Goal: Task Accomplishment & Management: Manage account settings

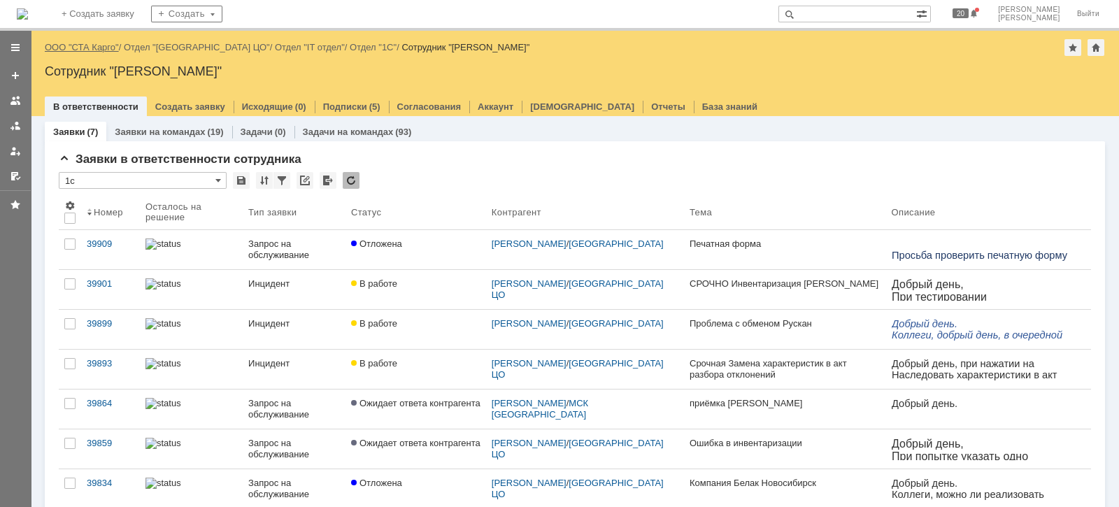
click at [101, 45] on link "ООО "СТА Карго"" at bounding box center [82, 47] width 74 height 10
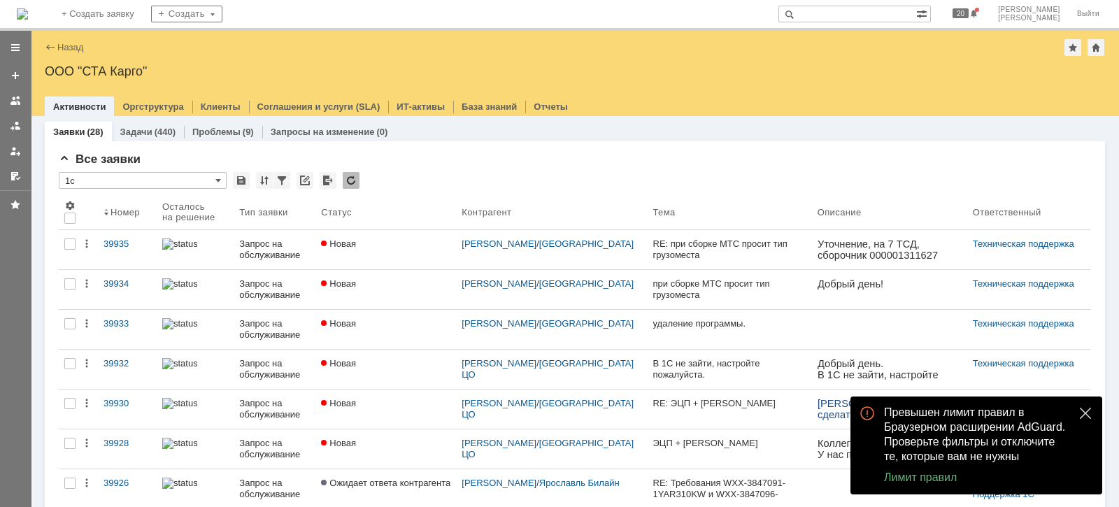
click at [1077, 415] on button "close" at bounding box center [1085, 413] width 17 height 17
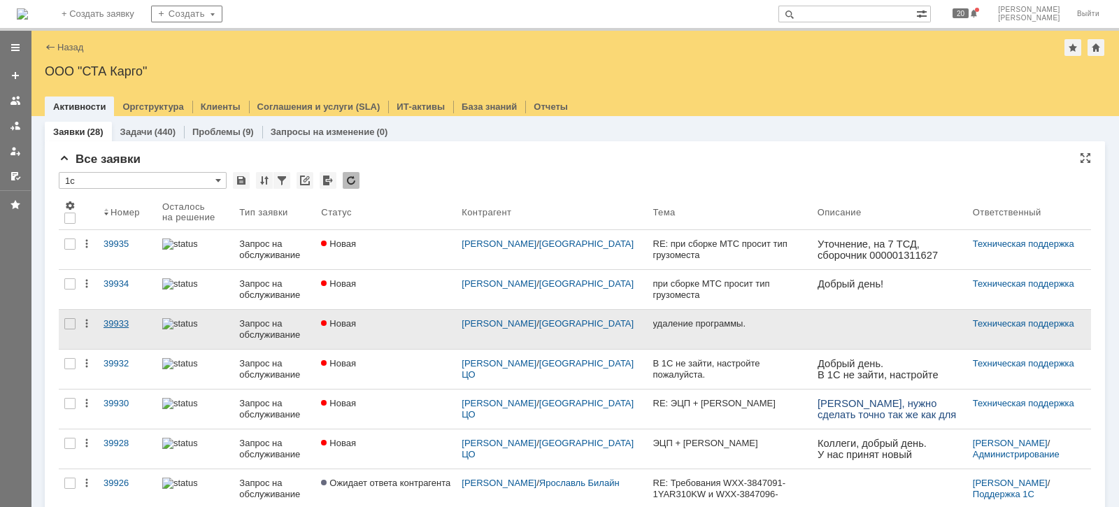
click at [122, 324] on div "39933" at bounding box center [127, 323] width 48 height 11
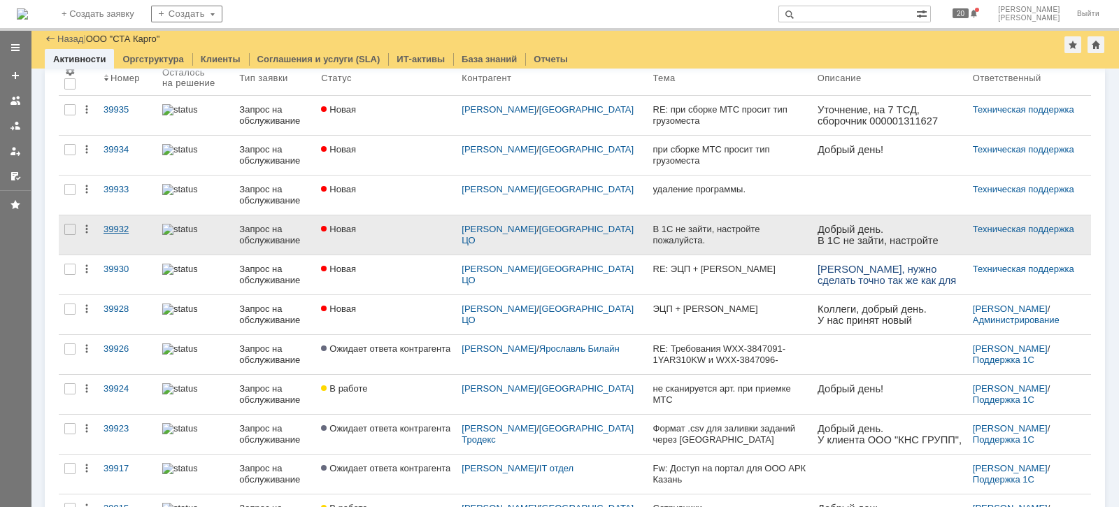
click at [113, 233] on link "39932" at bounding box center [127, 234] width 59 height 39
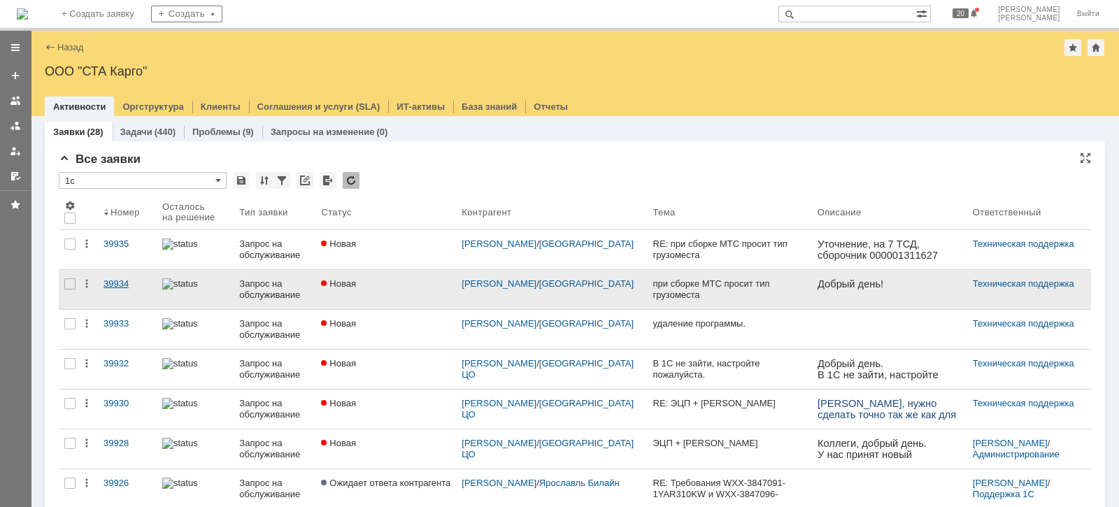
click at [108, 283] on div "39934" at bounding box center [127, 283] width 48 height 11
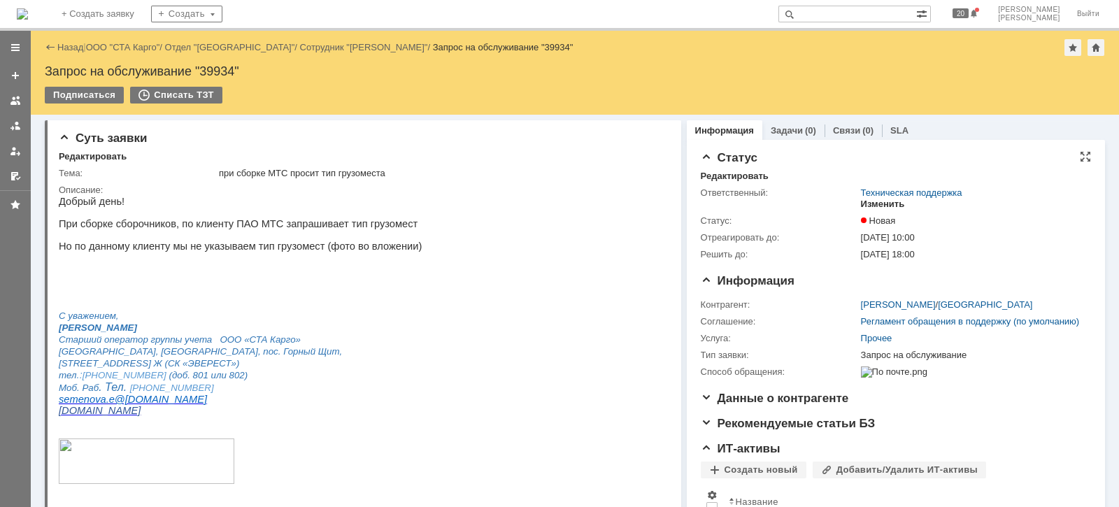
click at [868, 206] on div "Изменить" at bounding box center [883, 204] width 44 height 11
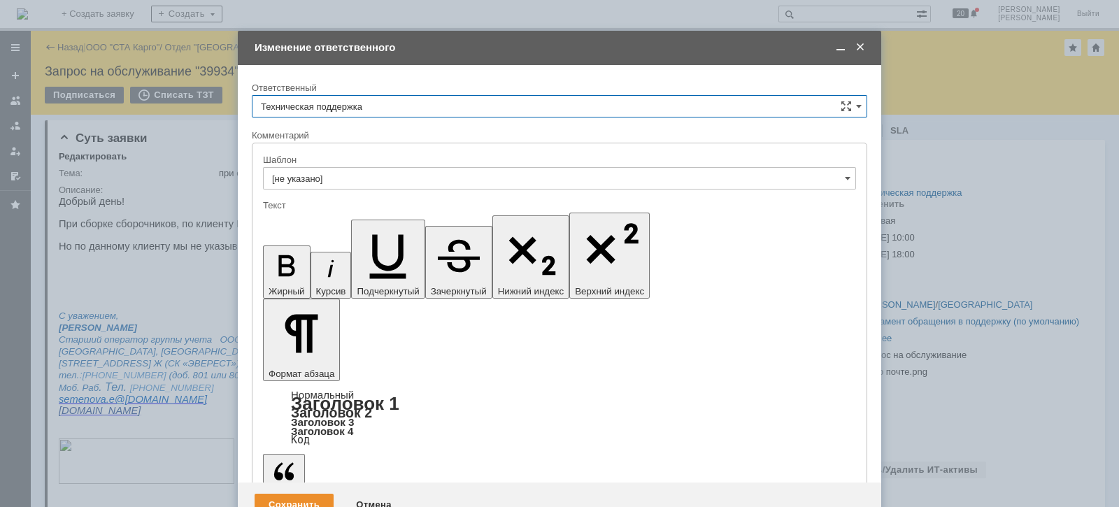
click at [437, 109] on input "Техническая поддержка" at bounding box center [559, 106] width 615 height 22
click at [404, 176] on span "[PERSON_NAME]" at bounding box center [559, 178] width 597 height 11
type input "[PERSON_NAME]"
click at [294, 494] on div "Сохранить" at bounding box center [293, 505] width 79 height 22
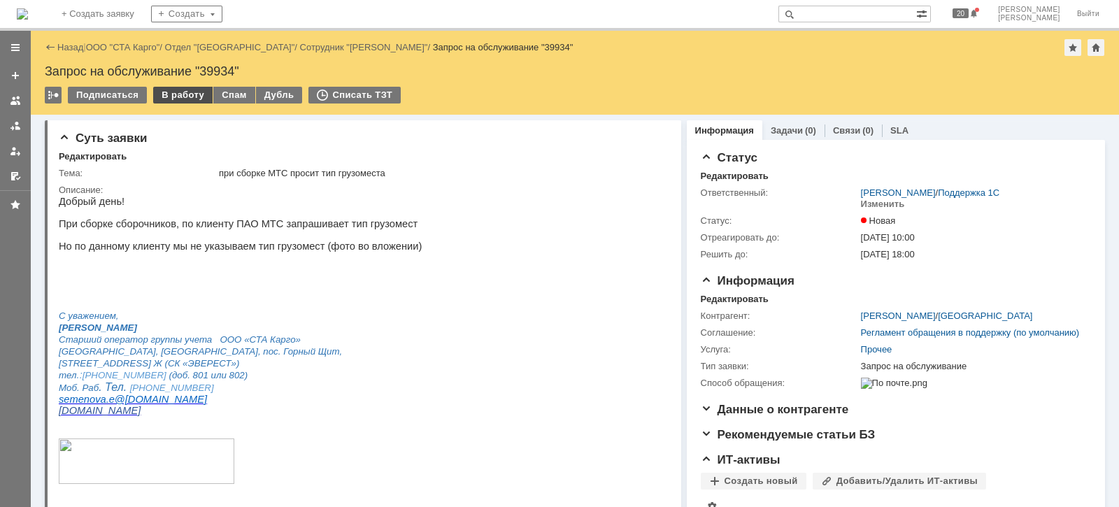
click at [185, 96] on div "В работу" at bounding box center [182, 95] width 59 height 17
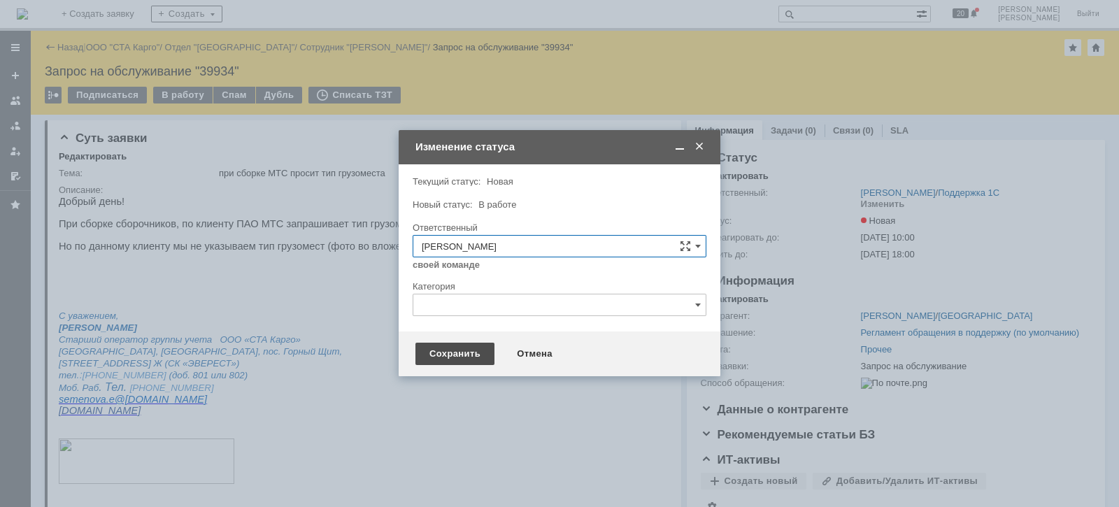
click at [445, 354] on div "Сохранить" at bounding box center [454, 354] width 79 height 22
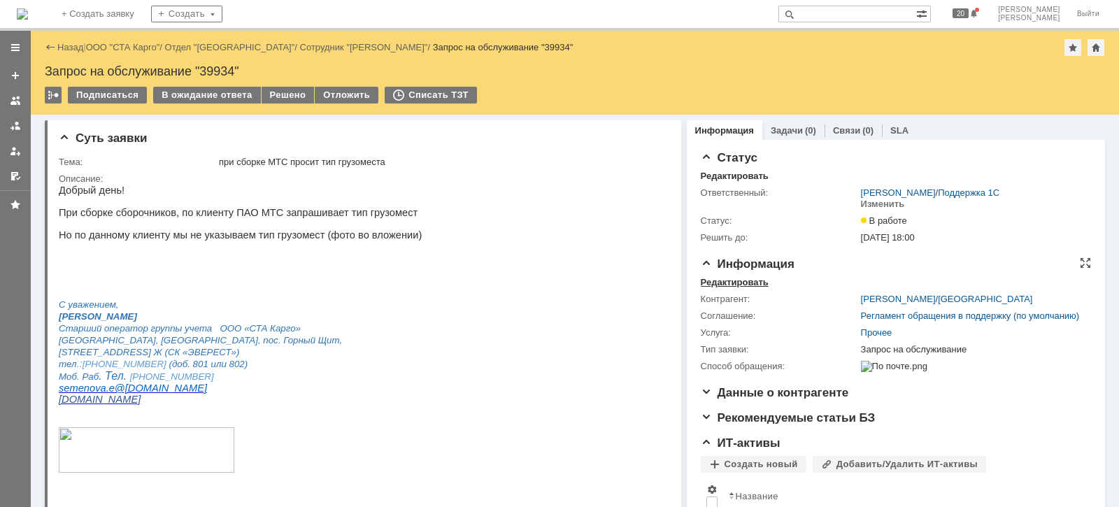
click at [717, 282] on div "Редактировать" at bounding box center [734, 282] width 68 height 11
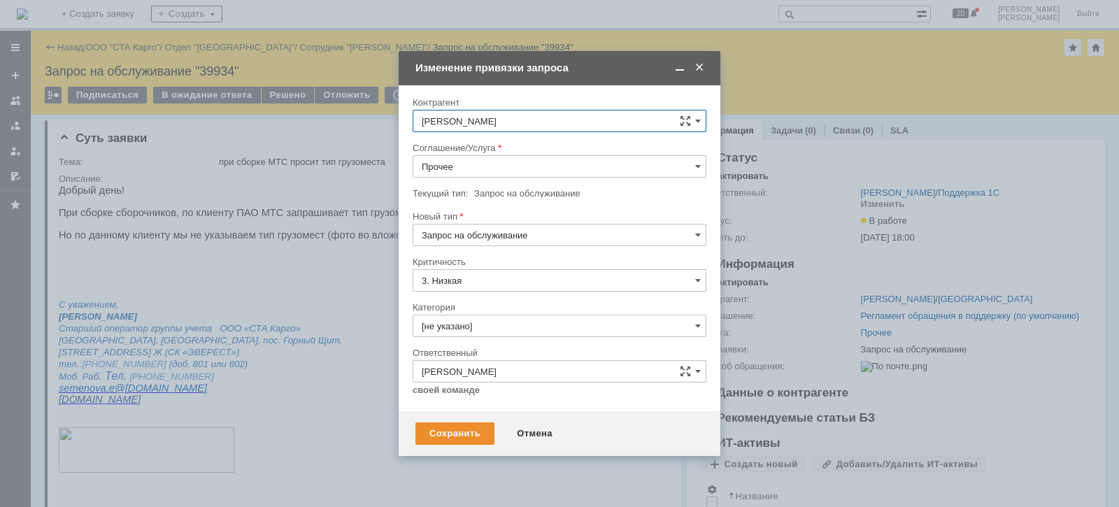
click at [531, 165] on input "Прочее" at bounding box center [559, 166] width 294 height 22
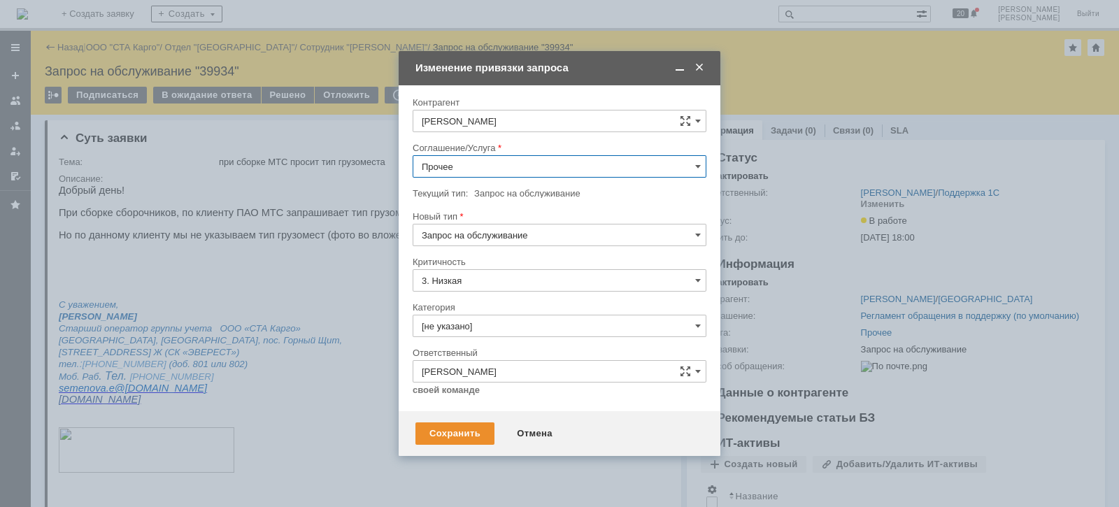
click at [512, 182] on span "WMS Сборка" at bounding box center [559, 187] width 275 height 11
type input "WMS Сборка"
click at [514, 318] on input "[не указано]" at bounding box center [559, 326] width 294 height 22
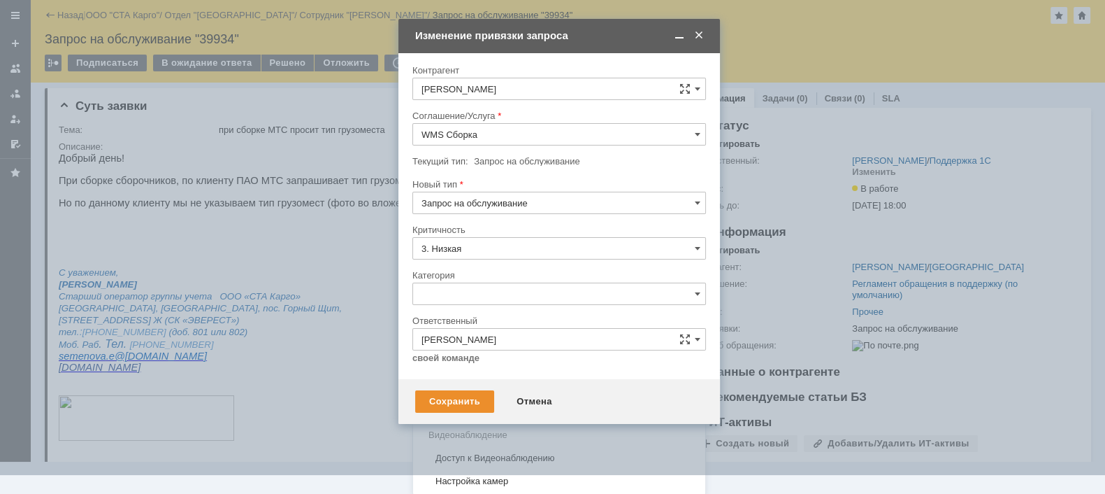
click at [493, 389] on span "Консультация пользователя" at bounding box center [559, 388] width 275 height 11
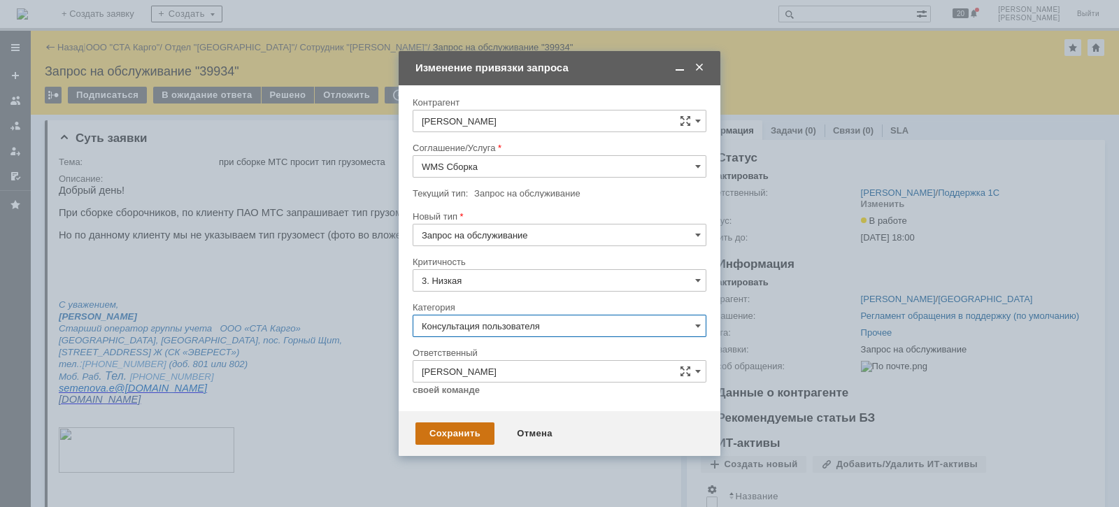
type input "Консультация пользователя"
click at [443, 435] on div "Сохранить" at bounding box center [454, 433] width 79 height 22
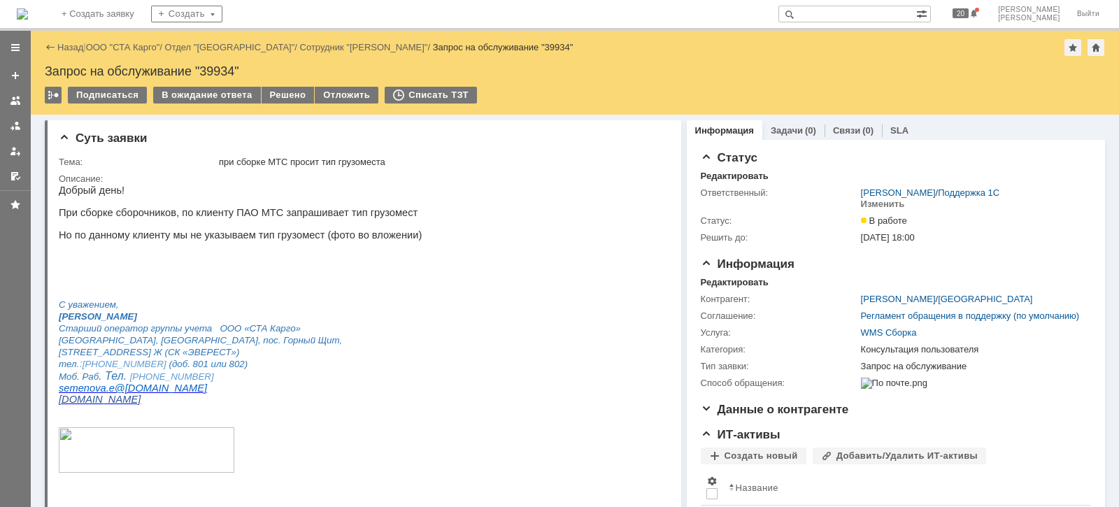
click at [222, 69] on div "Запрос на обслуживание "39934"" at bounding box center [575, 71] width 1060 height 14
copy div "39934"
click at [21, 124] on link at bounding box center [15, 126] width 22 height 22
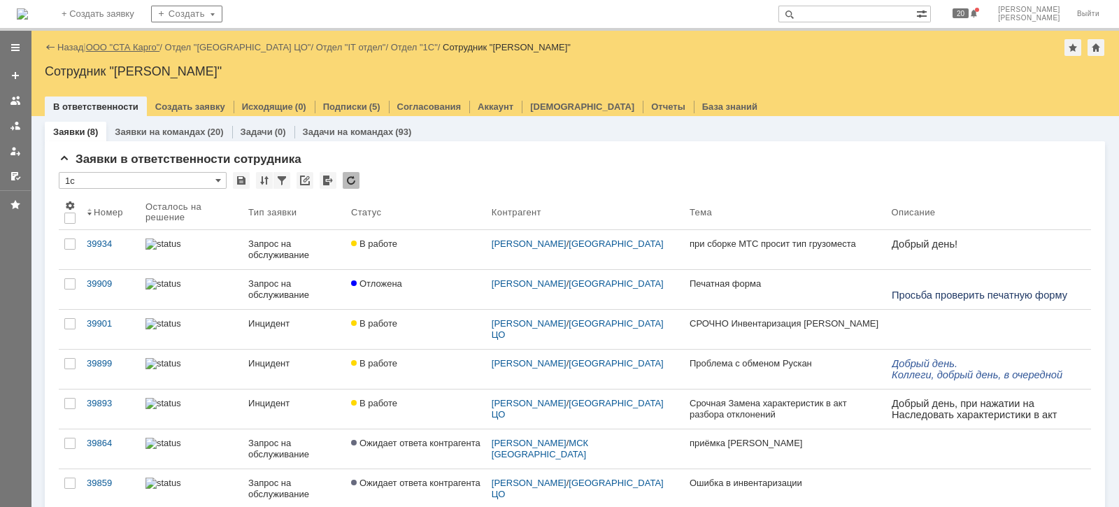
click at [130, 47] on link "ООО "СТА Карго"" at bounding box center [123, 47] width 74 height 10
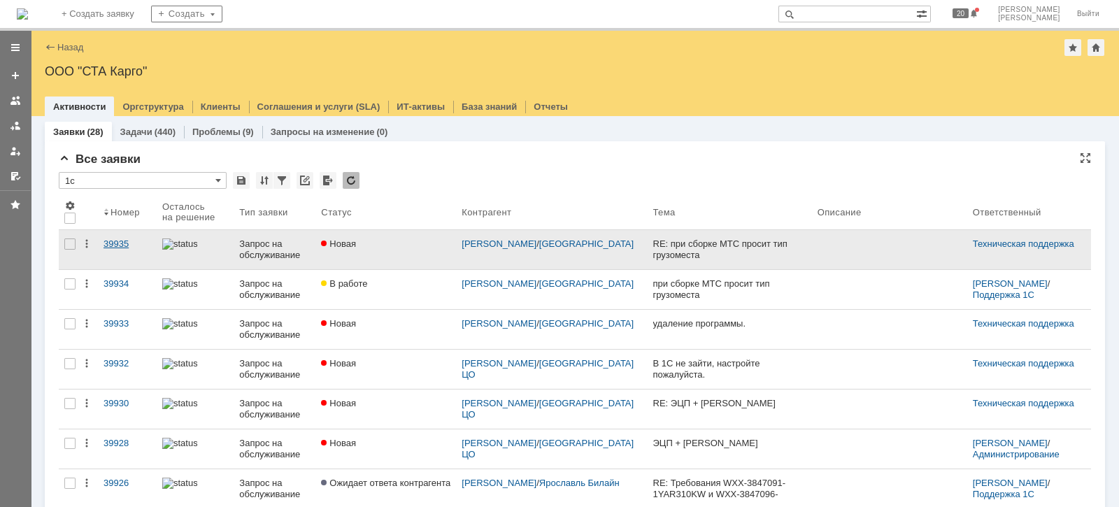
click at [127, 242] on div "39935" at bounding box center [127, 243] width 48 height 11
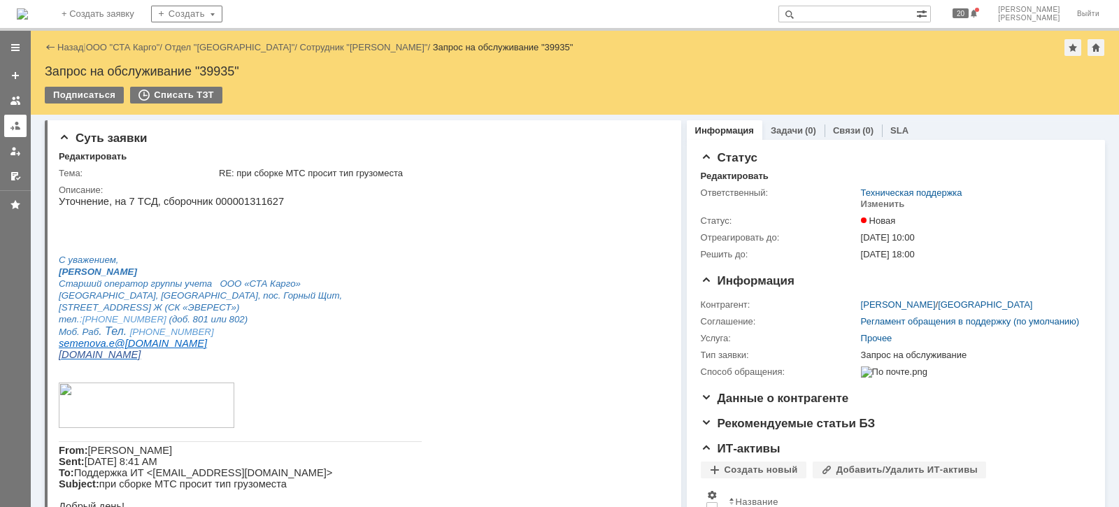
click at [22, 117] on link at bounding box center [15, 126] width 22 height 22
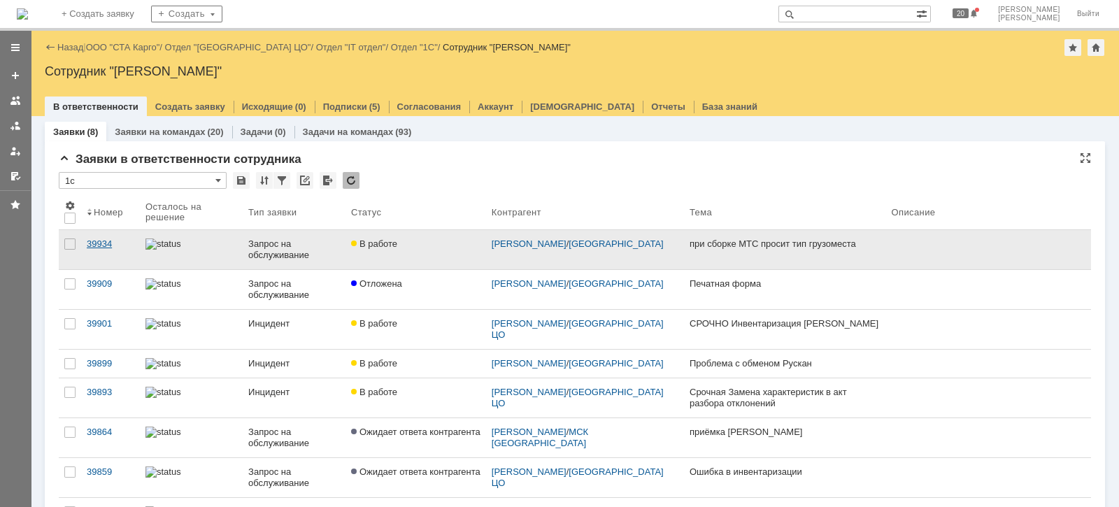
click at [101, 238] on div "39934" at bounding box center [111, 243] width 48 height 11
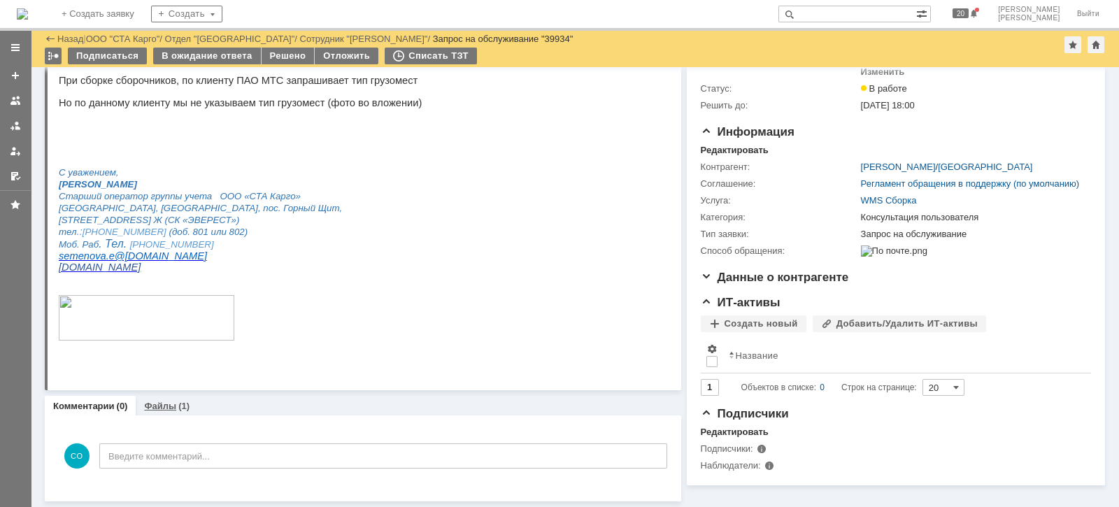
click at [175, 401] on div "Файлы (1)" at bounding box center [166, 405] width 45 height 9
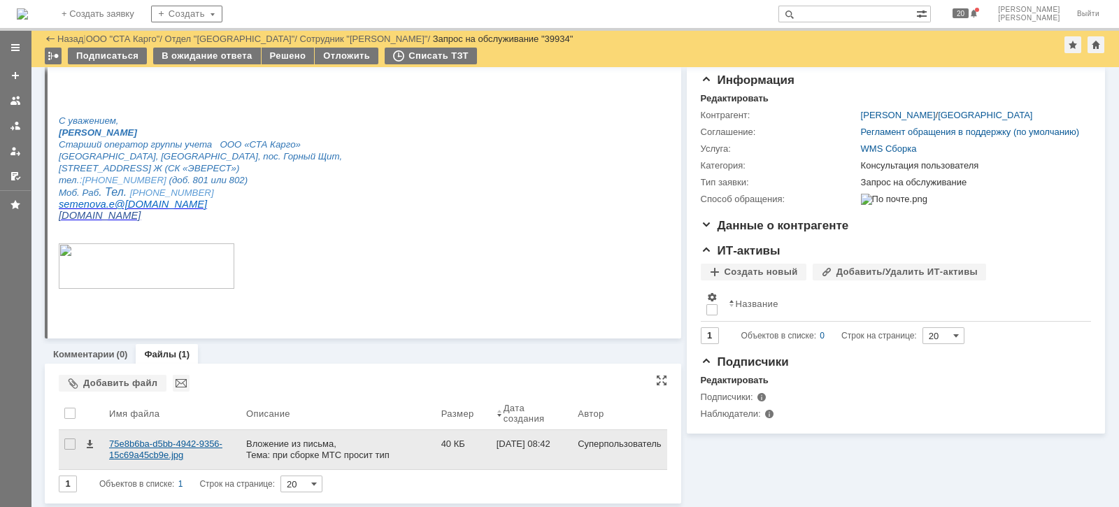
click at [143, 445] on div "75e8b6ba-d5bb-4942-9356-15c69a45cb9e.jpg" at bounding box center [172, 449] width 126 height 22
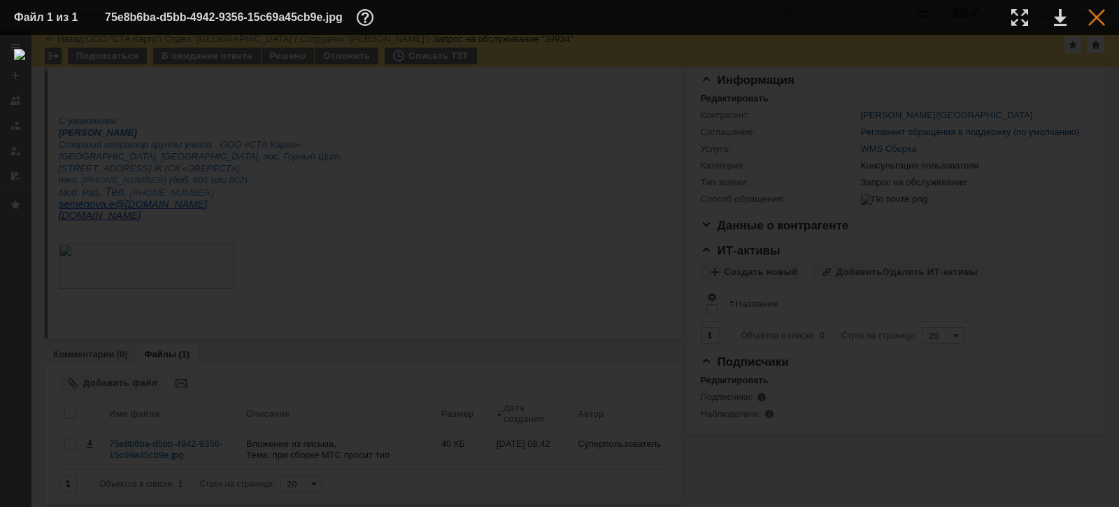
click at [1093, 20] on div at bounding box center [1096, 17] width 17 height 17
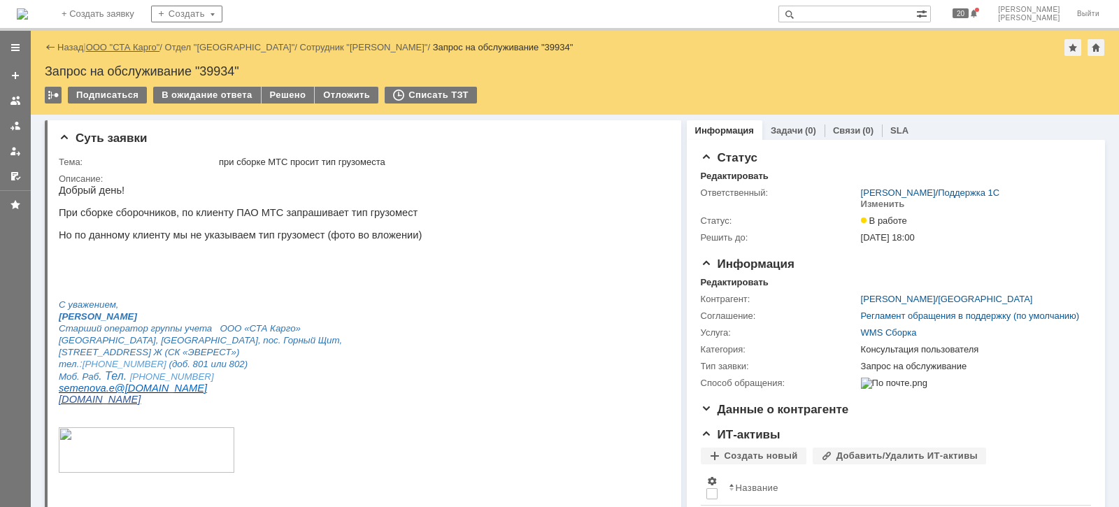
click at [133, 44] on link "ООО "СТА Карго"" at bounding box center [123, 47] width 74 height 10
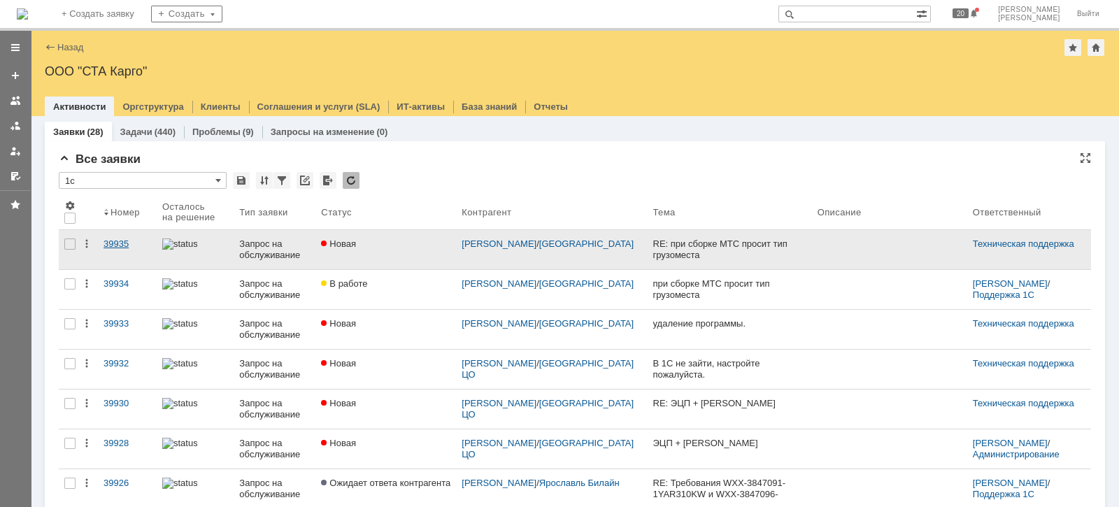
click at [124, 245] on div "39935" at bounding box center [127, 243] width 48 height 11
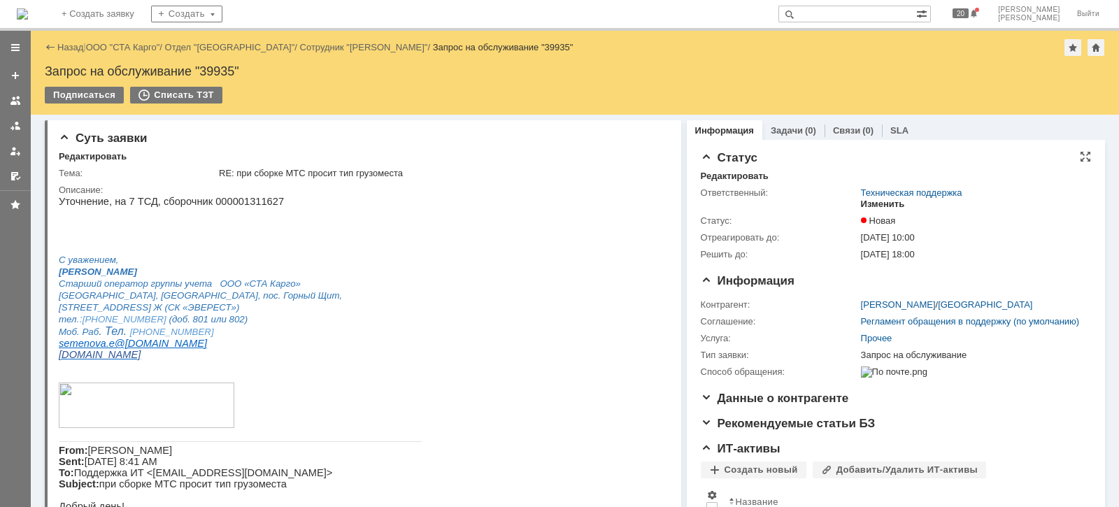
click at [879, 204] on div "Изменить" at bounding box center [883, 204] width 44 height 11
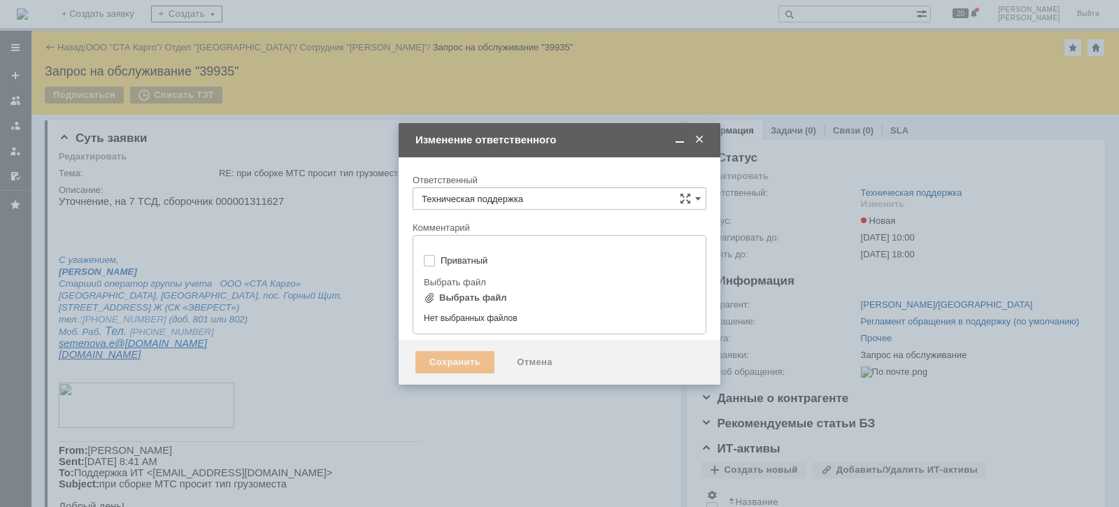
type input "[не указано]"
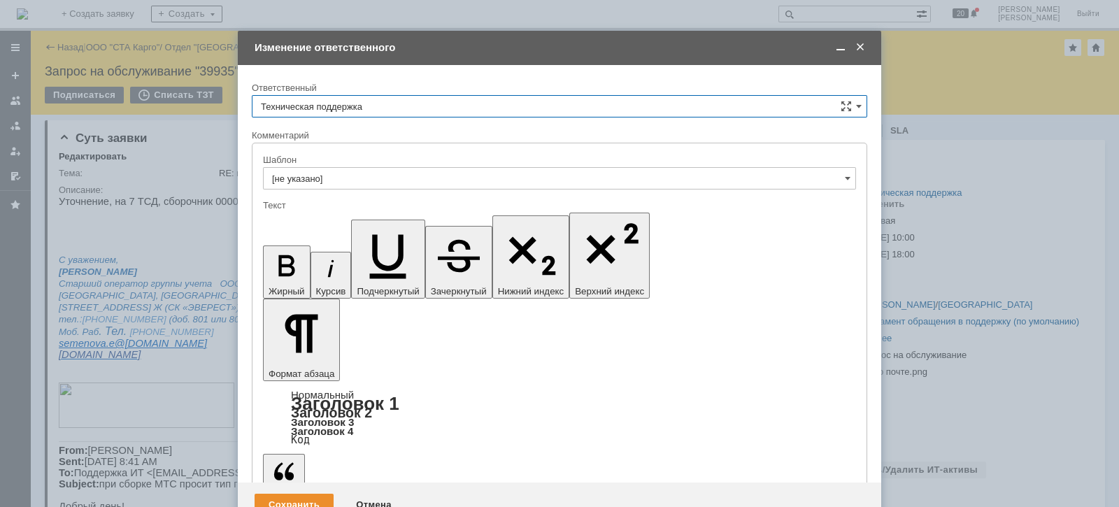
click at [412, 99] on input "Техническая поддержка" at bounding box center [559, 106] width 615 height 22
click at [373, 173] on span "[PERSON_NAME]" at bounding box center [559, 178] width 597 height 11
type input "[PERSON_NAME]"
click at [308, 494] on div "Сохранить" at bounding box center [293, 505] width 79 height 22
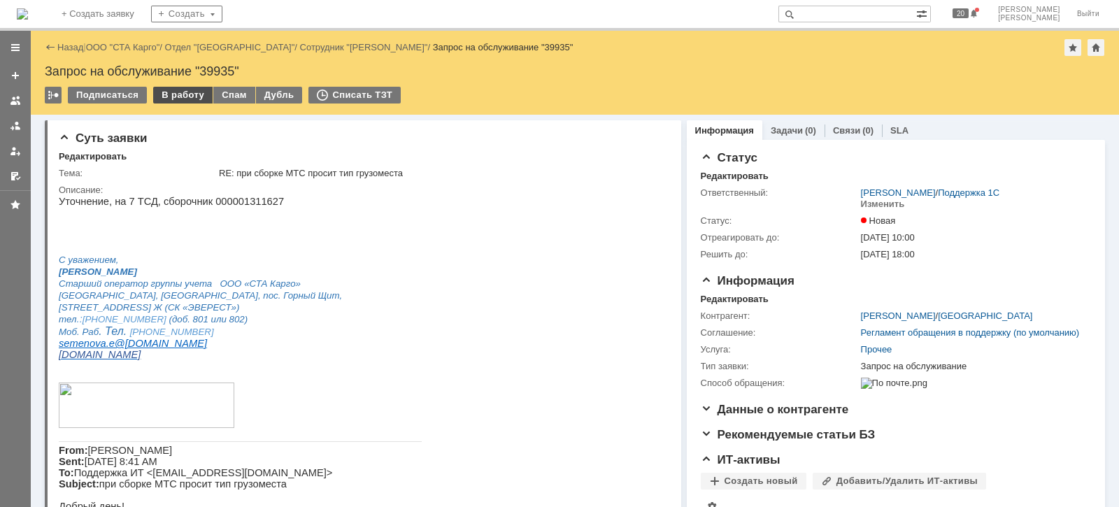
click at [179, 94] on div "В работу" at bounding box center [182, 95] width 59 height 17
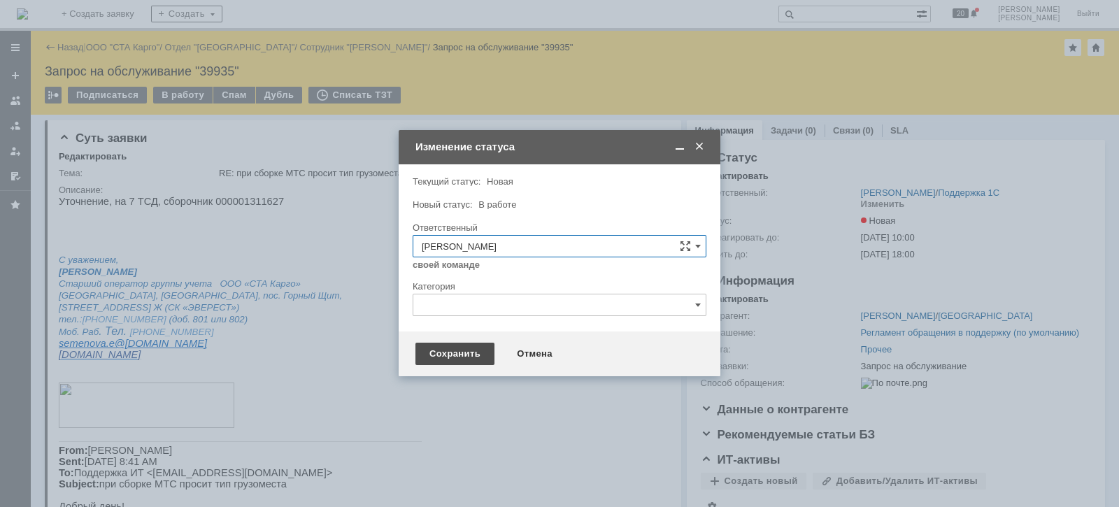
click at [451, 363] on div "Сохранить" at bounding box center [454, 354] width 79 height 22
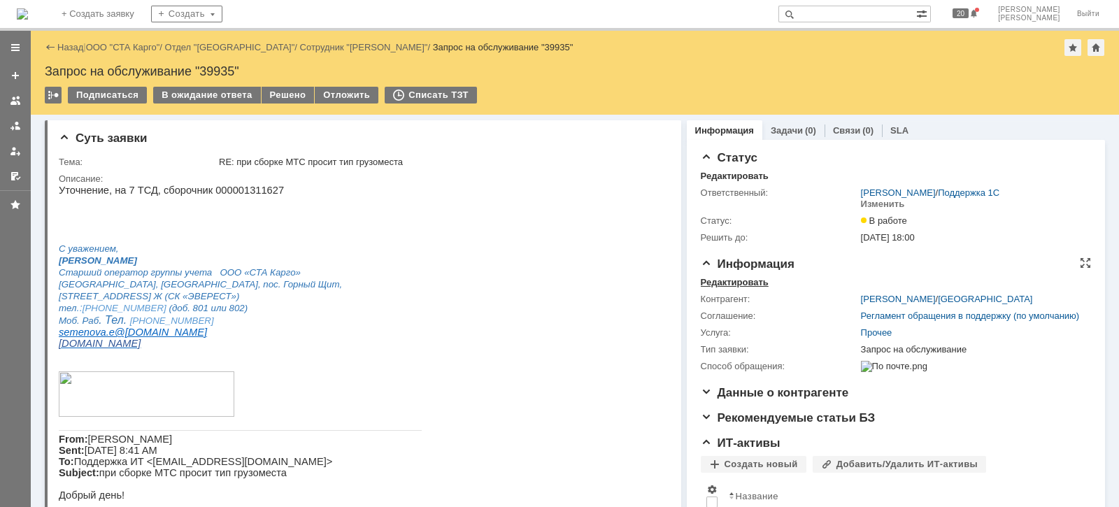
click at [726, 279] on div "Редактировать" at bounding box center [734, 282] width 68 height 11
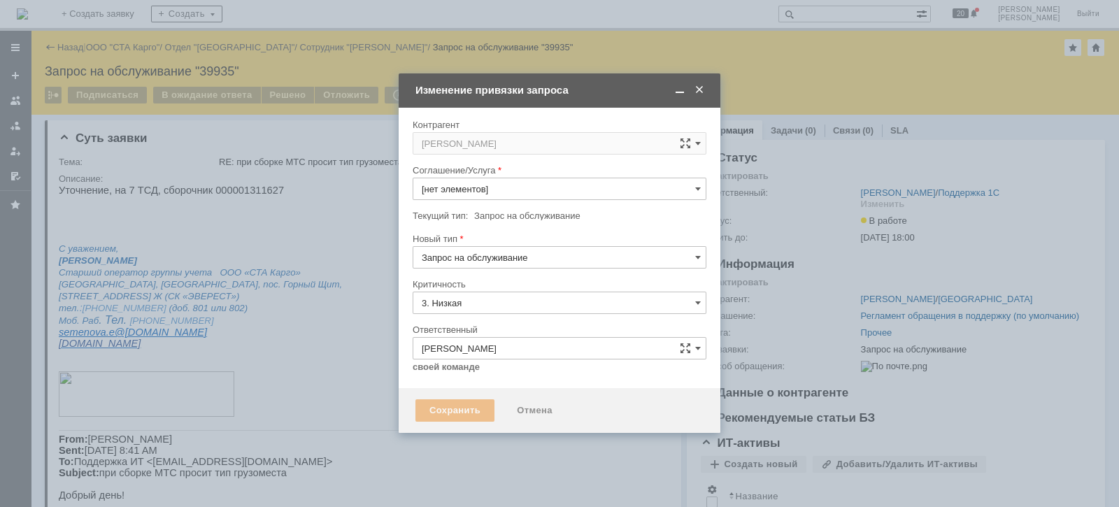
type input "Прочее"
type input "[не указано]"
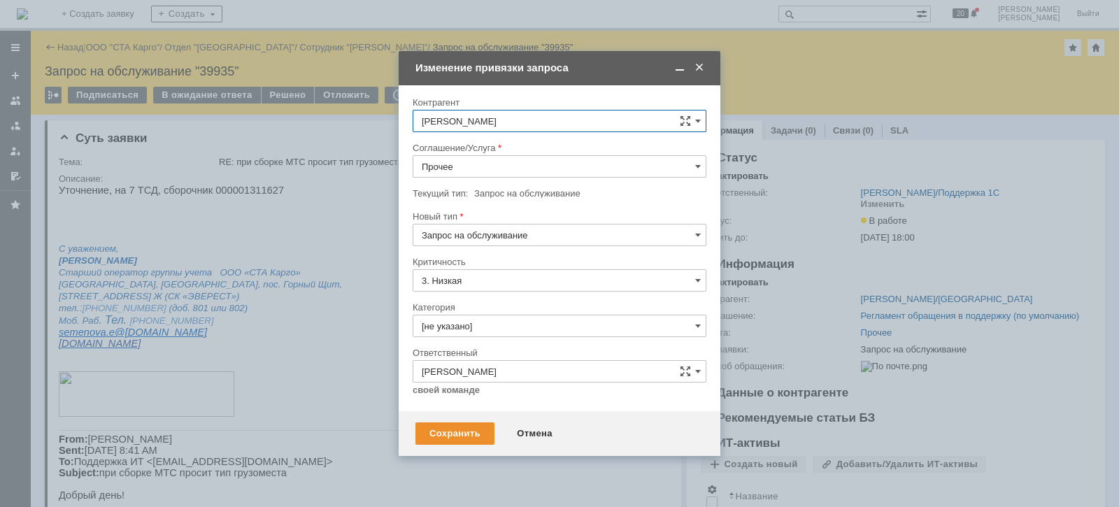
click at [492, 164] on input "Прочее" at bounding box center [559, 166] width 294 height 22
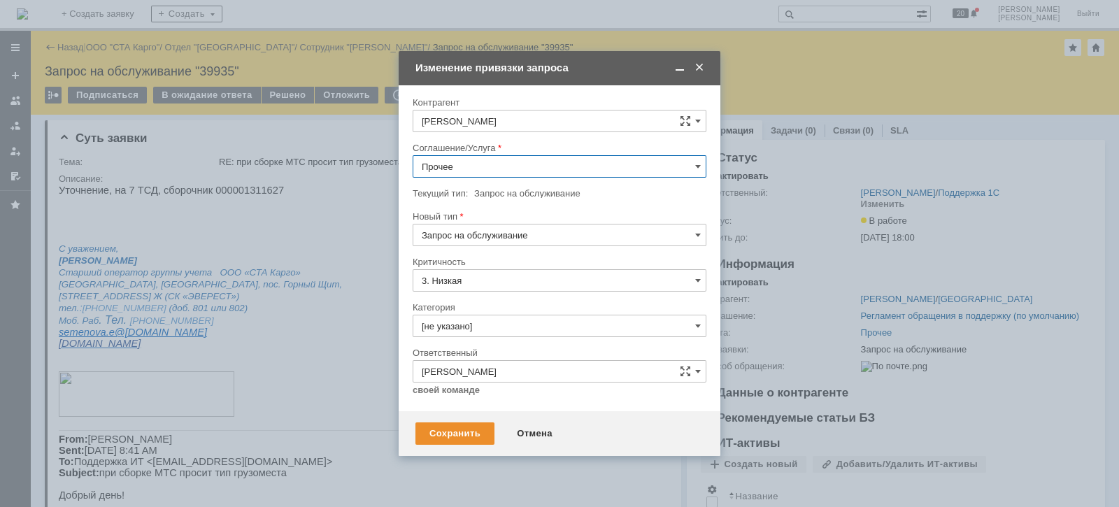
click at [489, 205] on span "WMS Сборка ТСД" at bounding box center [559, 210] width 275 height 11
type input "WMS Сборка ТСД"
click at [483, 326] on input "[не указано]" at bounding box center [559, 326] width 294 height 22
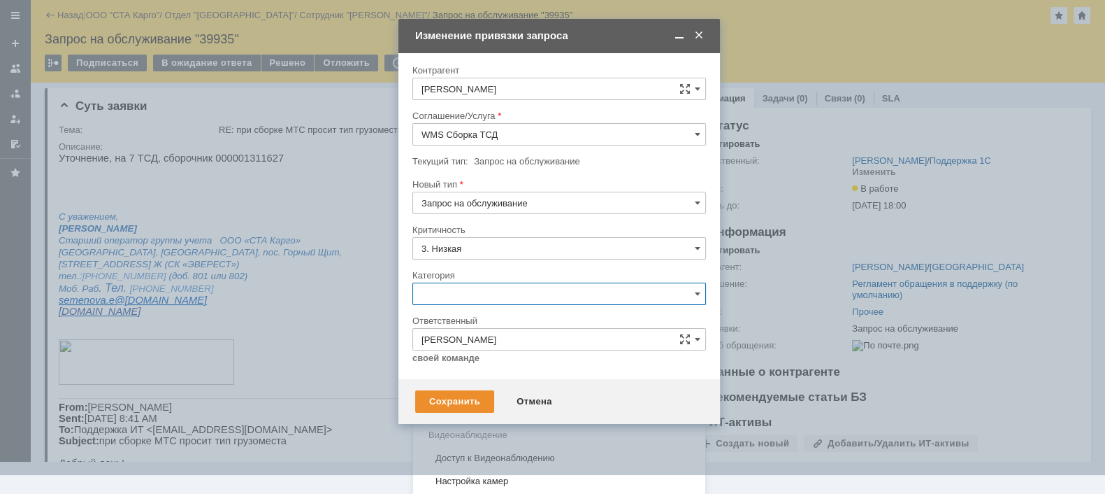
click at [491, 384] on span "Консультация пользователя" at bounding box center [559, 388] width 275 height 11
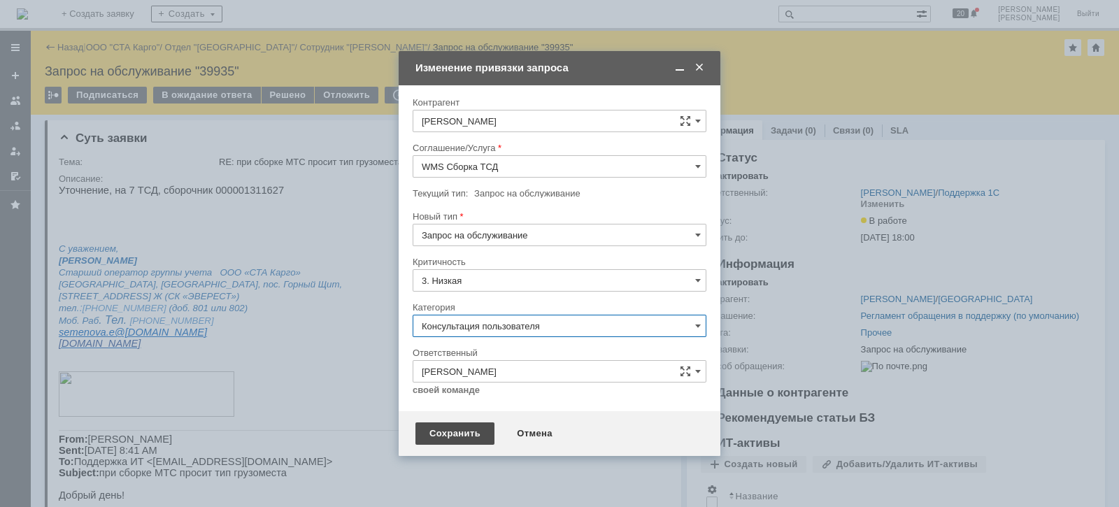
type input "Консультация пользователя"
click at [443, 429] on div "Сохранить" at bounding box center [454, 433] width 79 height 22
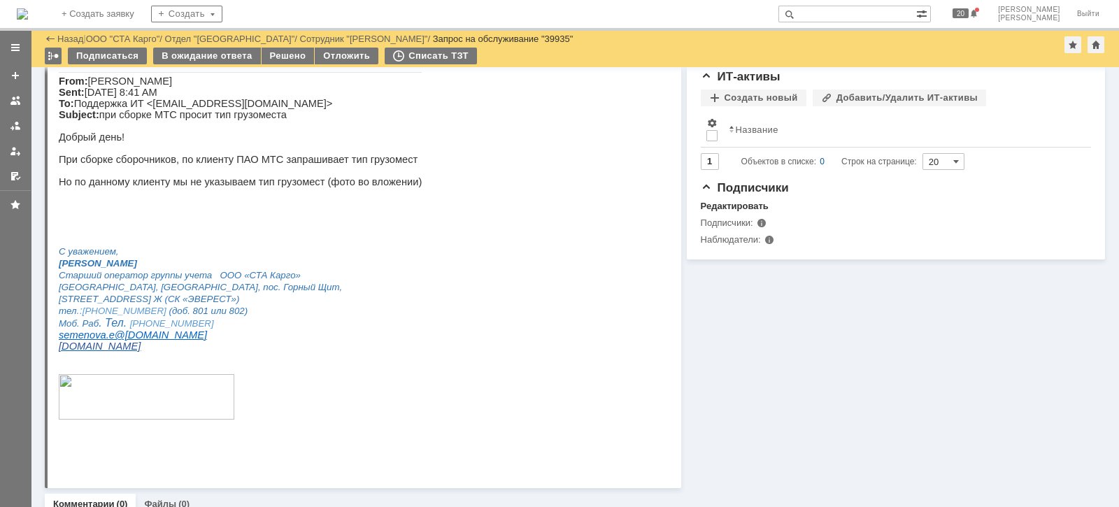
scroll to position [145, 0]
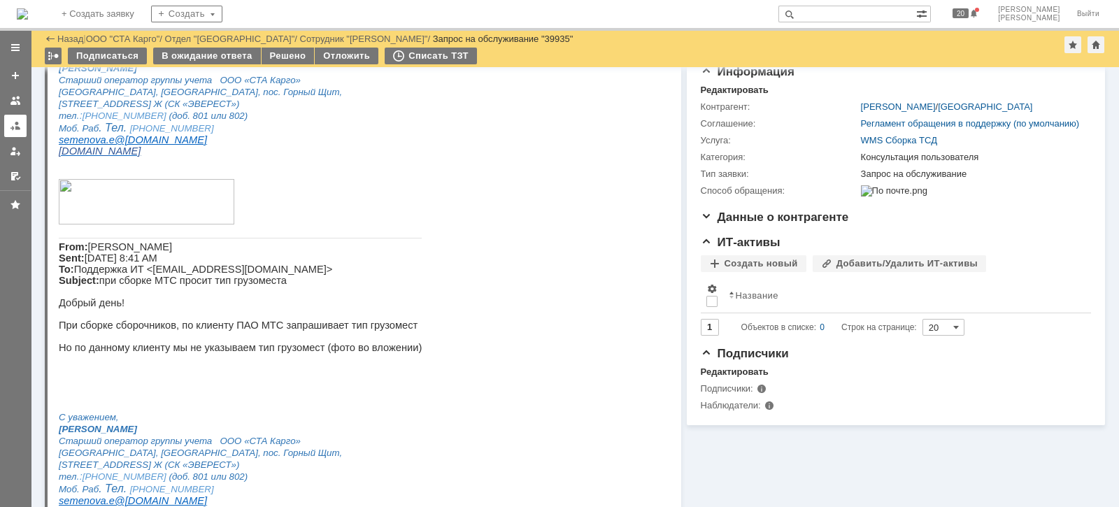
click at [22, 124] on link at bounding box center [15, 126] width 22 height 22
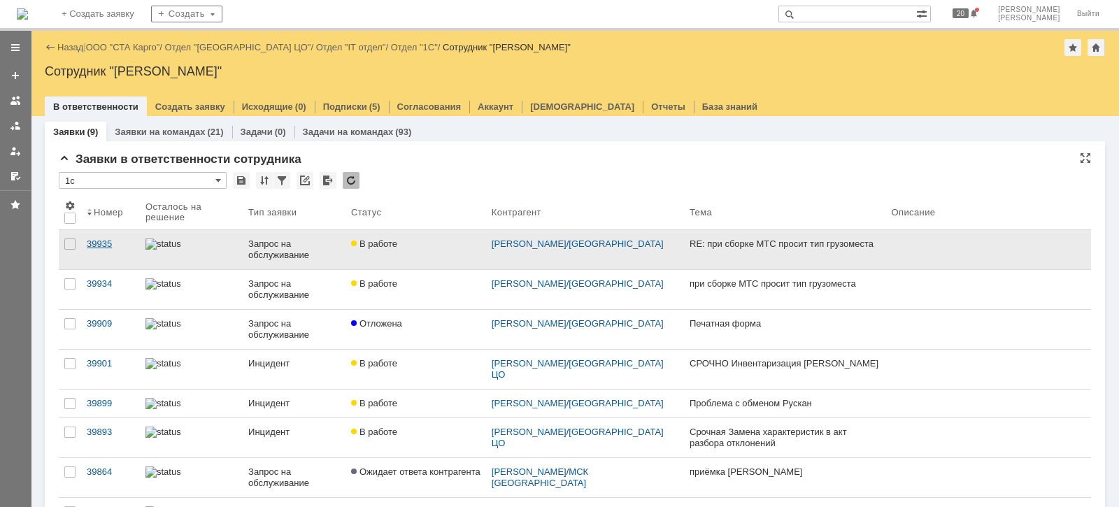
click at [108, 241] on div "39935" at bounding box center [111, 243] width 48 height 11
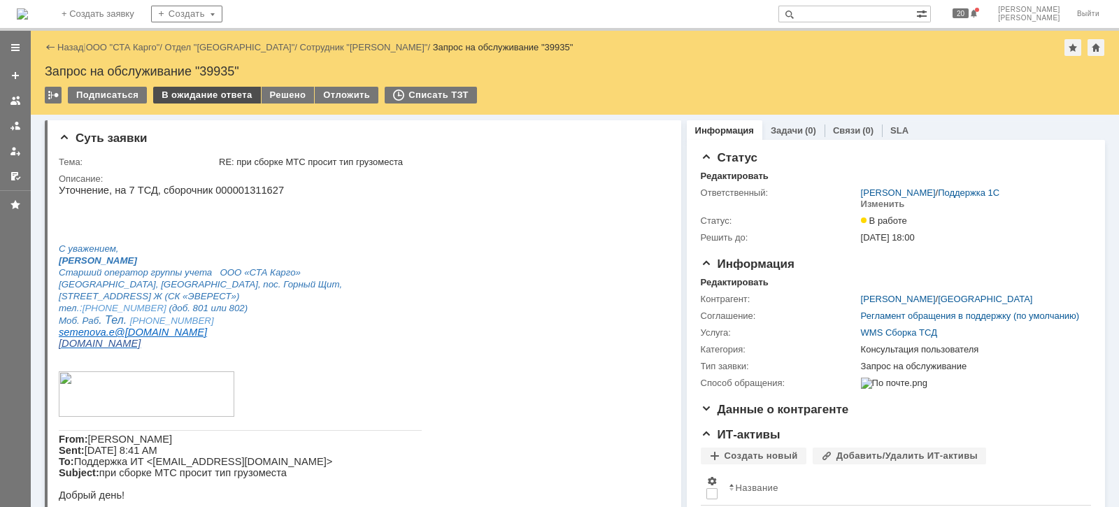
click at [196, 94] on div "В ожидание ответа" at bounding box center [206, 95] width 107 height 17
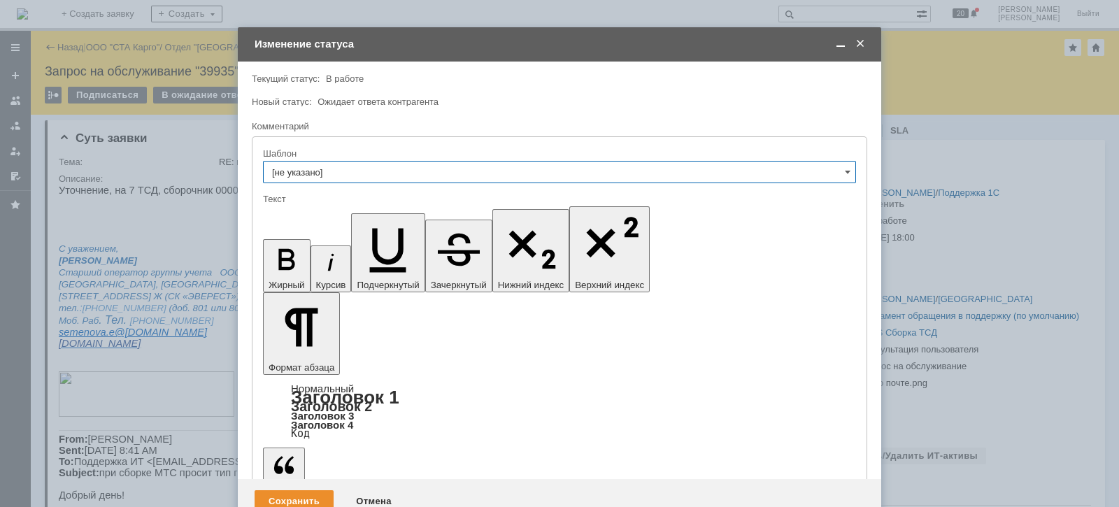
click at [860, 43] on span at bounding box center [860, 44] width 14 height 13
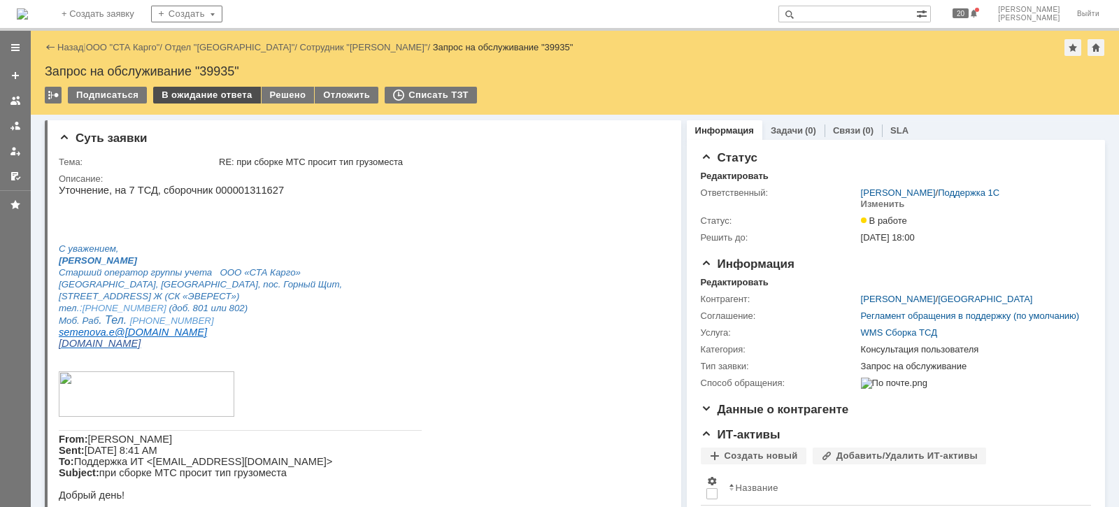
click at [233, 88] on div "В ожидание ответа" at bounding box center [206, 95] width 107 height 17
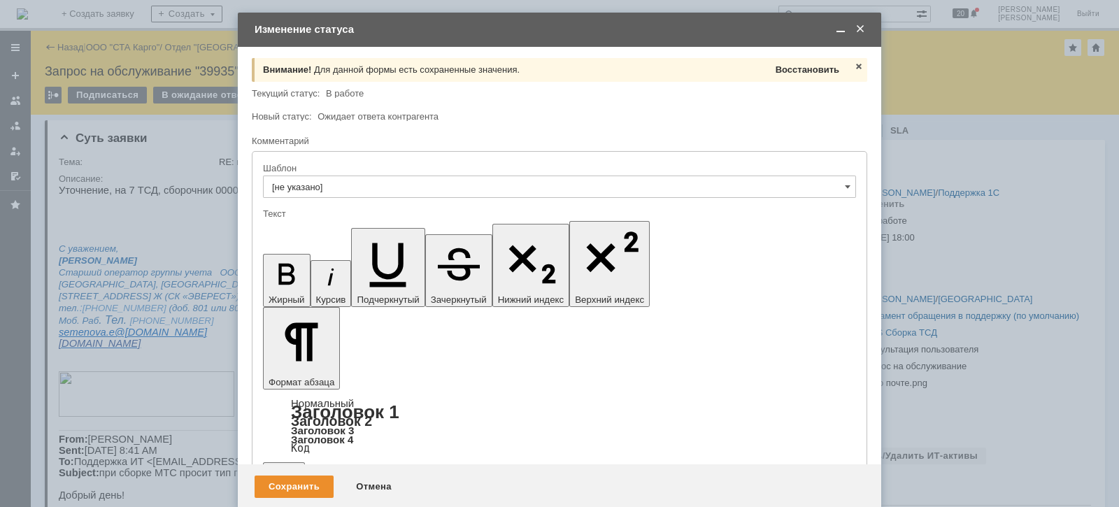
click at [811, 67] on span "Восстановить" at bounding box center [807, 69] width 64 height 10
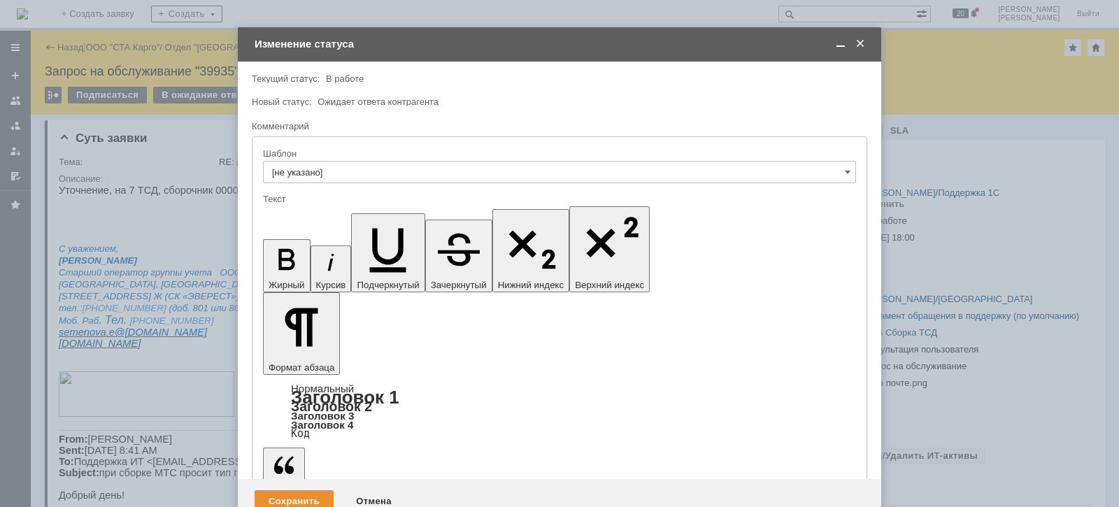
drag, startPoint x: 475, startPoint y: 3878, endPoint x: 476, endPoint y: 3890, distance: 11.9
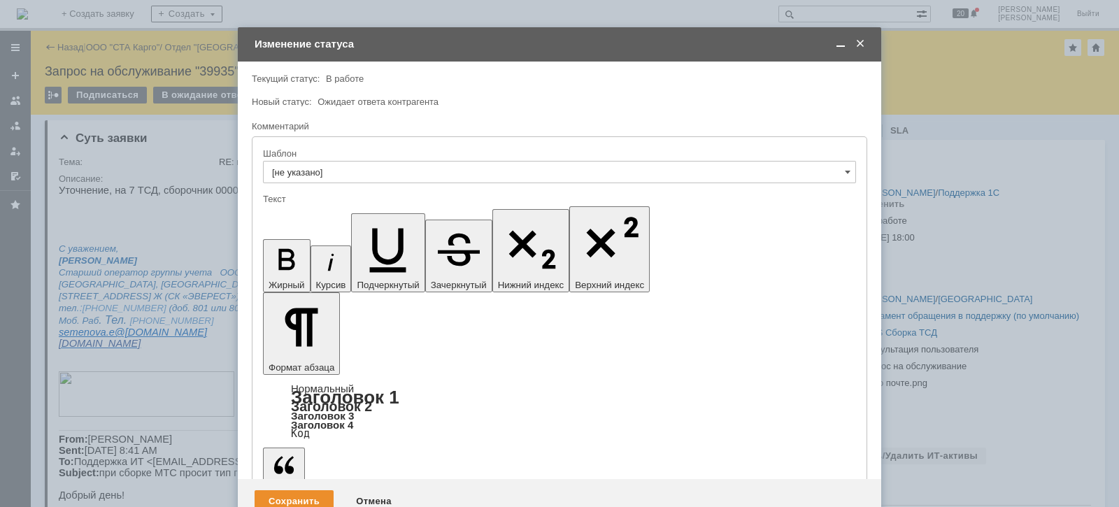
click at [299, 480] on div at bounding box center [559, 253] width 1119 height 507
click at [294, 490] on div "Сохранить" at bounding box center [293, 501] width 79 height 22
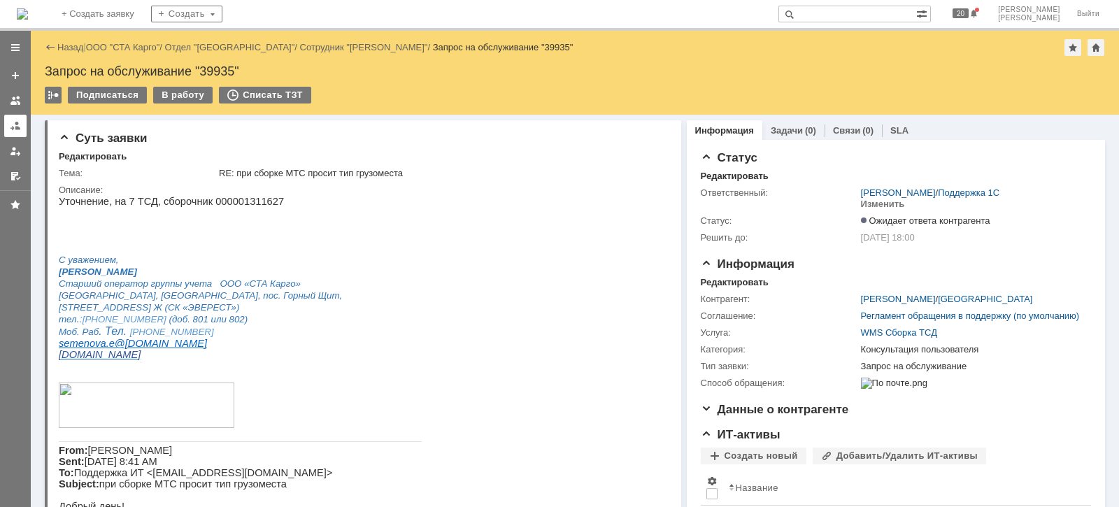
click at [18, 128] on div at bounding box center [15, 125] width 11 height 11
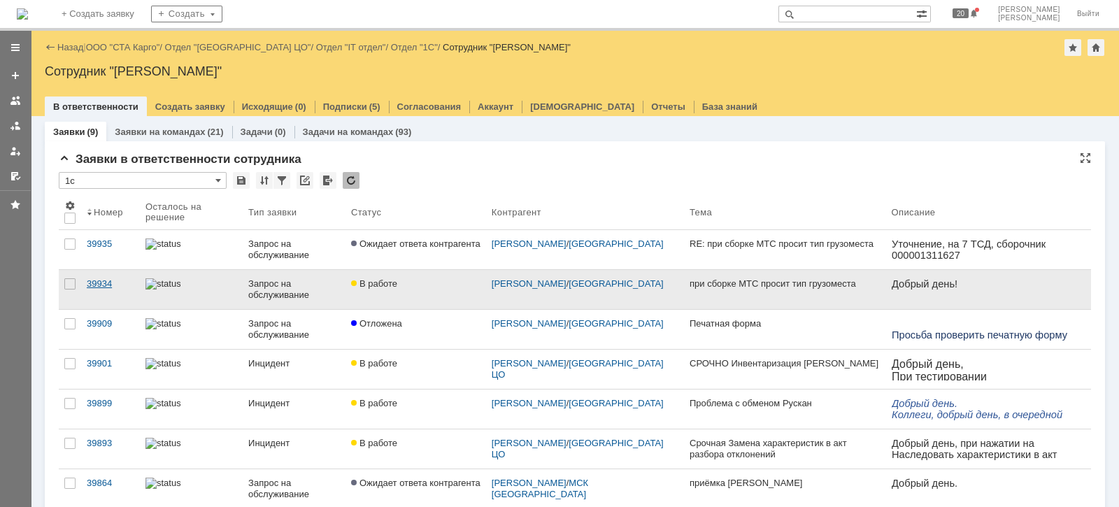
click at [131, 282] on div "39934" at bounding box center [111, 283] width 48 height 11
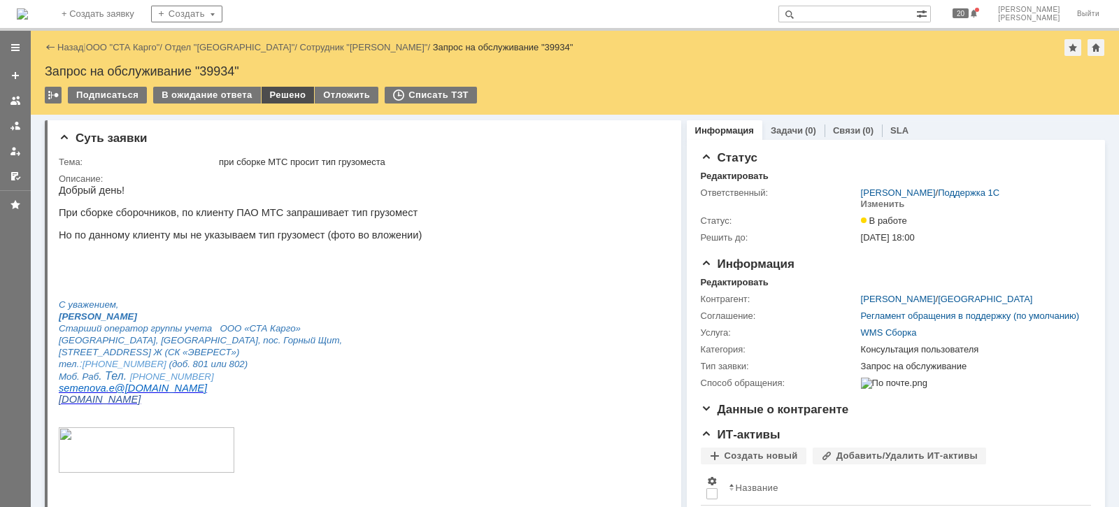
click at [296, 94] on div "Решено" at bounding box center [287, 95] width 53 height 17
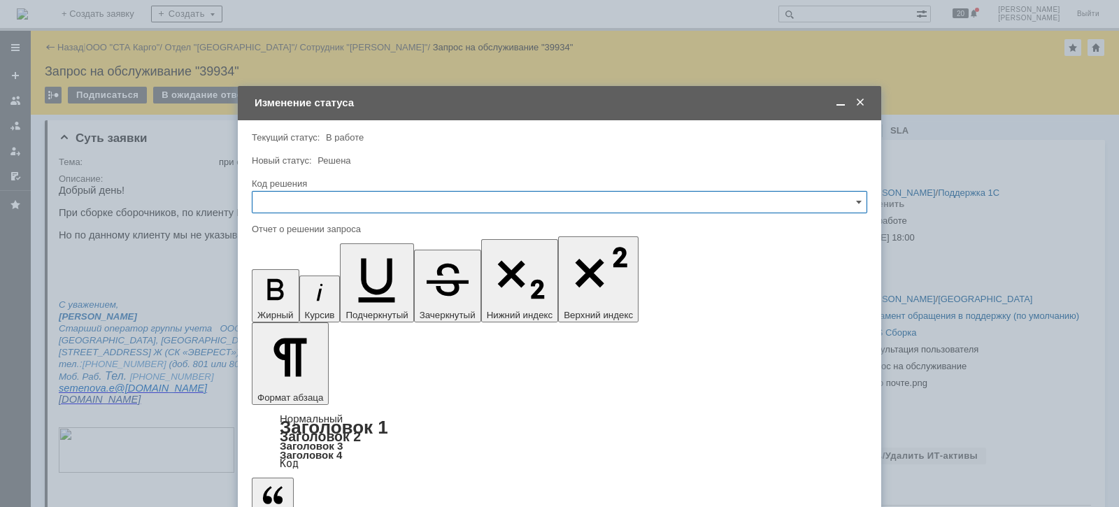
click at [298, 202] on input "text" at bounding box center [559, 202] width 615 height 22
click at [324, 351] on span "Дубль" at bounding box center [559, 349] width 597 height 11
type input "Дубль"
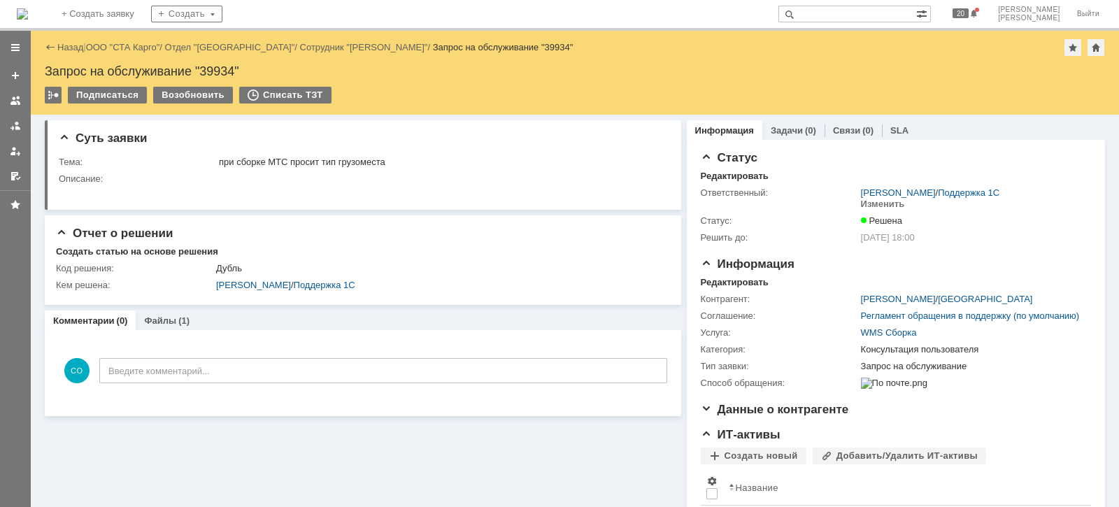
scroll to position [0, 0]
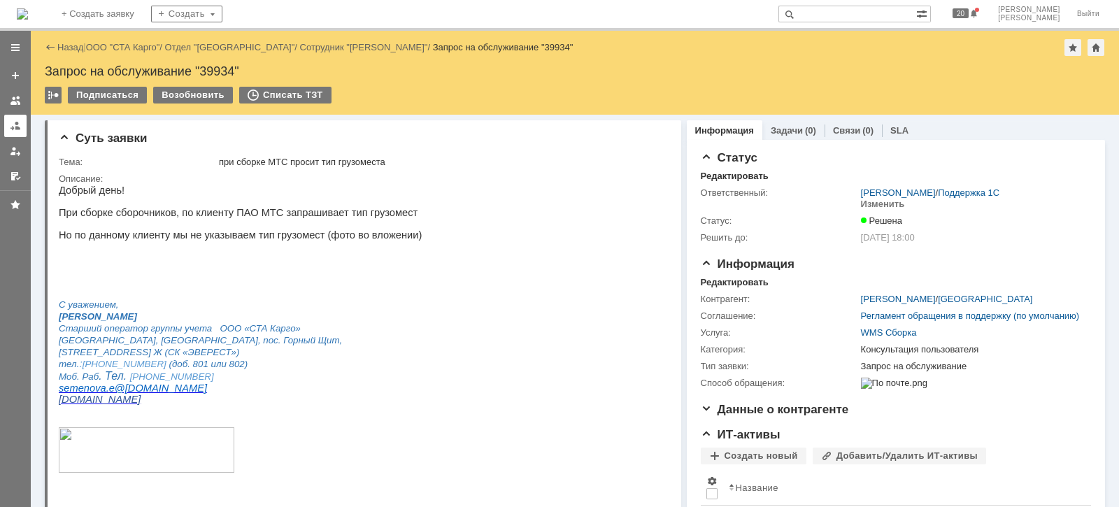
click at [22, 123] on link at bounding box center [15, 126] width 22 height 22
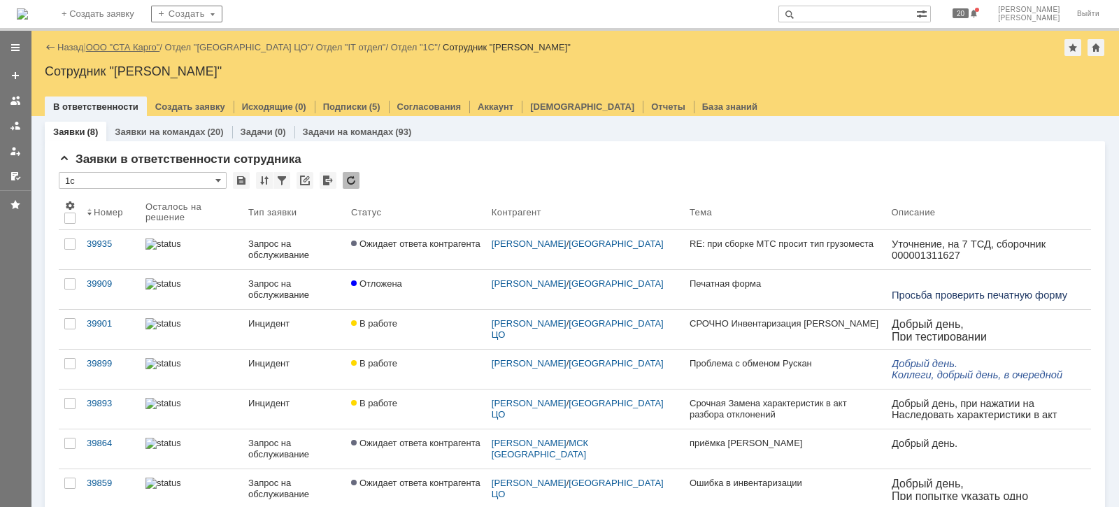
click at [141, 50] on link "ООО "СТА Карго"" at bounding box center [123, 47] width 74 height 10
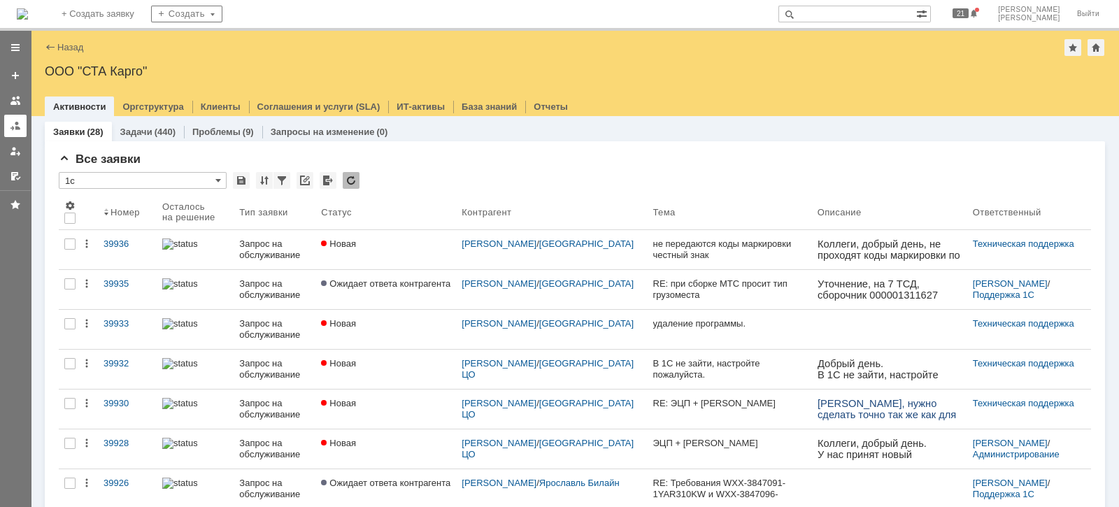
click at [20, 122] on div at bounding box center [15, 125] width 11 height 11
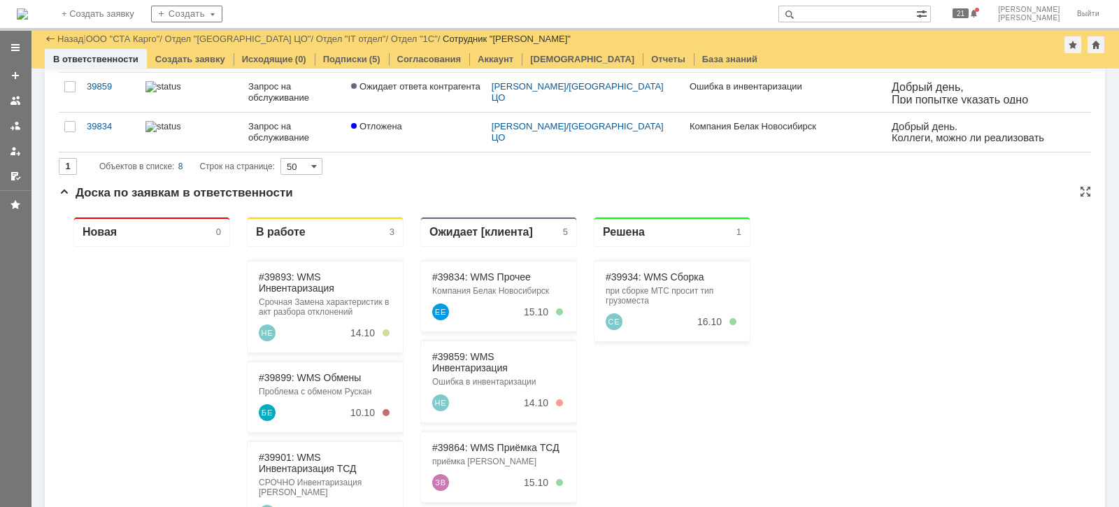
scroll to position [524, 0]
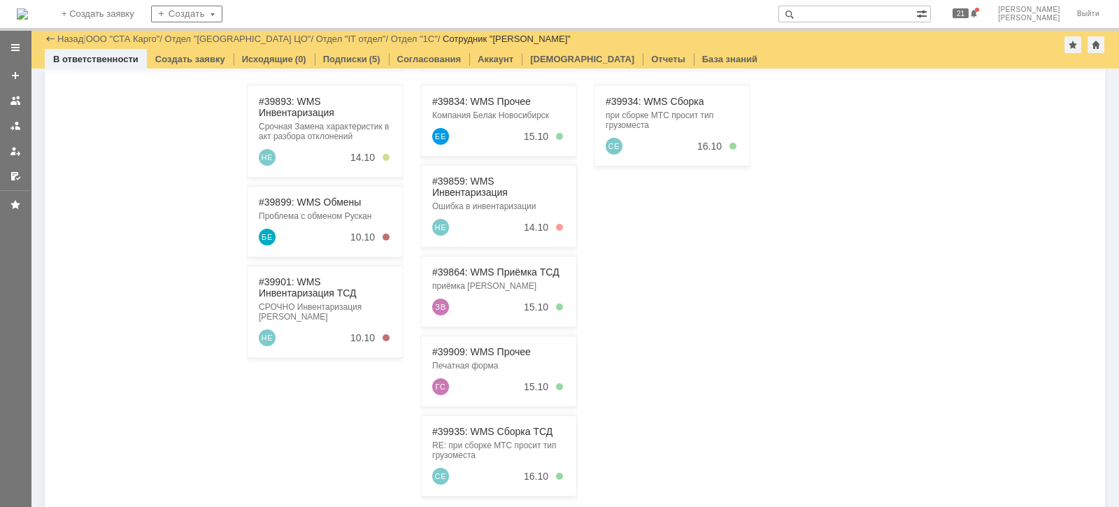
click at [31, 122] on div "Заявки (8) Заявки на командах (20) Задачи (0) Задачи на командах (93) Заявки в …" at bounding box center [575, 75] width 1088 height 1063
click at [24, 126] on link at bounding box center [15, 126] width 22 height 22
click at [147, 33] on div "Назад | ООО "СТА Карго" / Отдел "[GEOGRAPHIC_DATA] ЦО" / Отдел "IT отдел" / Отд…" at bounding box center [575, 39] width 1060 height 17
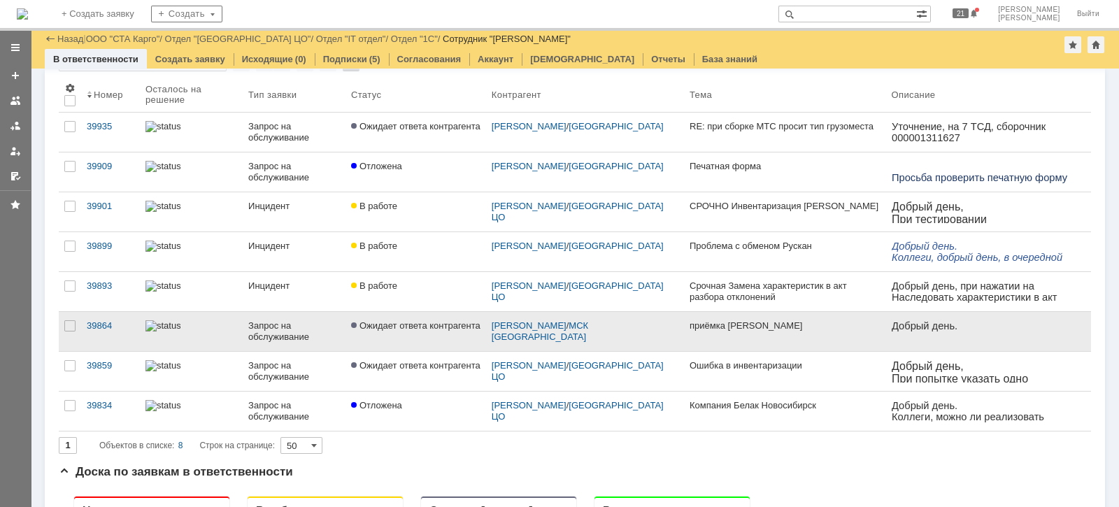
scroll to position [0, 0]
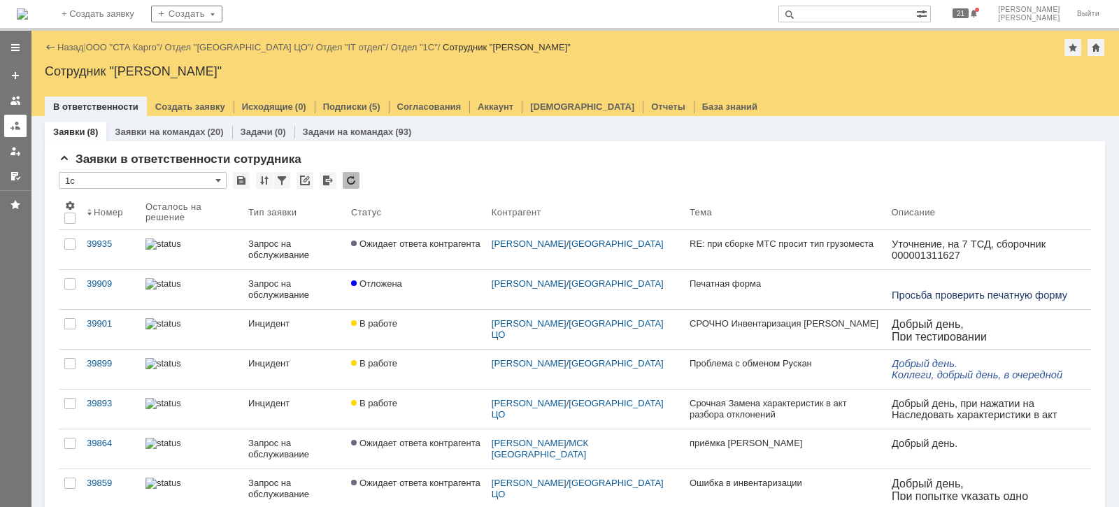
click at [17, 127] on div at bounding box center [15, 125] width 11 height 11
click at [139, 49] on link "ООО "СТА Карго"" at bounding box center [123, 47] width 74 height 10
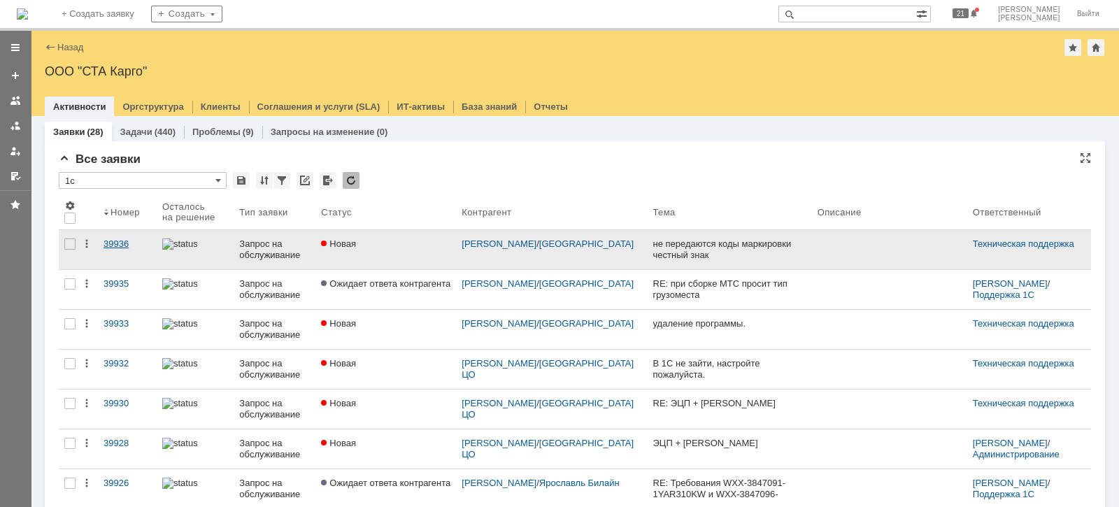
click at [124, 240] on div "39936" at bounding box center [127, 243] width 48 height 11
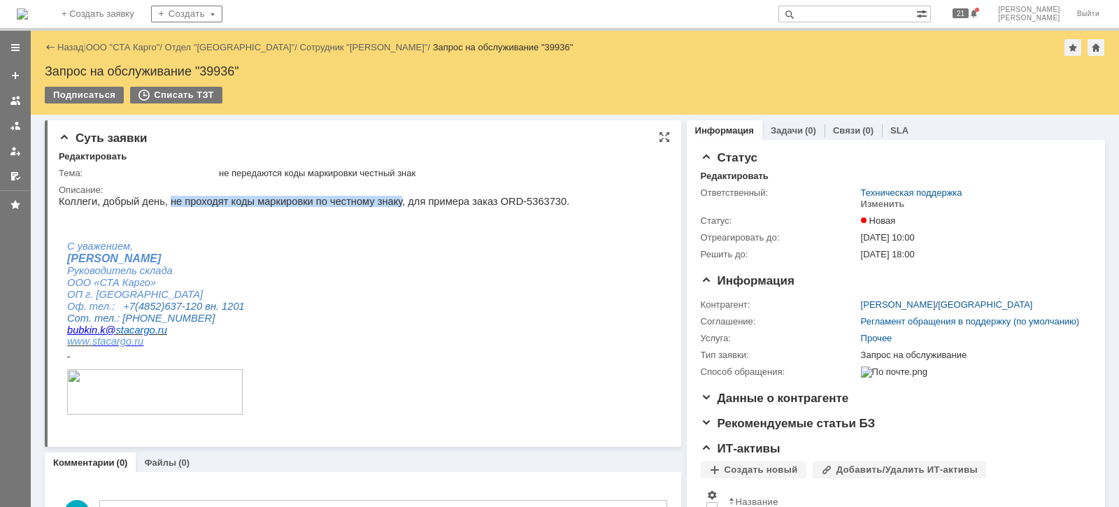
drag, startPoint x: 164, startPoint y: 199, endPoint x: 377, endPoint y: 198, distance: 213.9
click at [377, 199] on p "Коллеги, добрый день, не проходят коды маркировки по честному знаку, для пример…" at bounding box center [314, 201] width 510 height 11
click at [117, 39] on div "Назад | ООО "СТА Карго" / Отдел "Ярославль" / Сотрудник "[PERSON_NAME]" / Запро…" at bounding box center [575, 47] width 1060 height 17
click at [120, 45] on link "ООО "СТА Карго"" at bounding box center [123, 47] width 74 height 10
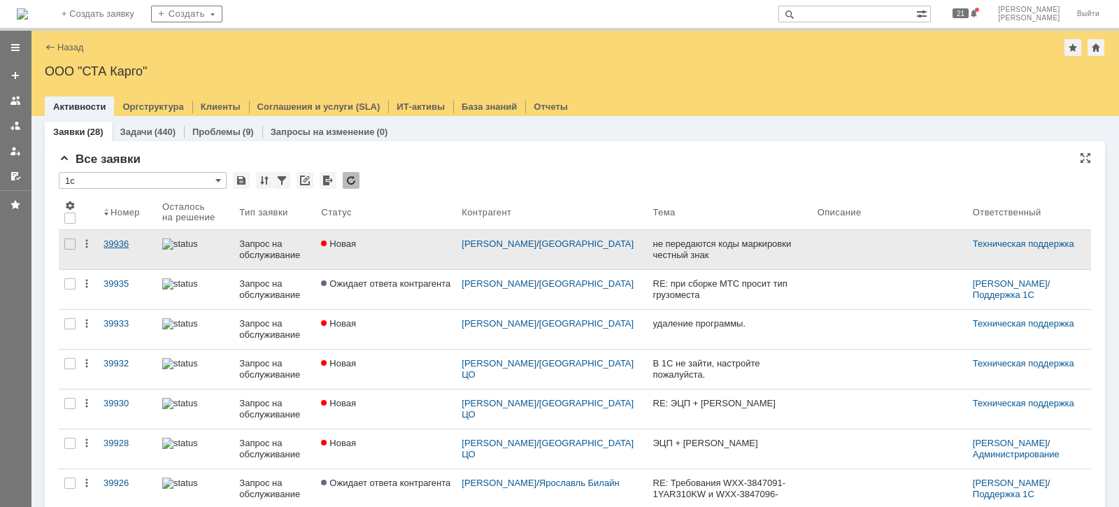
click at [106, 240] on div "39936" at bounding box center [127, 243] width 48 height 11
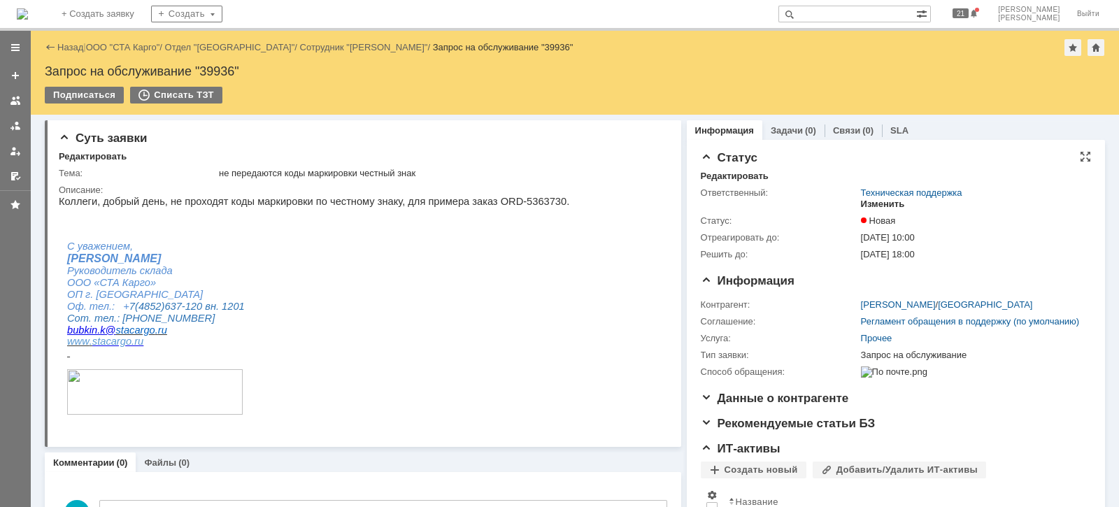
click at [863, 203] on div "Изменить" at bounding box center [883, 204] width 44 height 11
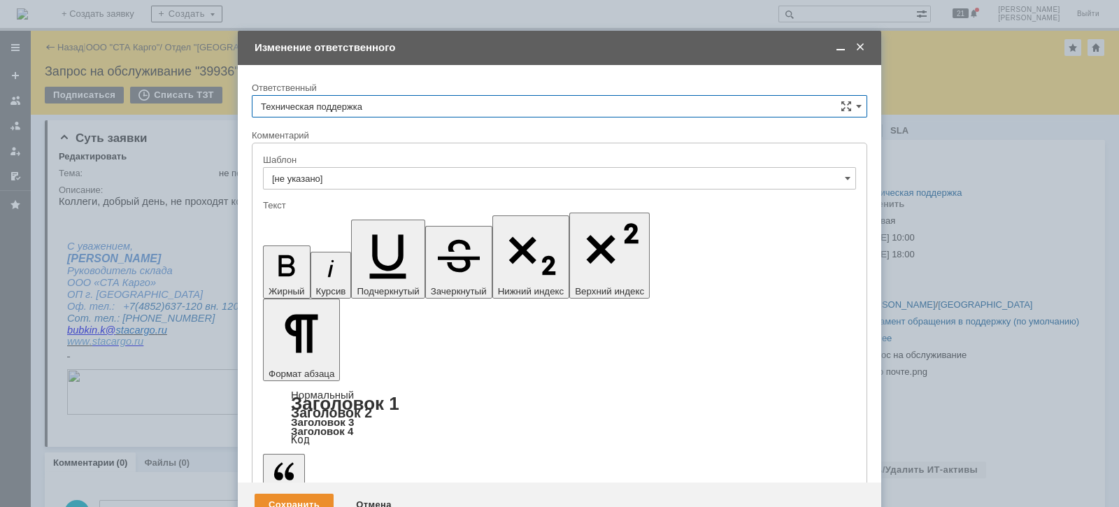
click at [400, 110] on input "Техническая поддержка" at bounding box center [559, 106] width 615 height 22
click at [351, 178] on span "[PERSON_NAME]" at bounding box center [559, 178] width 597 height 11
type input "[PERSON_NAME]"
click at [273, 494] on div "Сохранить" at bounding box center [293, 505] width 79 height 22
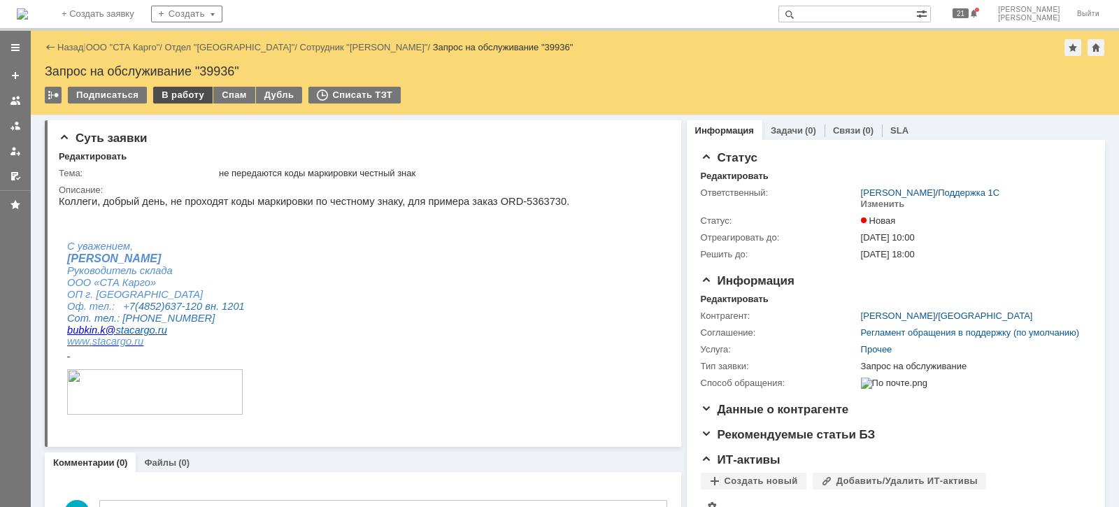
click at [159, 97] on div "В работу" at bounding box center [182, 95] width 59 height 17
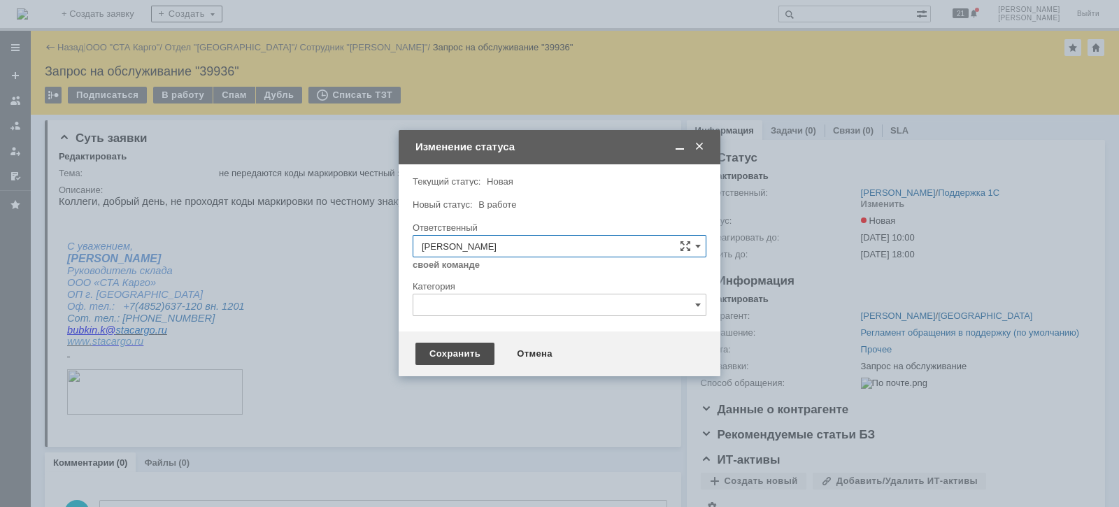
click at [434, 349] on div "Сохранить" at bounding box center [454, 354] width 79 height 22
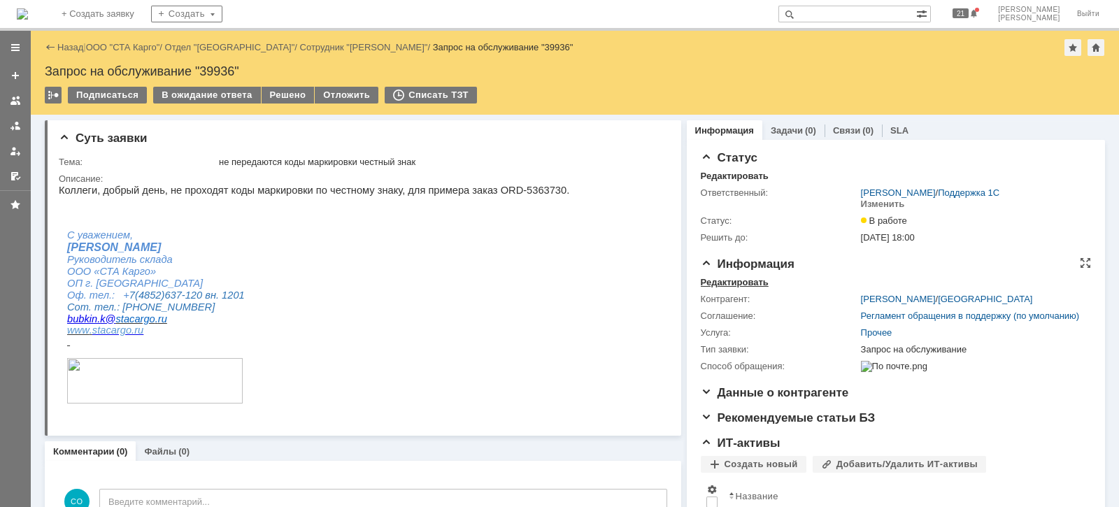
click at [700, 284] on div "Редактировать" at bounding box center [734, 282] width 68 height 11
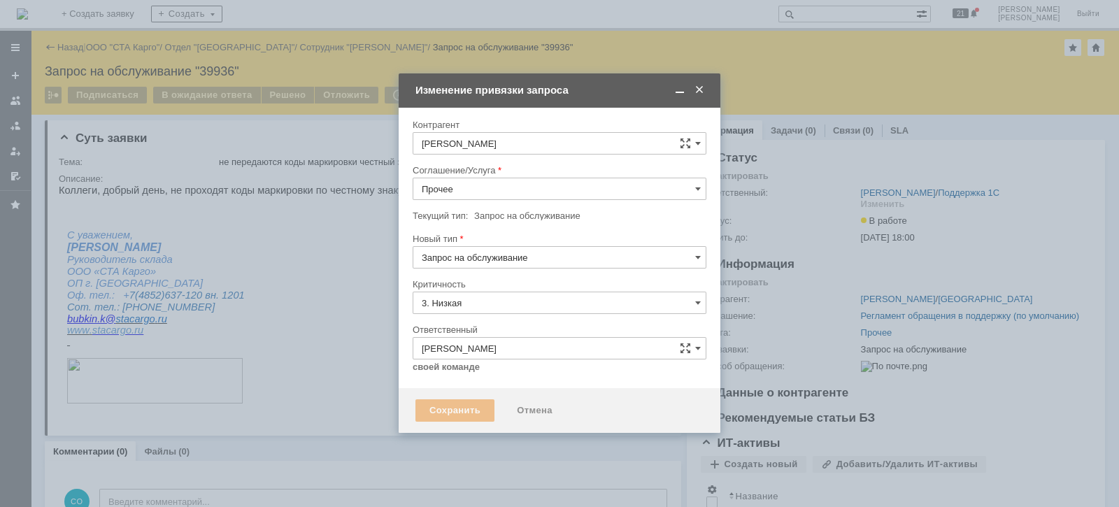
type input "[не указано]"
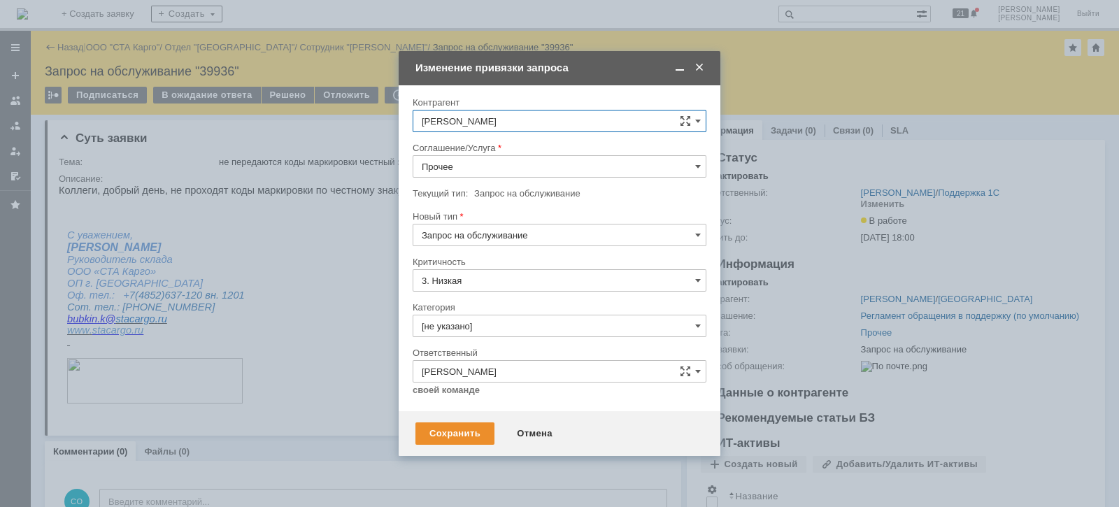
click at [505, 173] on input "Прочее" at bounding box center [559, 166] width 294 height 22
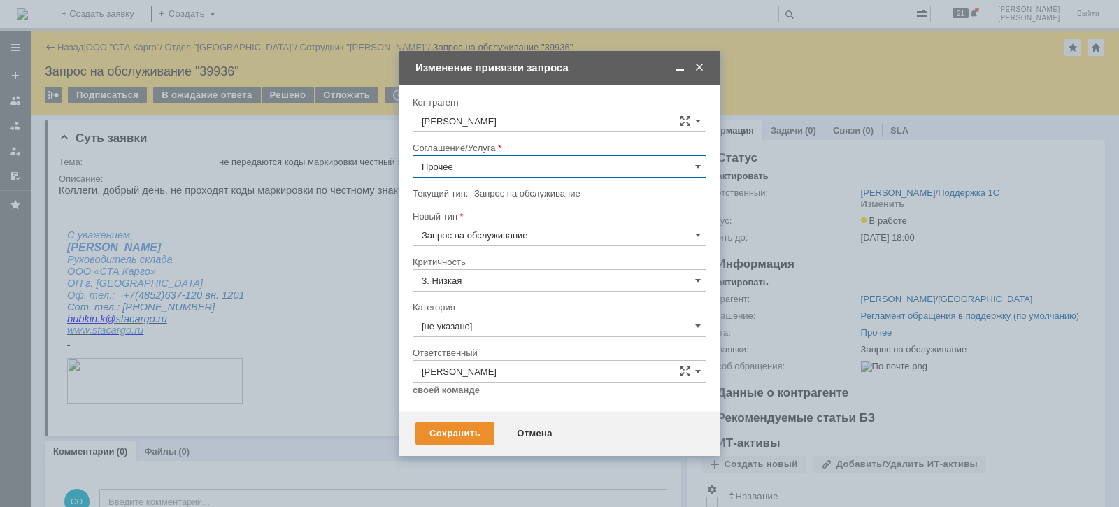
scroll to position [407, 0]
click at [519, 289] on span "WMS Прочее" at bounding box center [559, 292] width 275 height 11
type input "WMS Прочее"
click at [529, 236] on input "Запрос на обслуживание" at bounding box center [559, 235] width 294 height 22
click at [546, 212] on div "Новый тип" at bounding box center [557, 216] width 291 height 9
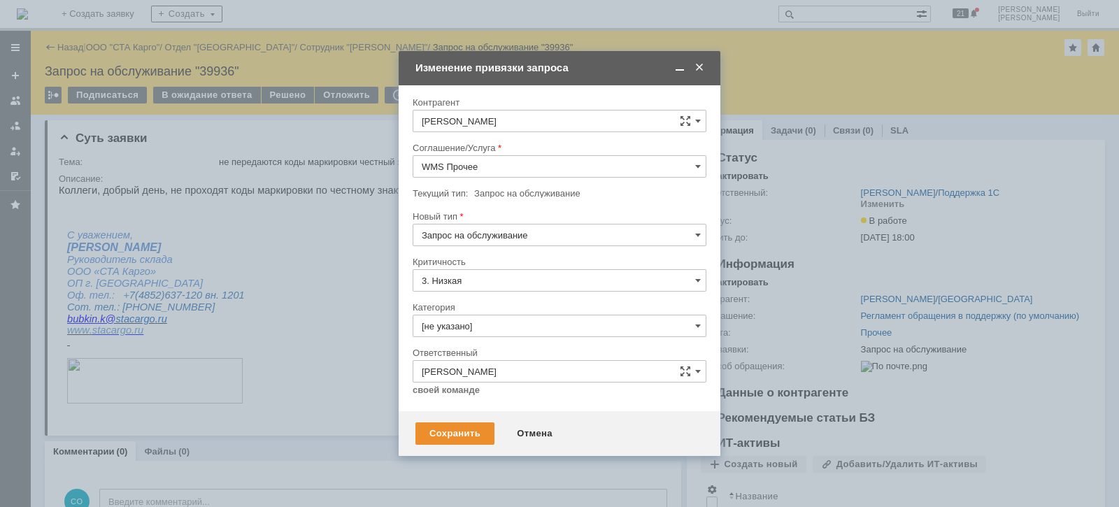
type input "Запрос на обслуживание"
click at [527, 171] on input "WMS Прочее" at bounding box center [559, 166] width 294 height 22
click at [510, 184] on span "WMS Обмены" at bounding box center [559, 183] width 275 height 11
type input "WMS Обмены"
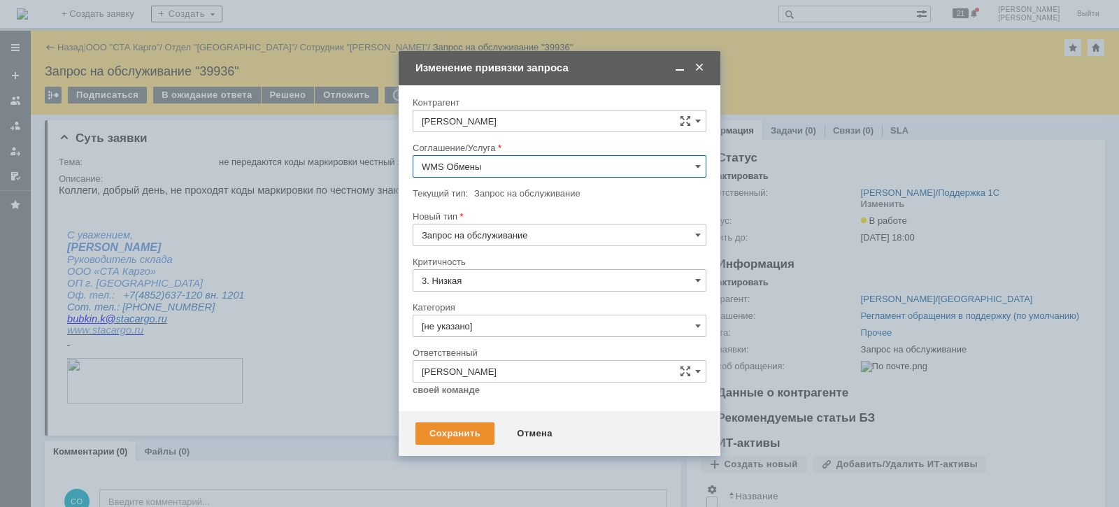
click at [506, 273] on input "3. Низкая" at bounding box center [559, 280] width 294 height 22
click at [531, 259] on div "Критичность" at bounding box center [557, 261] width 291 height 9
type input "3. Низкая"
click at [492, 322] on input "[не указано]" at bounding box center [559, 326] width 294 height 22
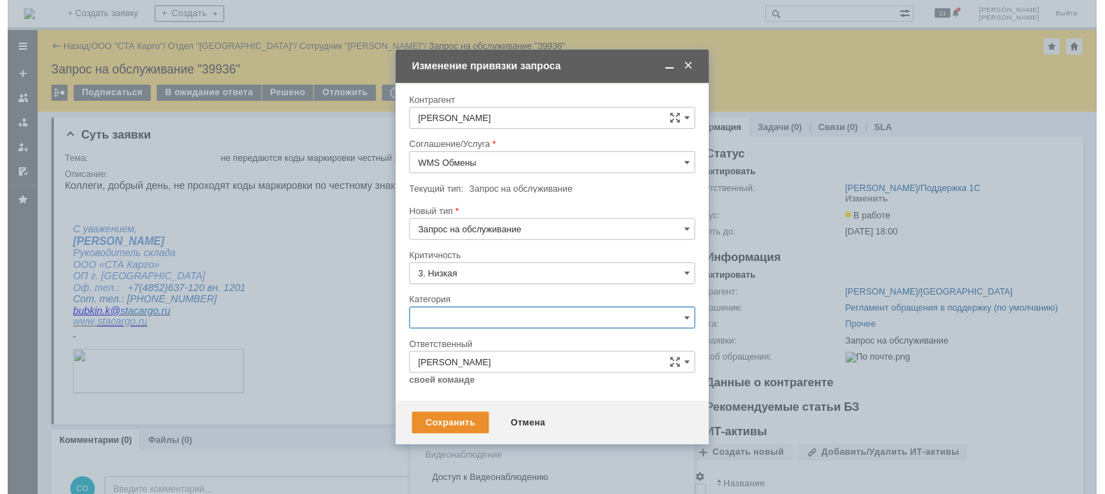
scroll to position [32, 0]
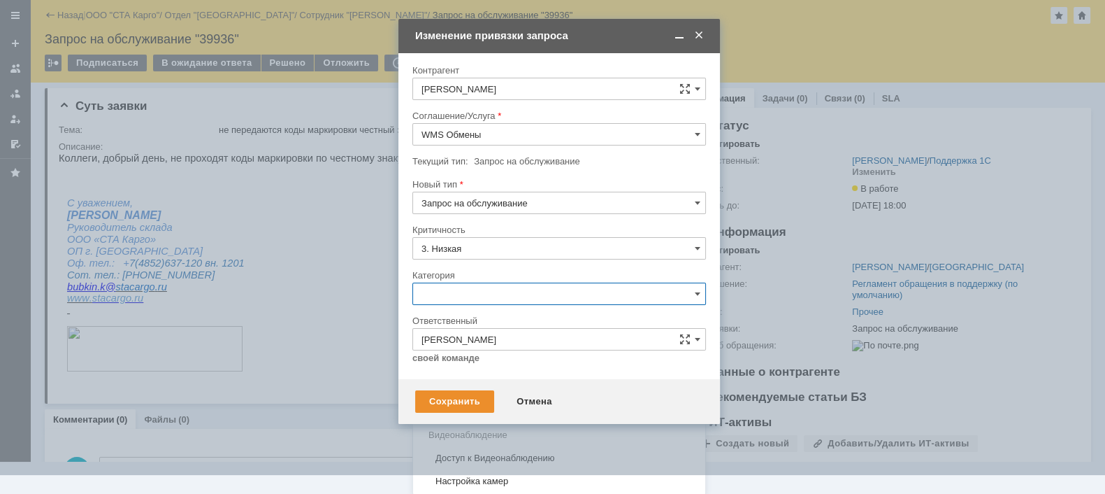
click at [496, 401] on div "Ошибка" at bounding box center [559, 412] width 292 height 22
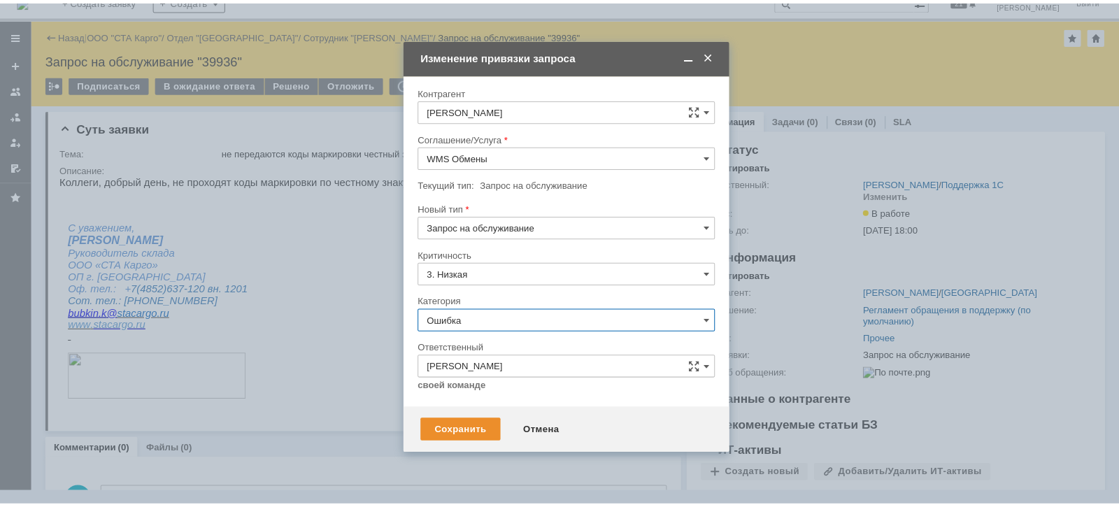
scroll to position [0, 0]
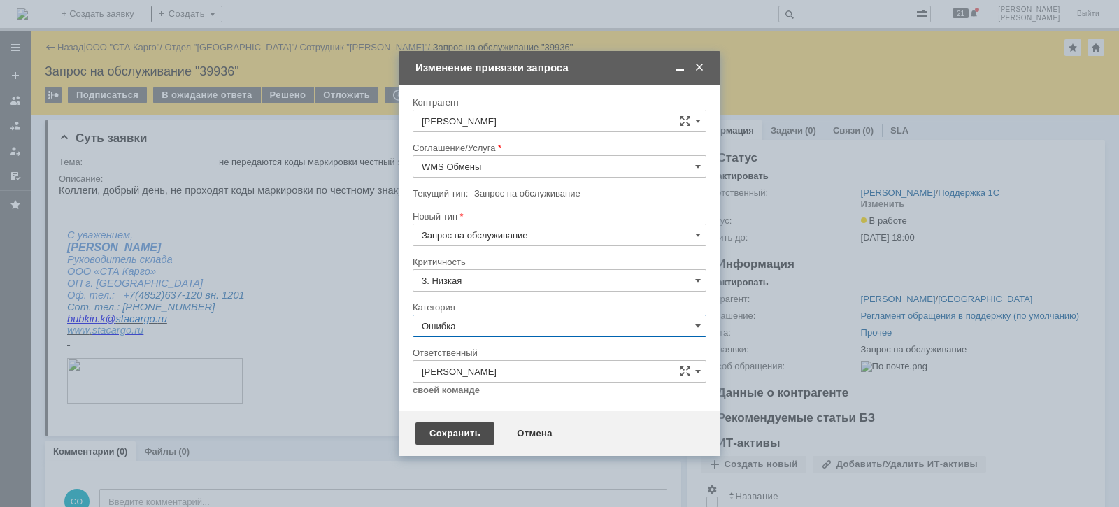
type input "Ошибка"
click at [445, 436] on div "Сохранить" at bounding box center [454, 433] width 79 height 22
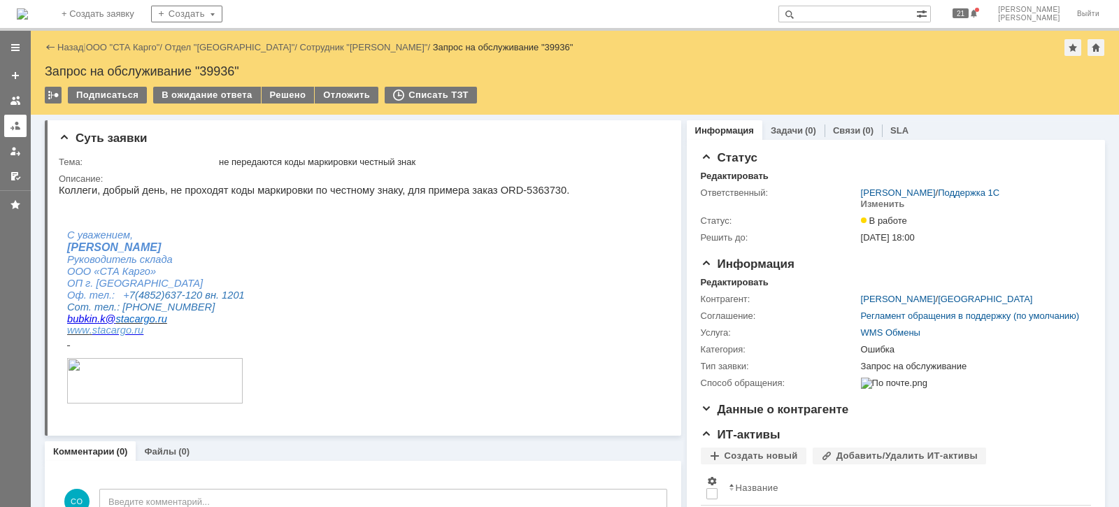
click at [17, 125] on div at bounding box center [15, 125] width 11 height 11
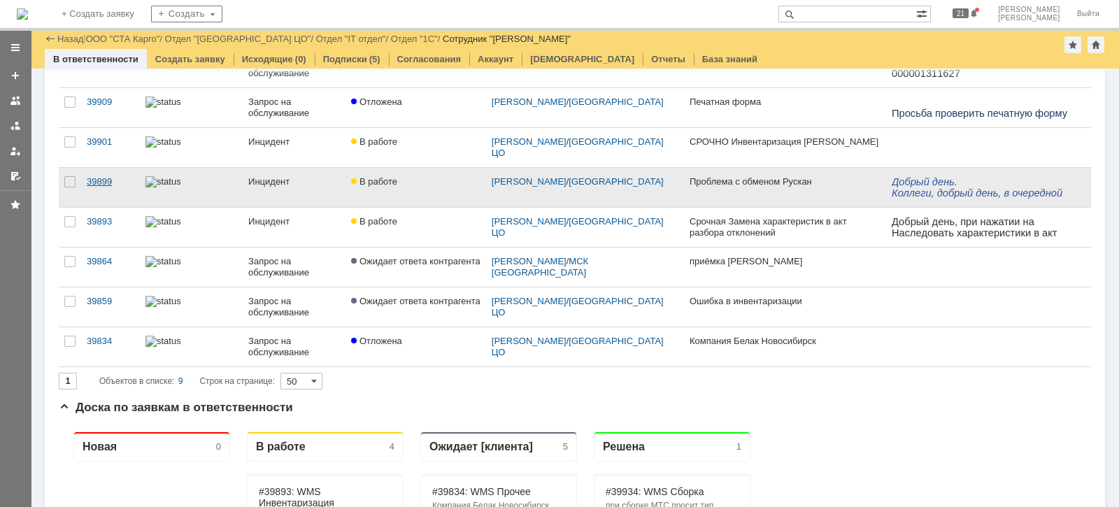
click at [95, 181] on div "39899" at bounding box center [111, 181] width 48 height 11
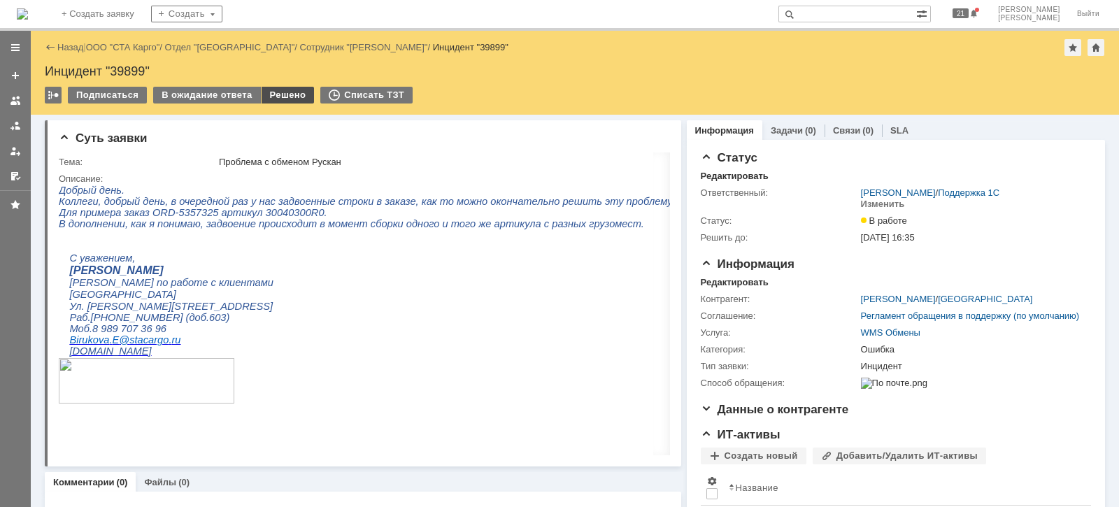
click at [282, 98] on div "Решено" at bounding box center [287, 95] width 53 height 17
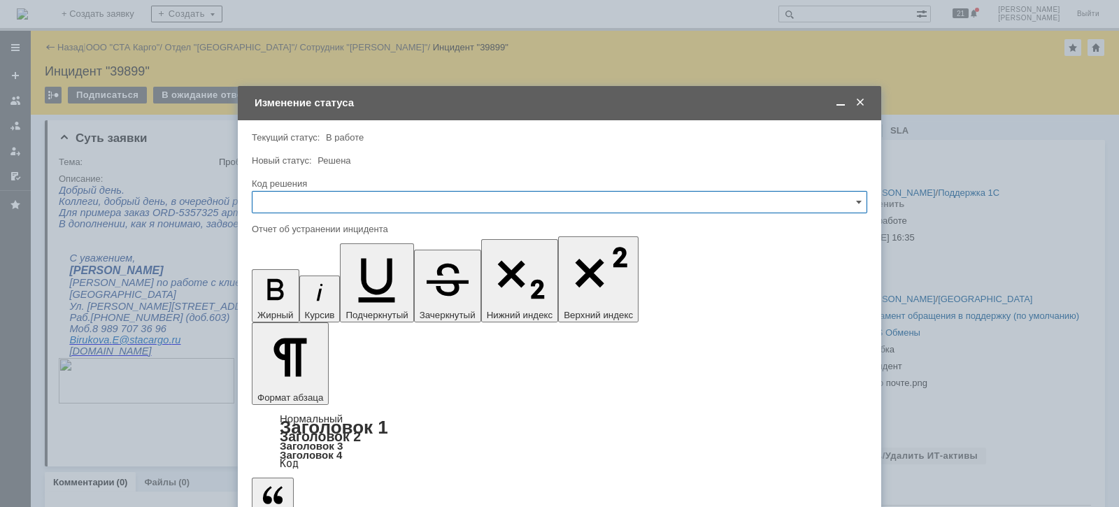
click at [336, 201] on input "text" at bounding box center [559, 202] width 615 height 22
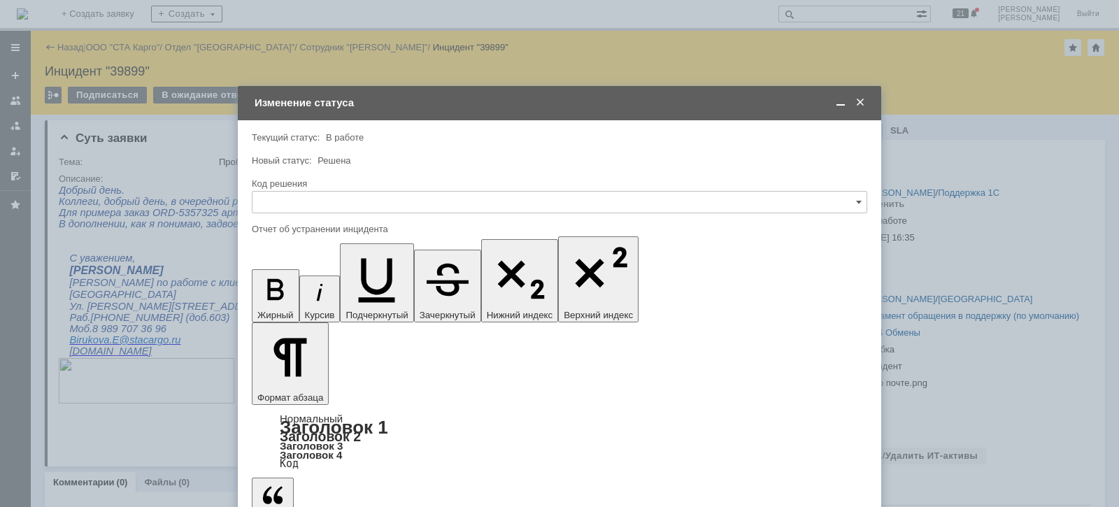
click at [308, 394] on div "Решено" at bounding box center [559, 389] width 614 height 22
type input "Решено"
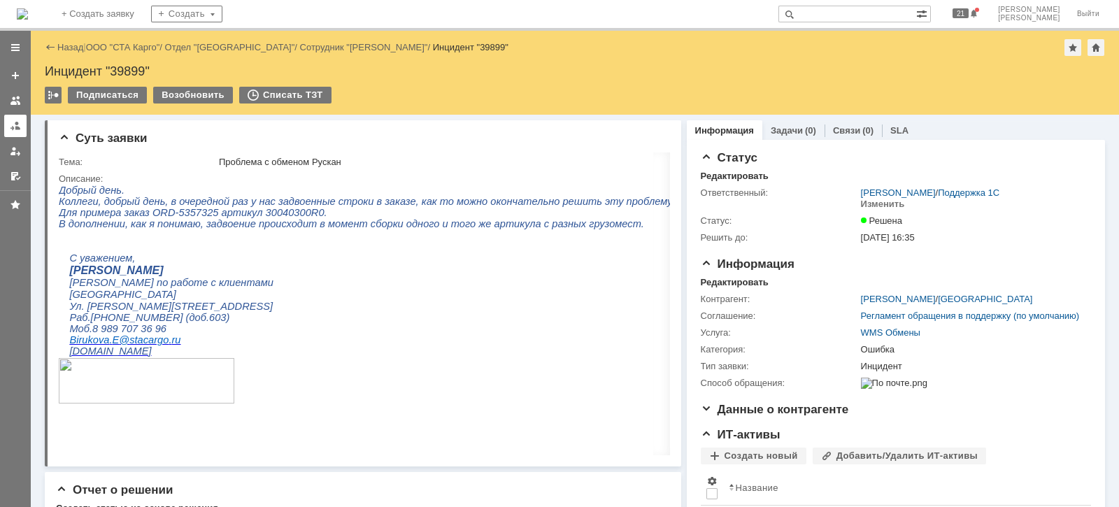
click at [14, 126] on div at bounding box center [15, 125] width 11 height 11
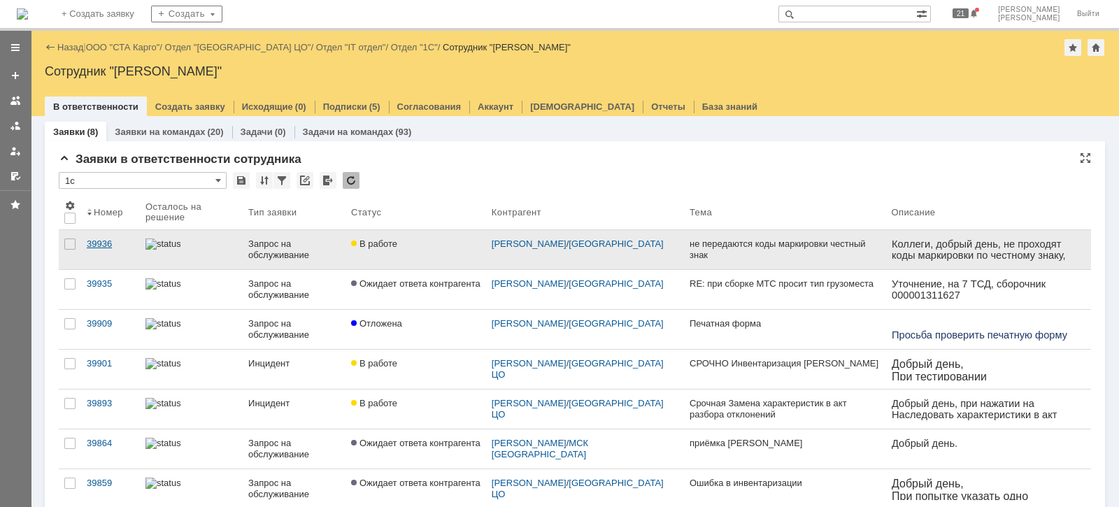
click at [115, 240] on div "39936" at bounding box center [111, 243] width 48 height 11
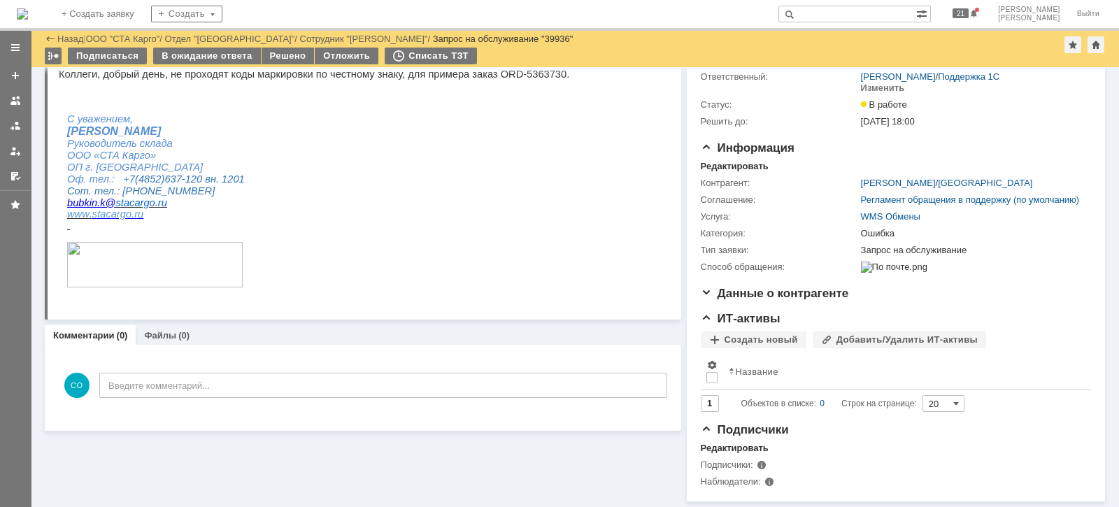
click at [24, 126] on link at bounding box center [15, 126] width 22 height 22
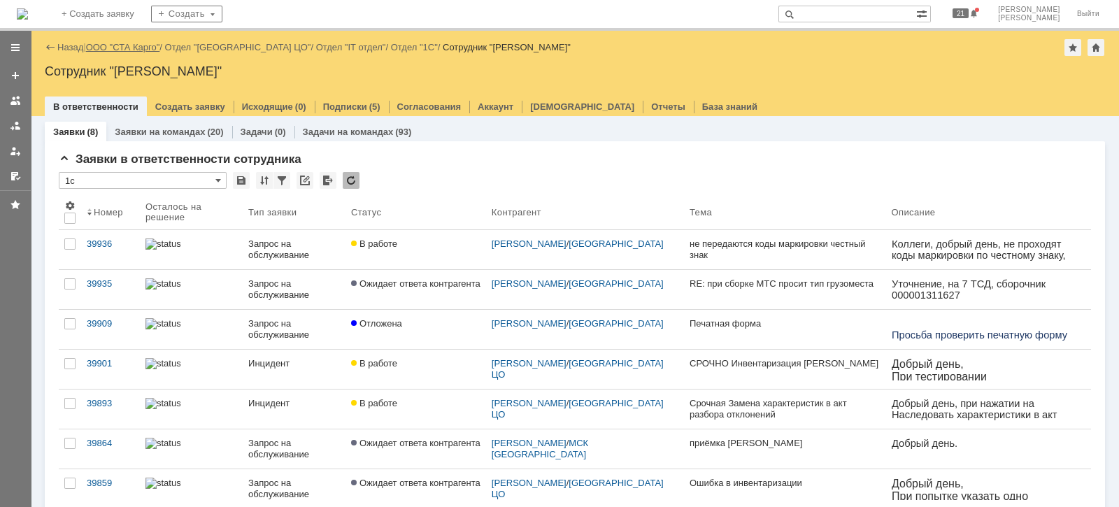
click at [148, 47] on link "ООО "СТА Карго"" at bounding box center [123, 47] width 74 height 10
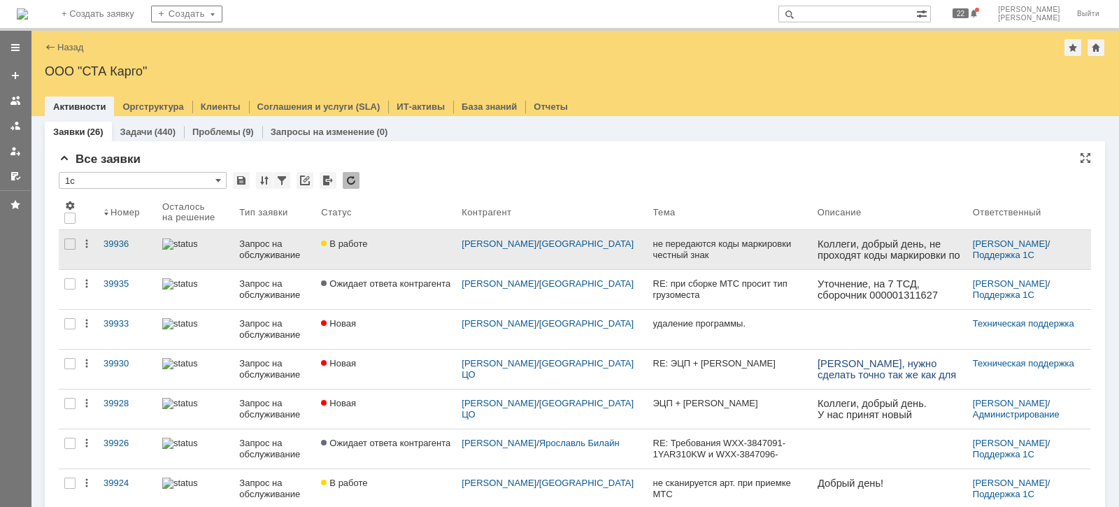
click at [245, 247] on div "Запрос на обслуживание" at bounding box center [274, 249] width 71 height 22
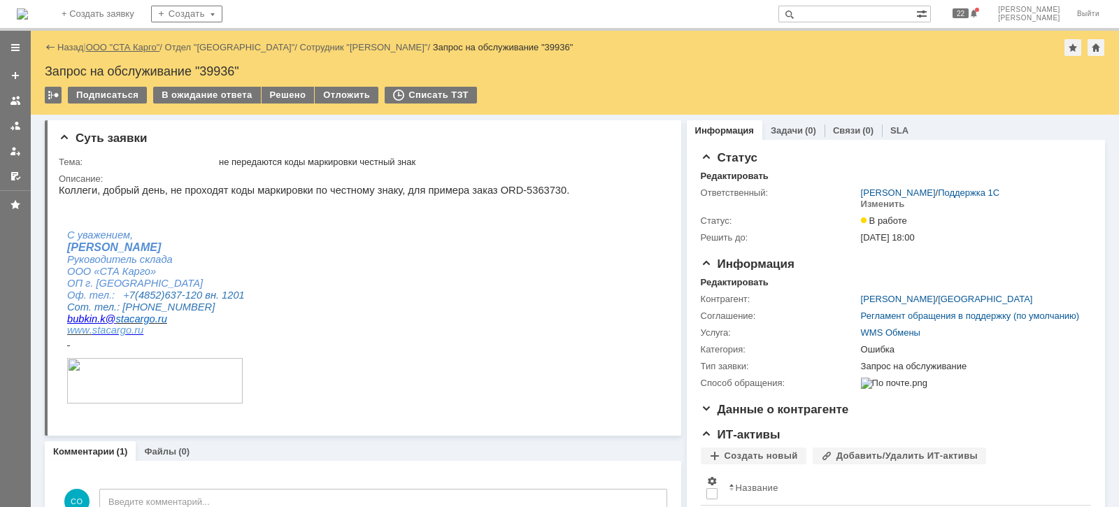
click at [141, 45] on link "ООО "СТА Карго"" at bounding box center [123, 47] width 74 height 10
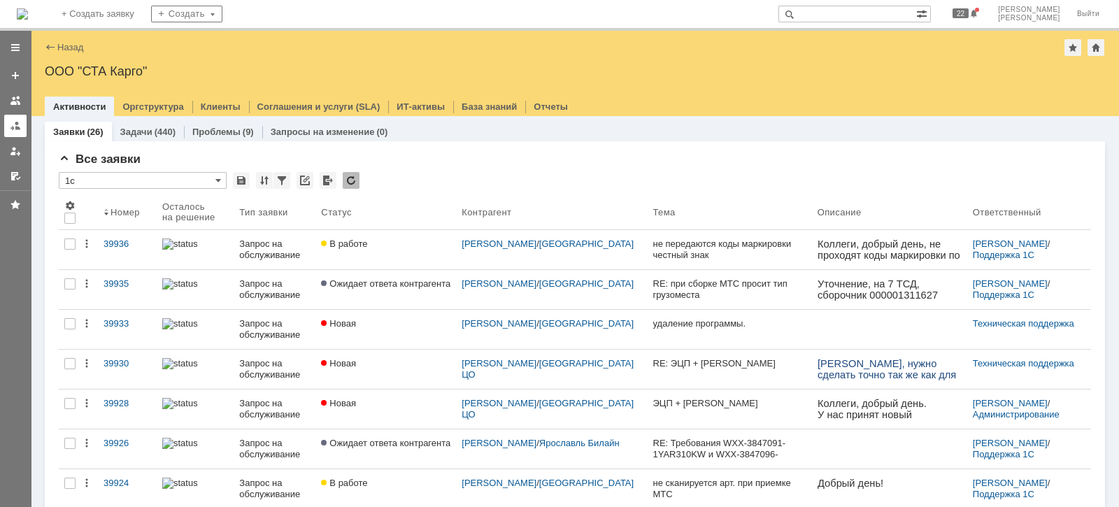
click at [18, 127] on div at bounding box center [15, 125] width 11 height 11
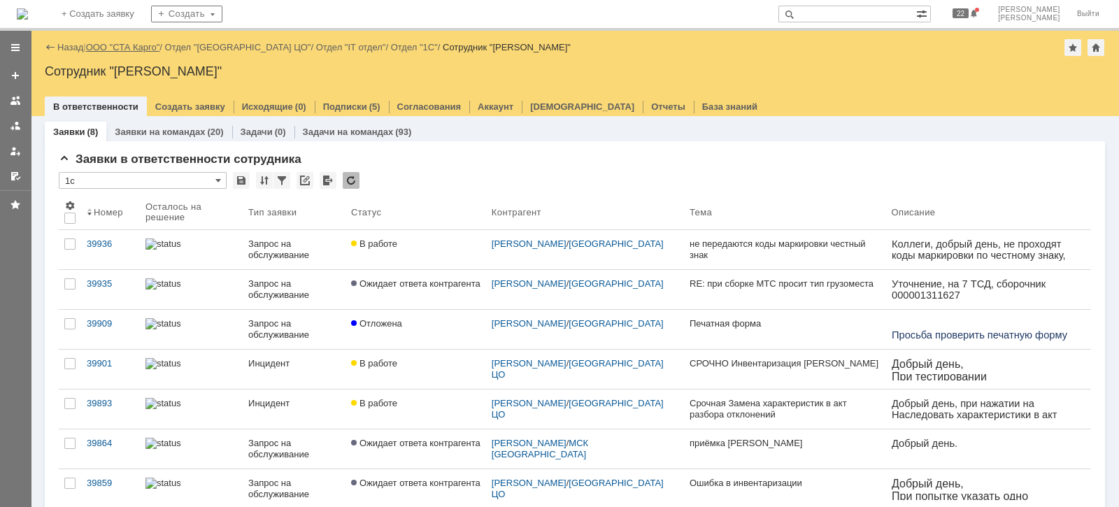
click at [123, 45] on link "ООО "СТА Карго"" at bounding box center [123, 47] width 74 height 10
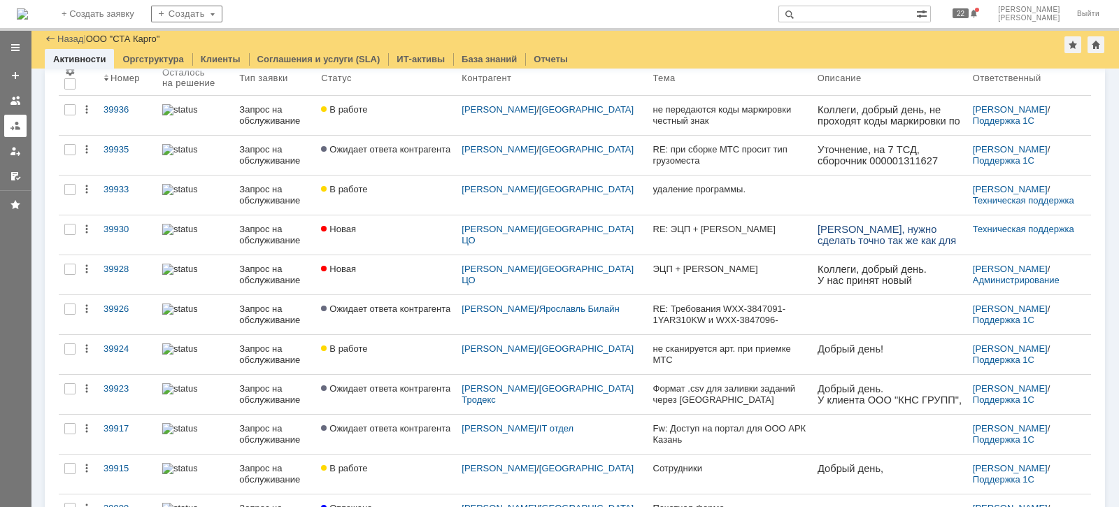
click at [6, 119] on link at bounding box center [15, 126] width 22 height 22
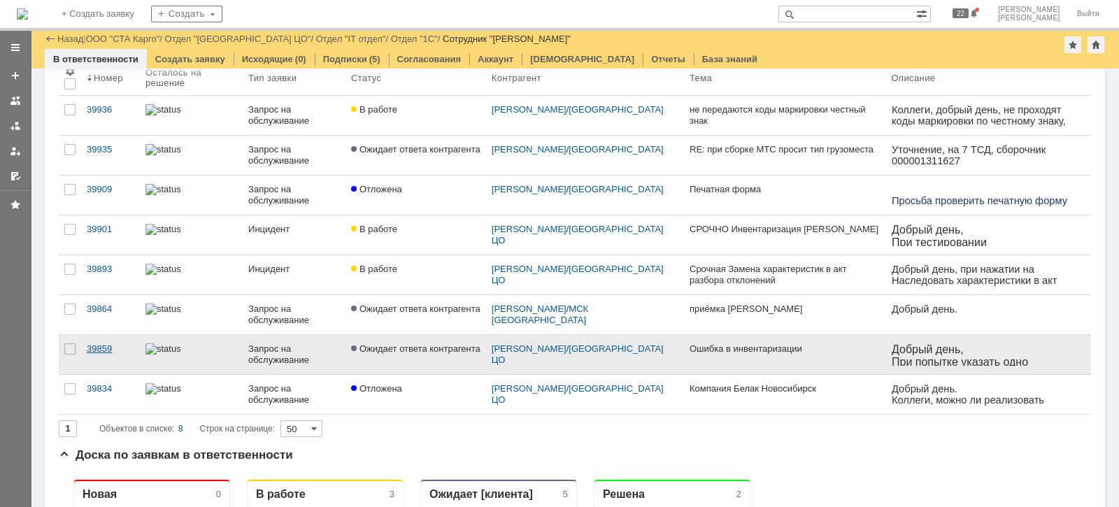
click at [110, 347] on div "39859" at bounding box center [111, 348] width 48 height 11
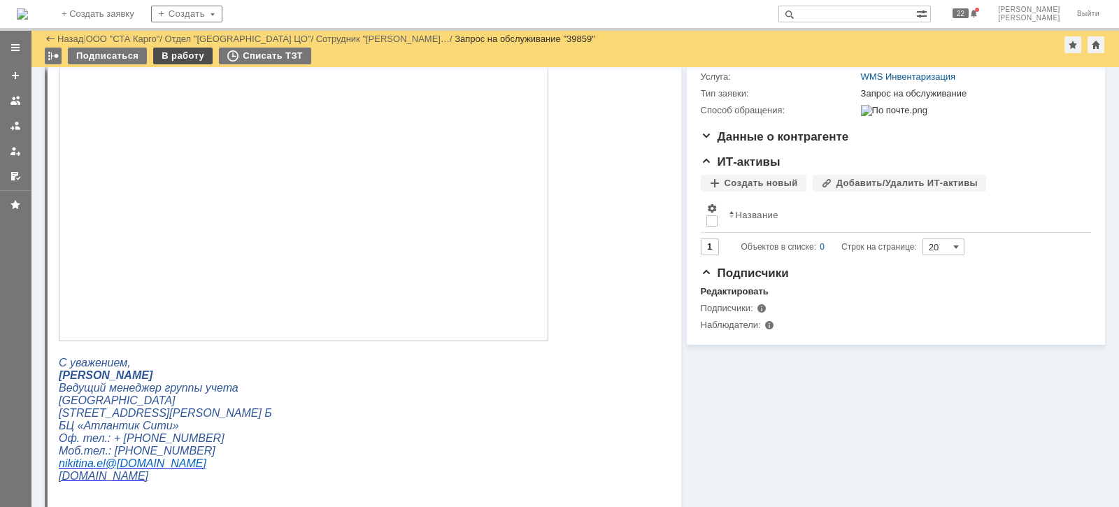
click at [168, 55] on div "В работу" at bounding box center [182, 56] width 59 height 17
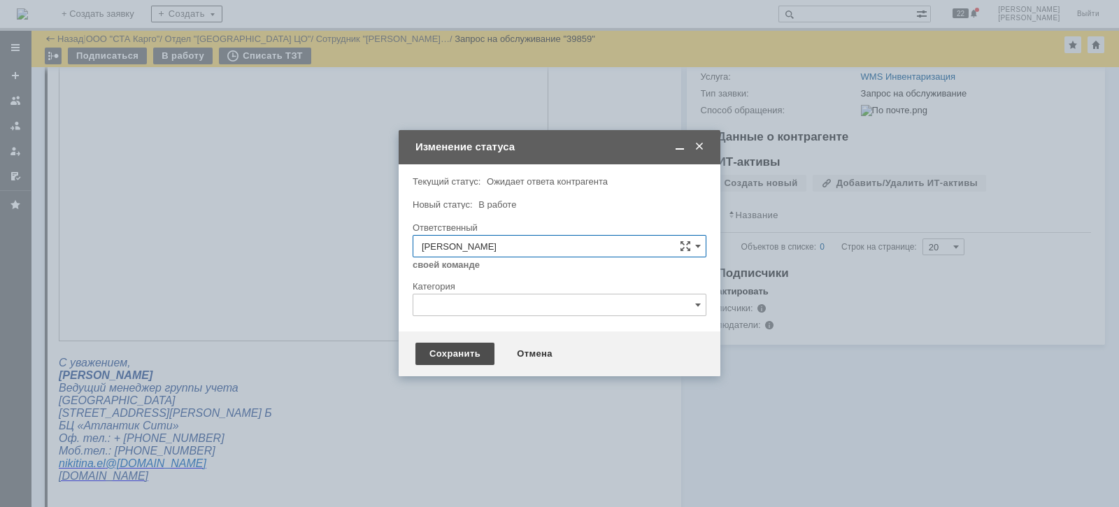
click at [419, 355] on div "Сохранить" at bounding box center [454, 354] width 79 height 22
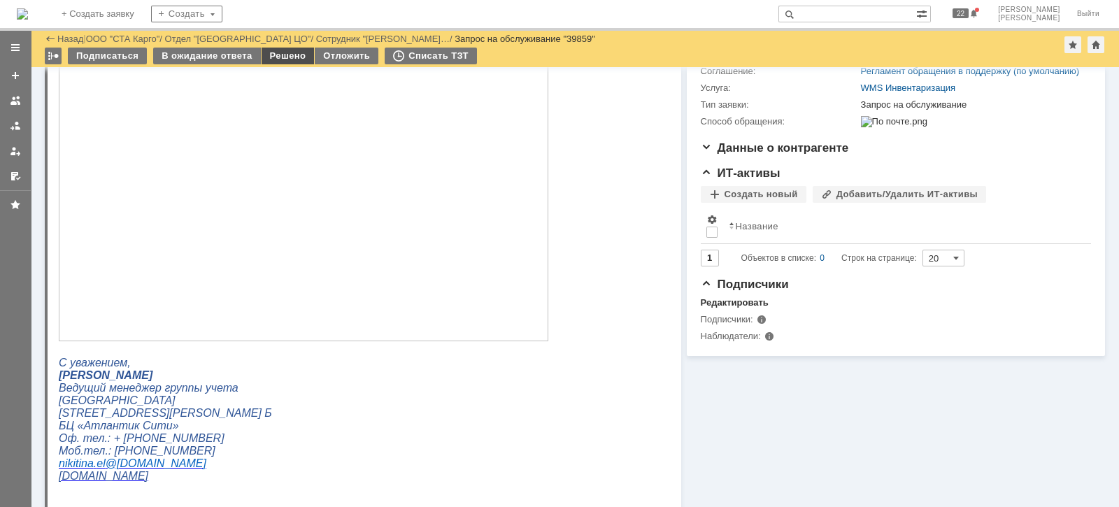
click at [273, 57] on div "Решено" at bounding box center [287, 56] width 53 height 17
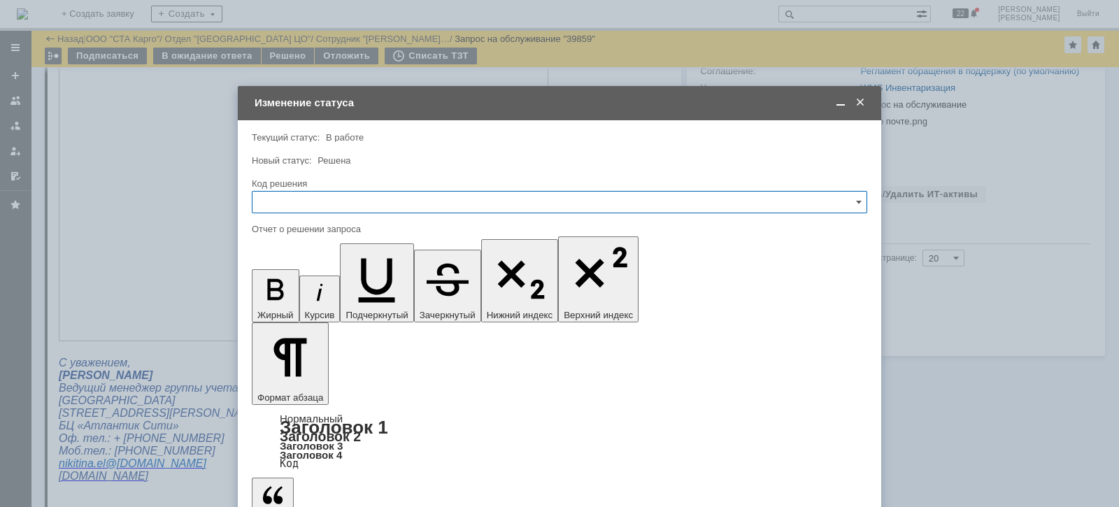
click at [342, 208] on input "text" at bounding box center [559, 202] width 615 height 22
click at [289, 384] on div "Решено" at bounding box center [559, 389] width 614 height 22
type input "Решено"
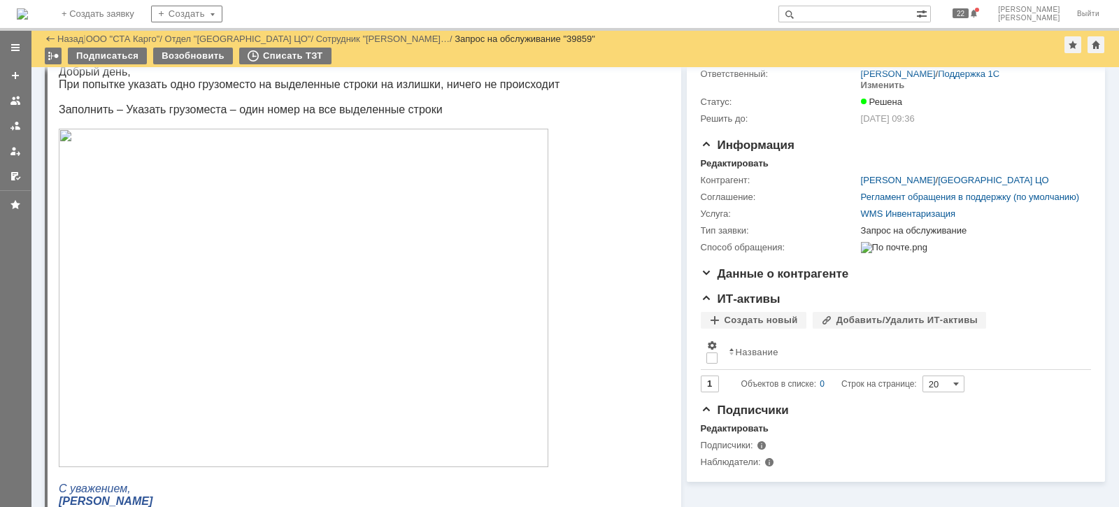
click at [15, 129] on div at bounding box center [15, 125] width 11 height 11
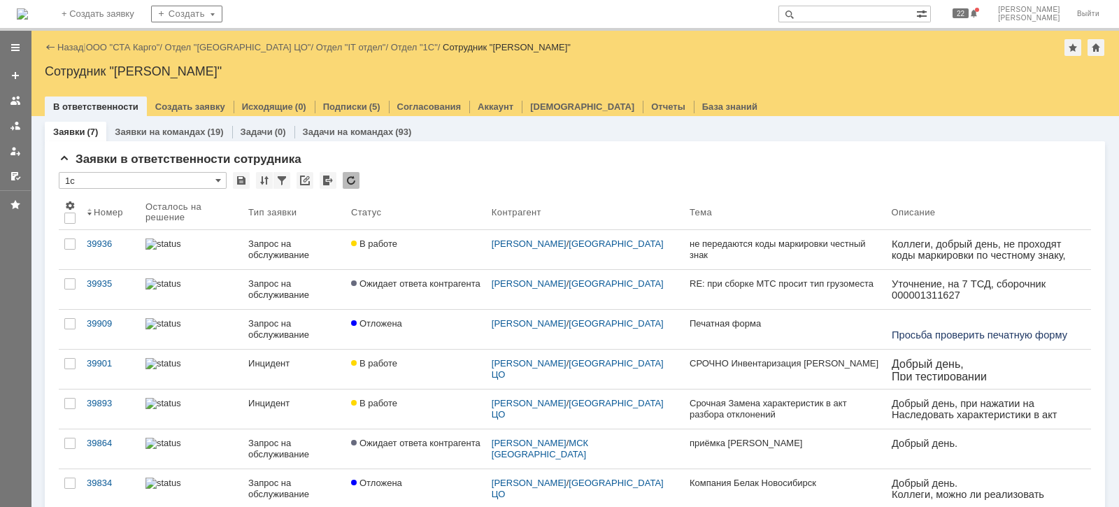
click at [108, 278] on div "39935" at bounding box center [111, 283] width 48 height 11
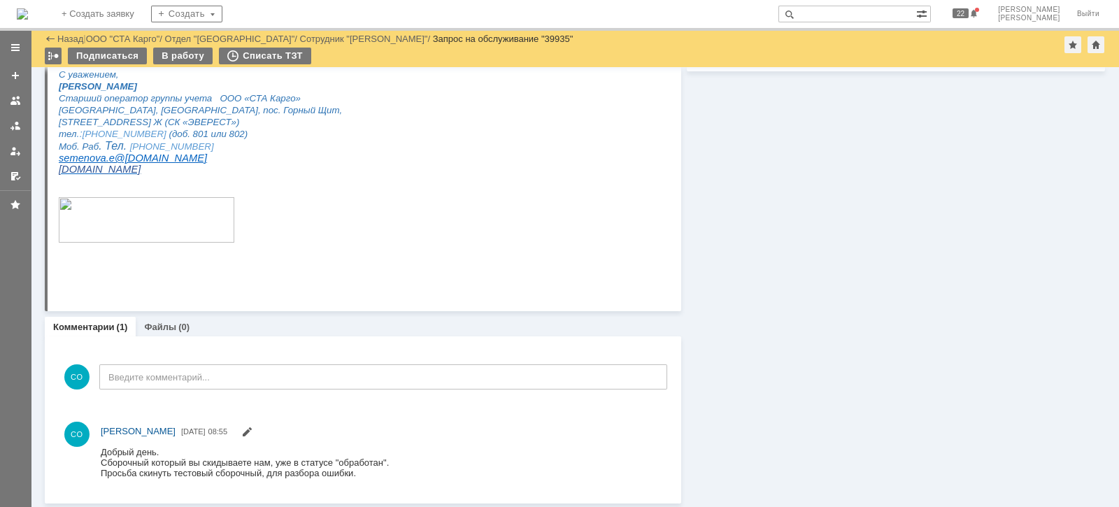
click at [24, 120] on link at bounding box center [15, 126] width 22 height 22
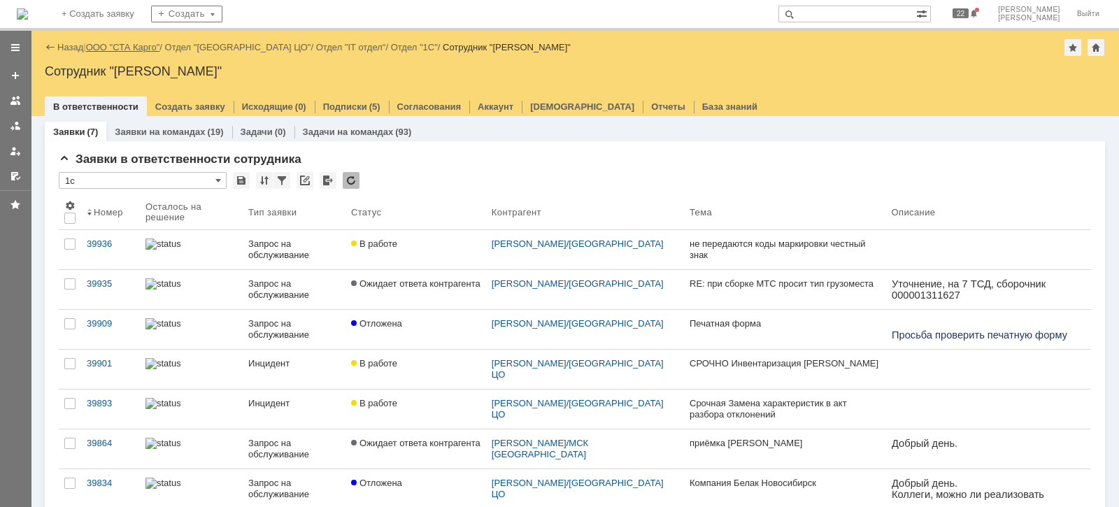
click at [113, 42] on link "ООО "СТА Карго"" at bounding box center [123, 47] width 74 height 10
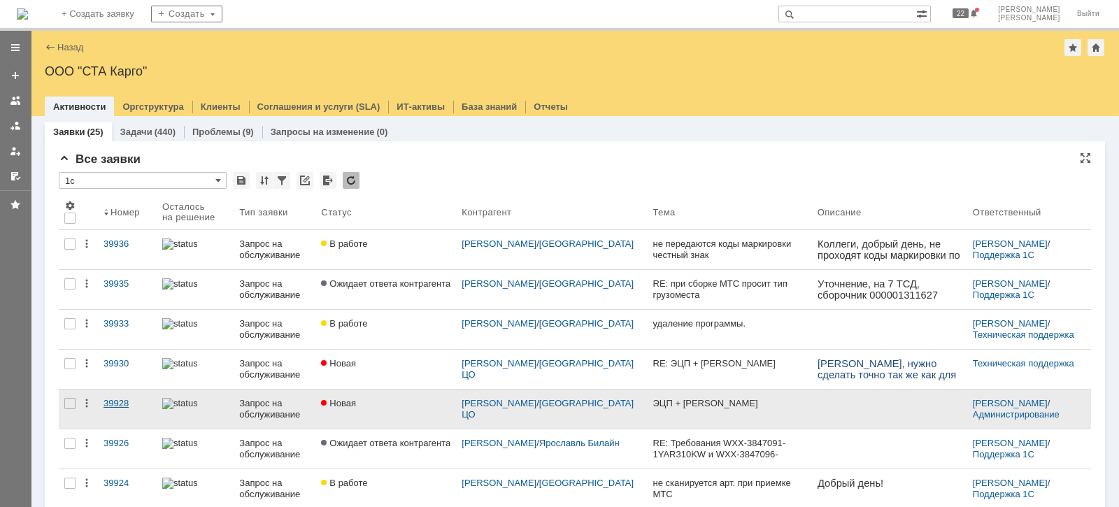
click at [115, 398] on div "39928" at bounding box center [127, 403] width 48 height 11
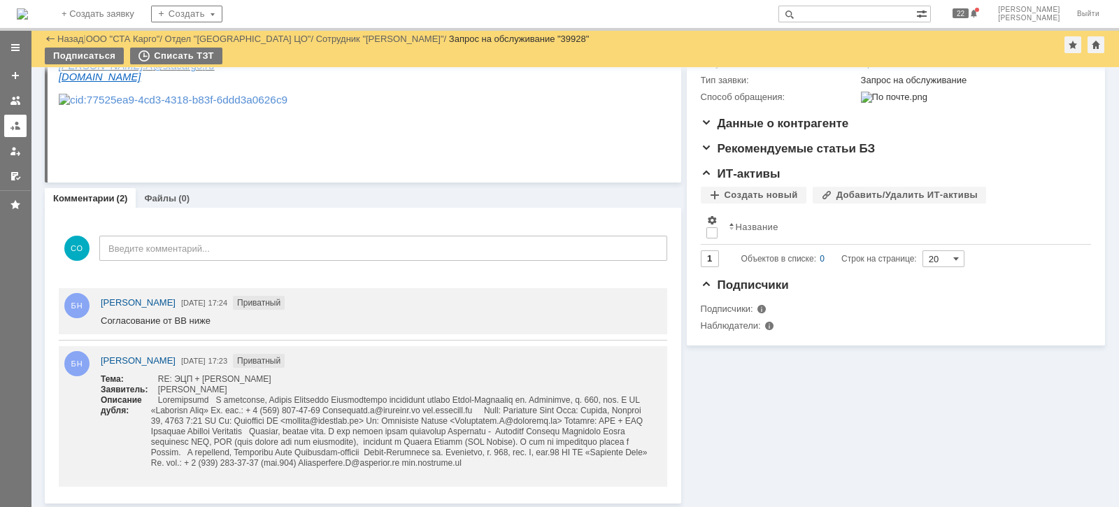
click at [13, 128] on div at bounding box center [15, 125] width 11 height 11
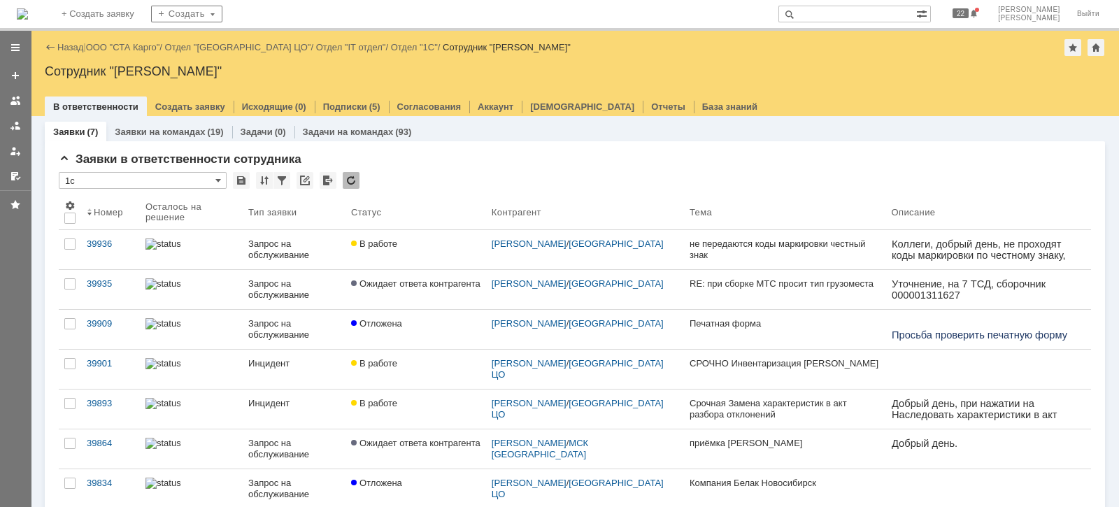
click at [115, 40] on div "Назад | ООО "СТА Карго" / Отдел "[GEOGRAPHIC_DATA] ЦО" / Отдел "IT отдел" / Отд…" at bounding box center [575, 47] width 1060 height 17
click at [115, 44] on link "ООО "СТА Карго"" at bounding box center [123, 47] width 74 height 10
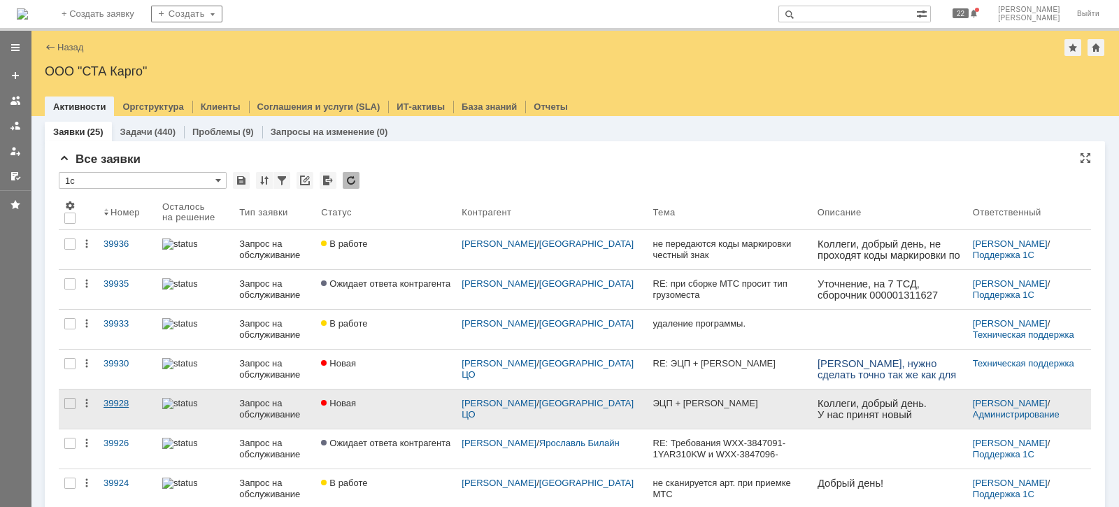
click at [122, 398] on div "39928" at bounding box center [127, 403] width 48 height 11
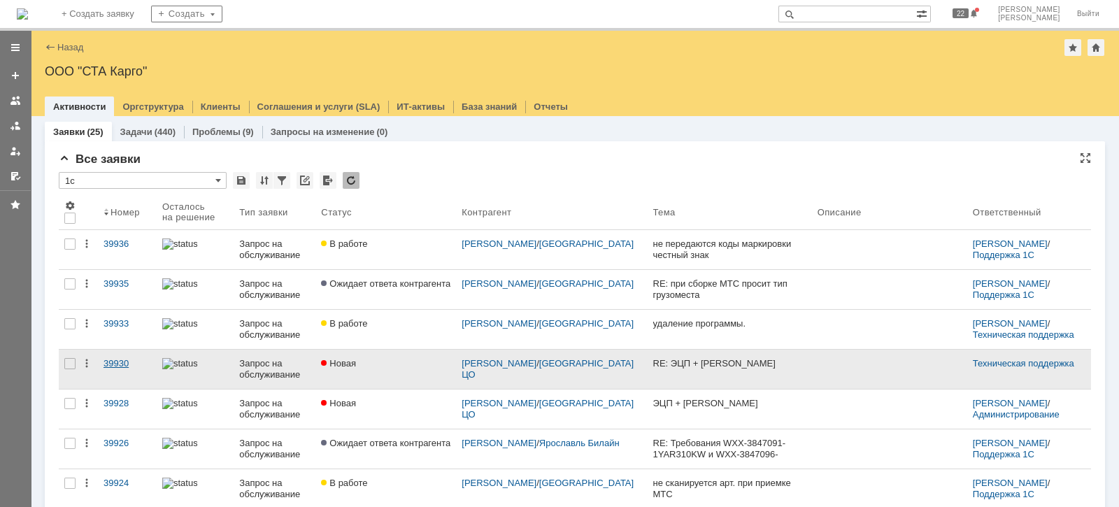
click at [115, 365] on div "39930" at bounding box center [127, 363] width 48 height 11
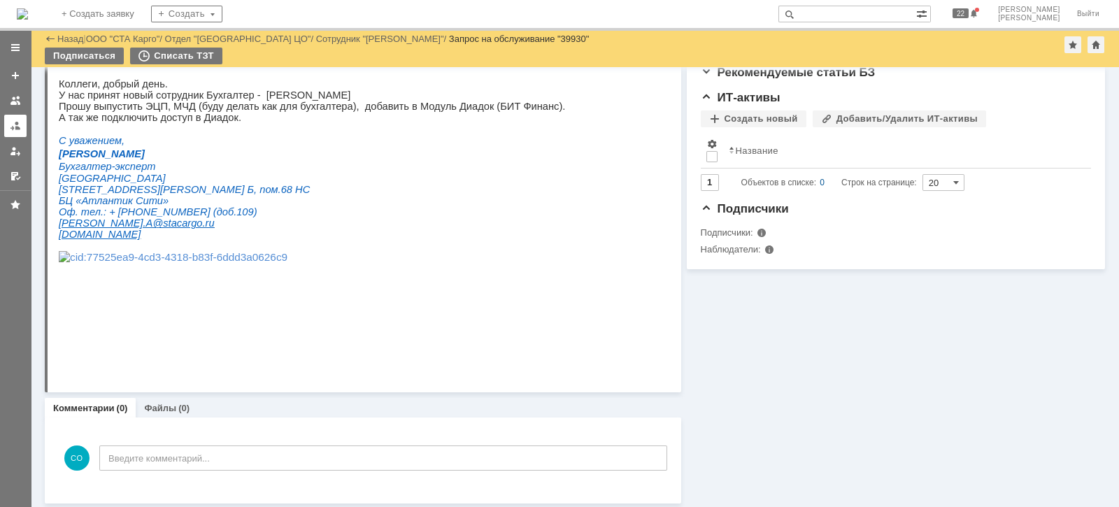
click at [15, 125] on div at bounding box center [15, 125] width 11 height 11
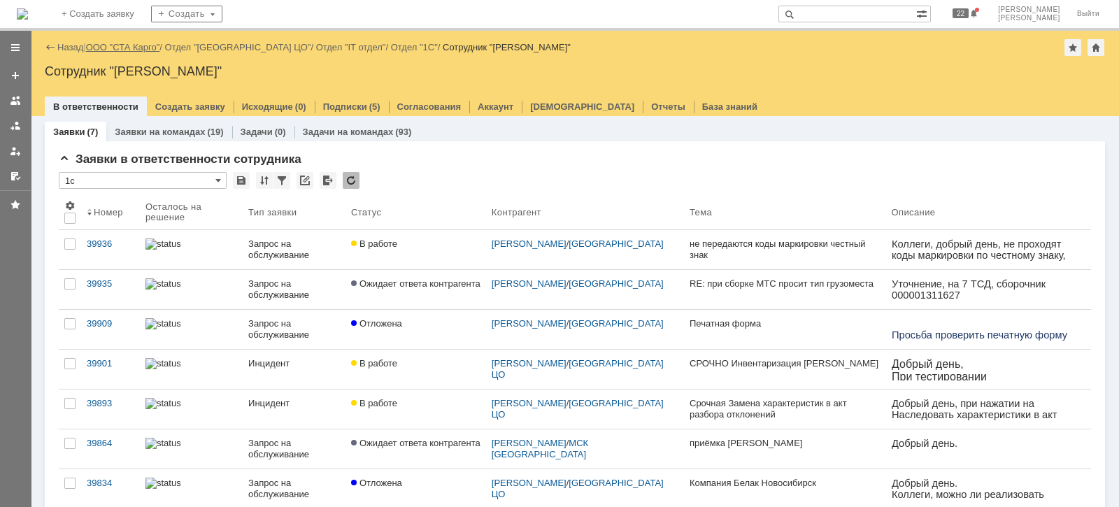
click at [150, 47] on link "ООО "СТА Карго"" at bounding box center [123, 47] width 74 height 10
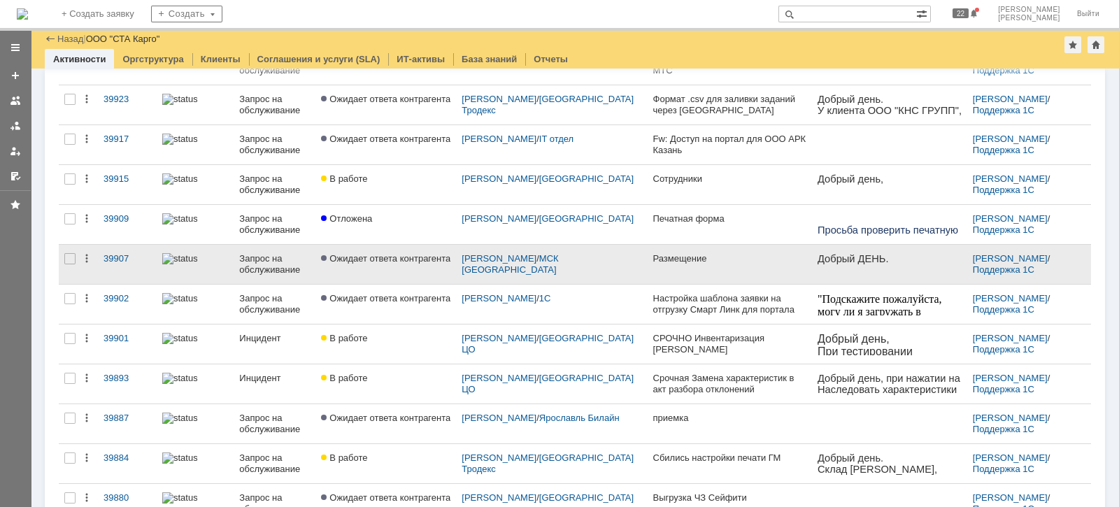
scroll to position [437, 0]
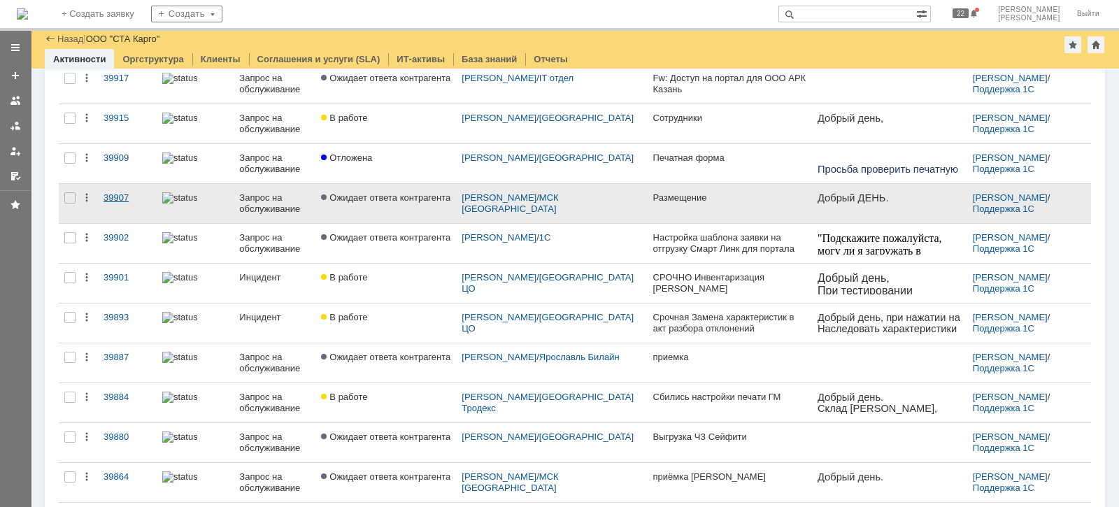
click at [131, 192] on div "39907" at bounding box center [127, 197] width 48 height 11
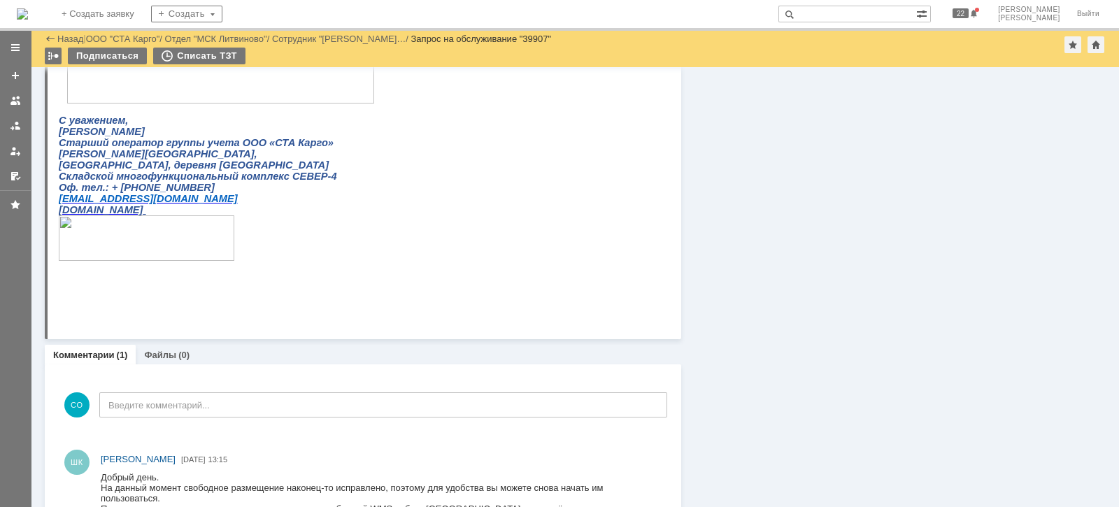
scroll to position [936, 0]
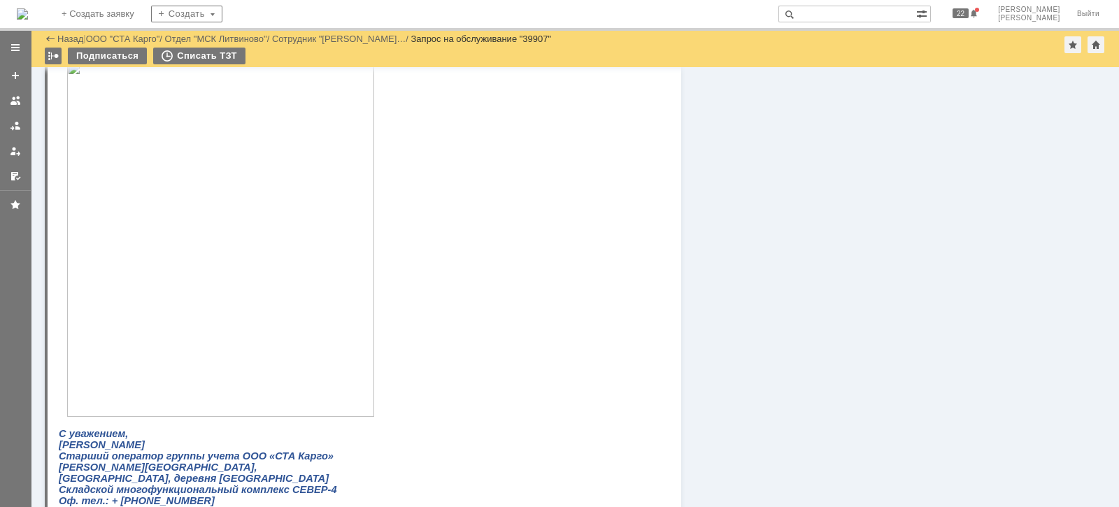
click at [16, 126] on div at bounding box center [15, 125] width 11 height 11
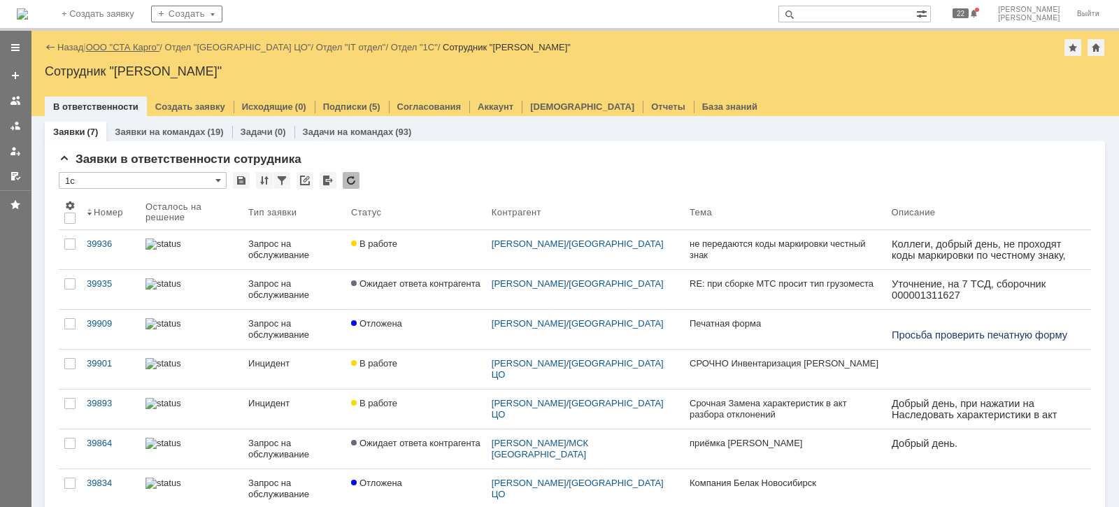
click at [136, 52] on link "ООО "СТА Карго"" at bounding box center [123, 47] width 74 height 10
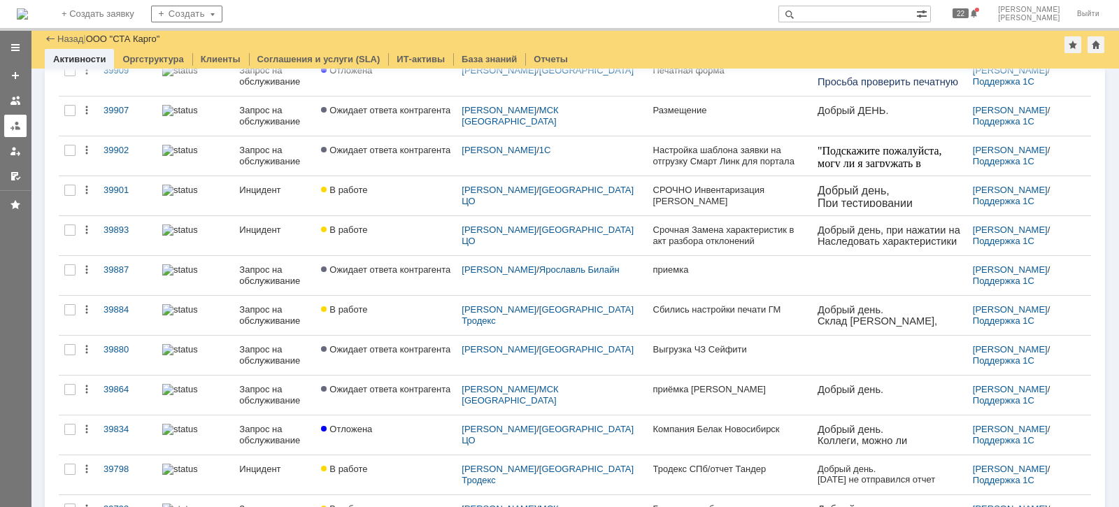
click at [21, 126] on link at bounding box center [15, 126] width 22 height 22
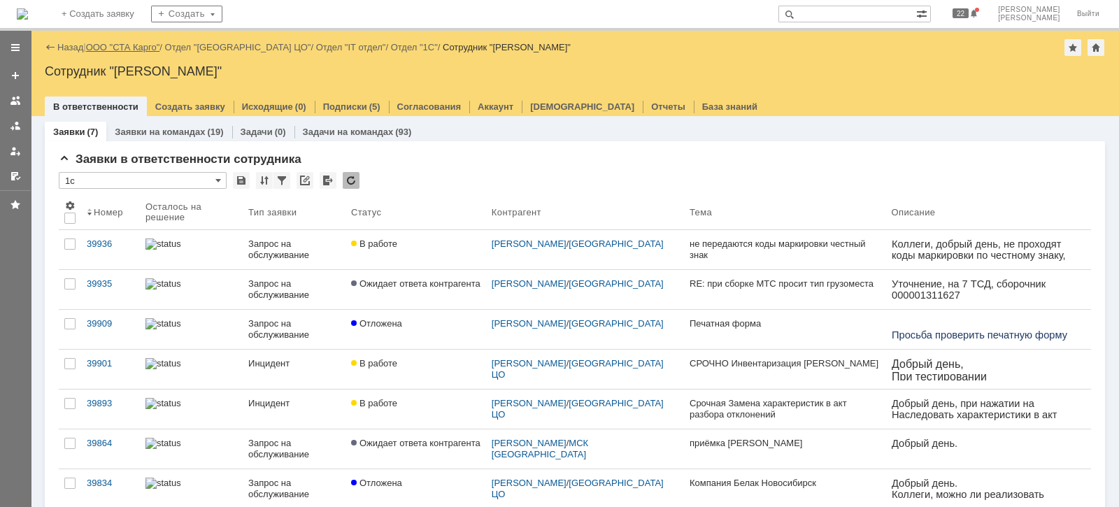
click at [118, 43] on link "ООО "СТА Карго"" at bounding box center [123, 47] width 74 height 10
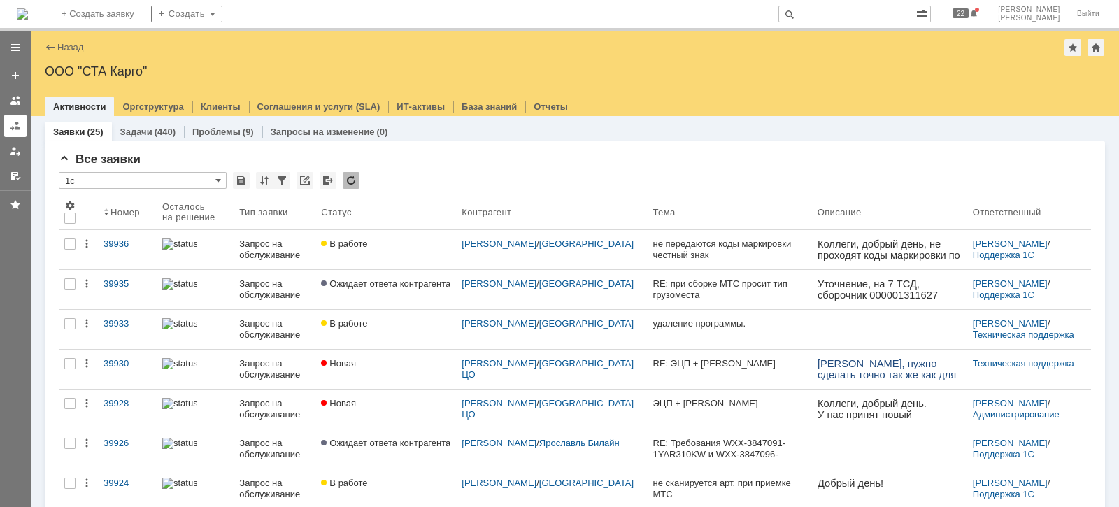
click at [22, 120] on link at bounding box center [15, 126] width 22 height 22
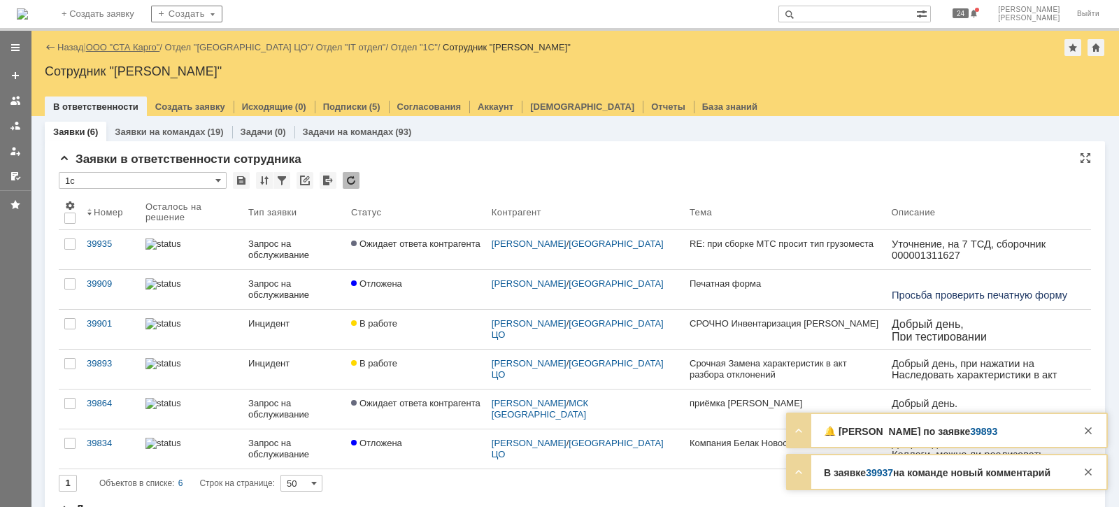
click at [132, 49] on link "ООО "СТА Карго"" at bounding box center [123, 47] width 74 height 10
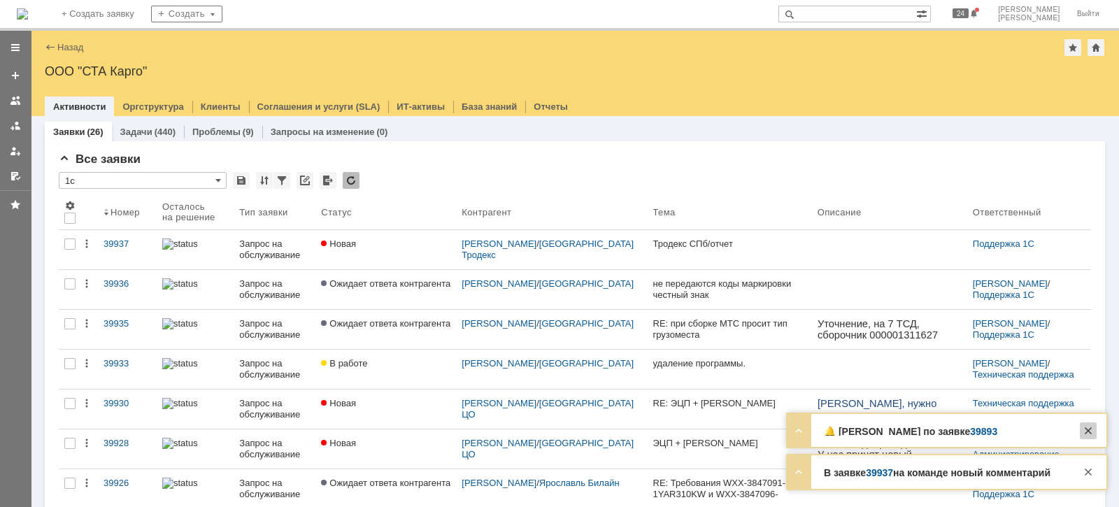
click at [1087, 430] on div at bounding box center [1087, 430] width 17 height 17
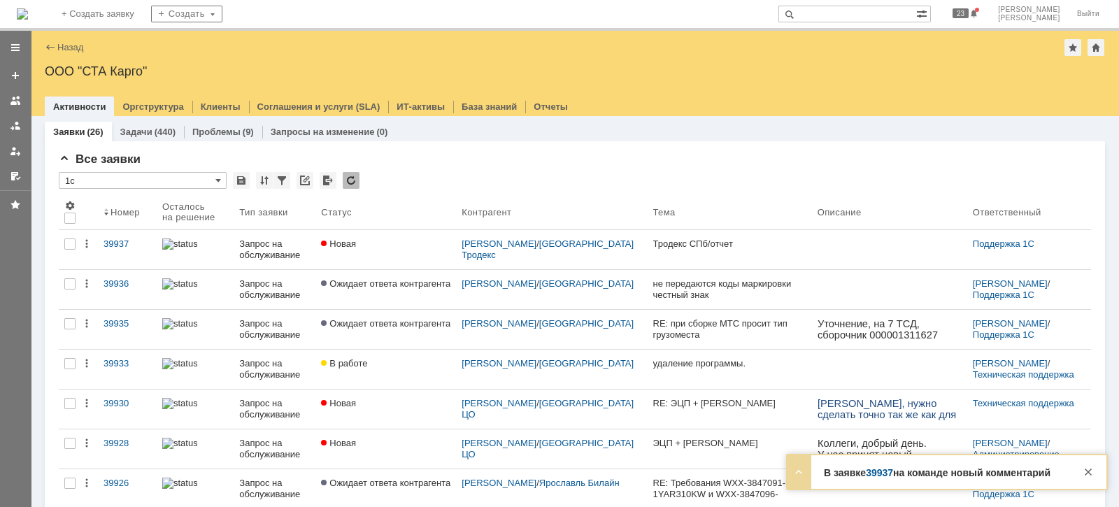
click at [1098, 471] on div at bounding box center [1089, 467] width 24 height 25
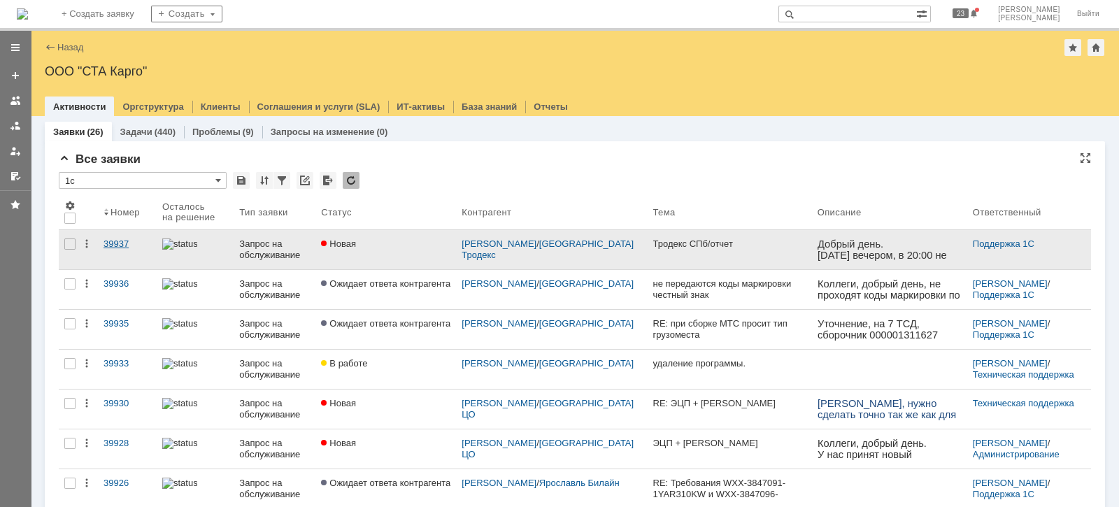
click at [122, 241] on div "39937" at bounding box center [127, 243] width 48 height 11
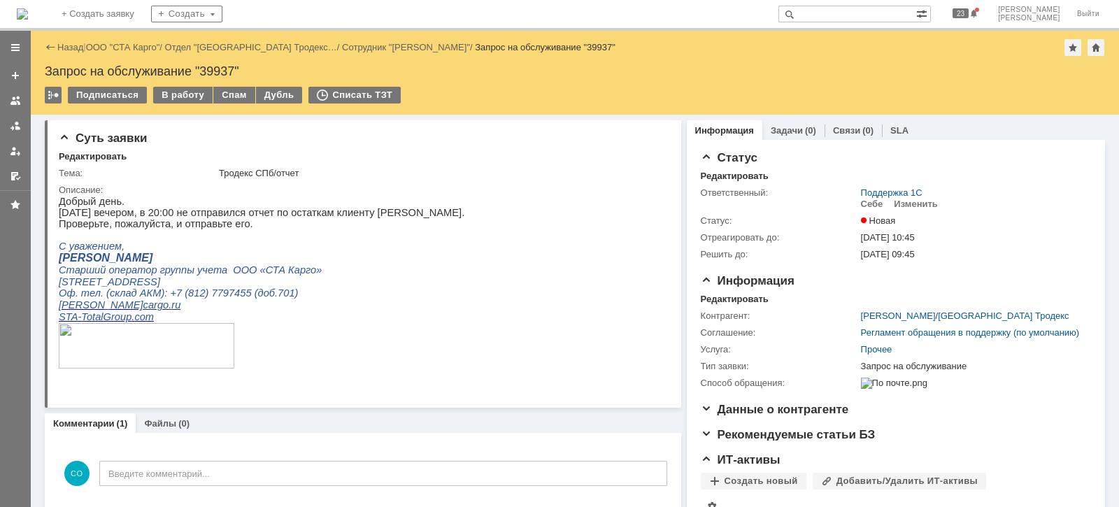
click at [11, 133] on link at bounding box center [15, 126] width 22 height 22
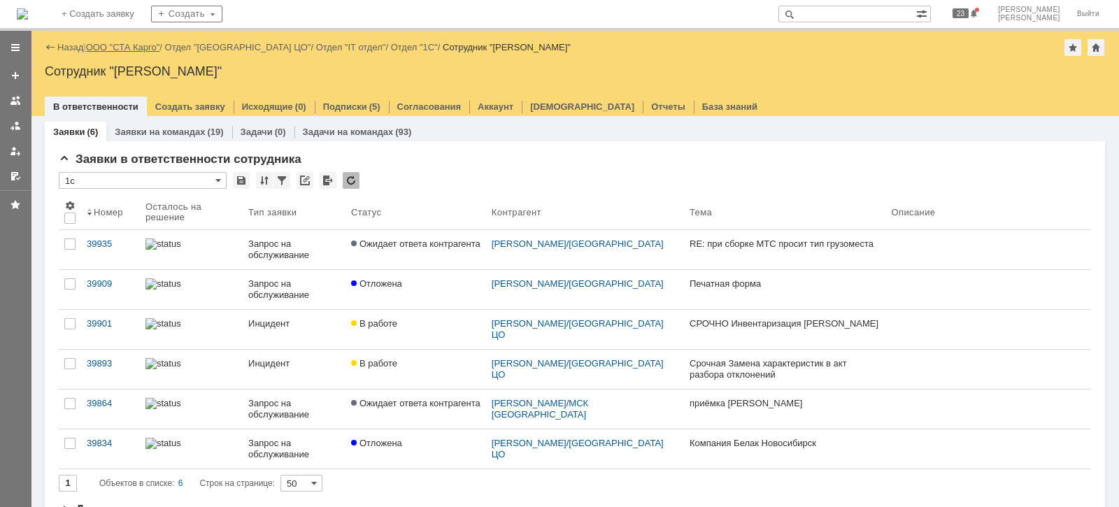
click at [128, 45] on link "ООО "СТА Карго"" at bounding box center [123, 47] width 74 height 10
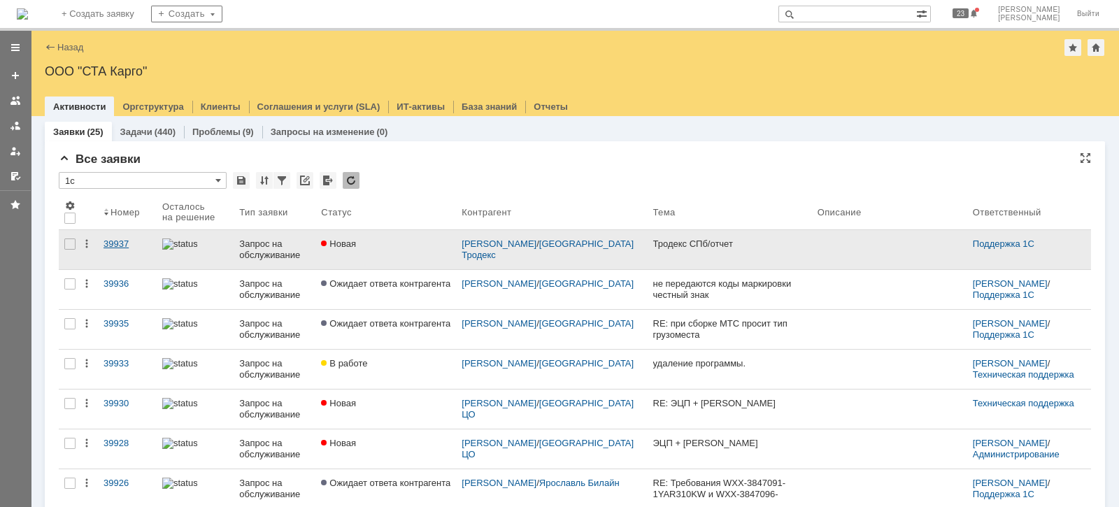
click at [125, 241] on div "39937" at bounding box center [127, 243] width 48 height 11
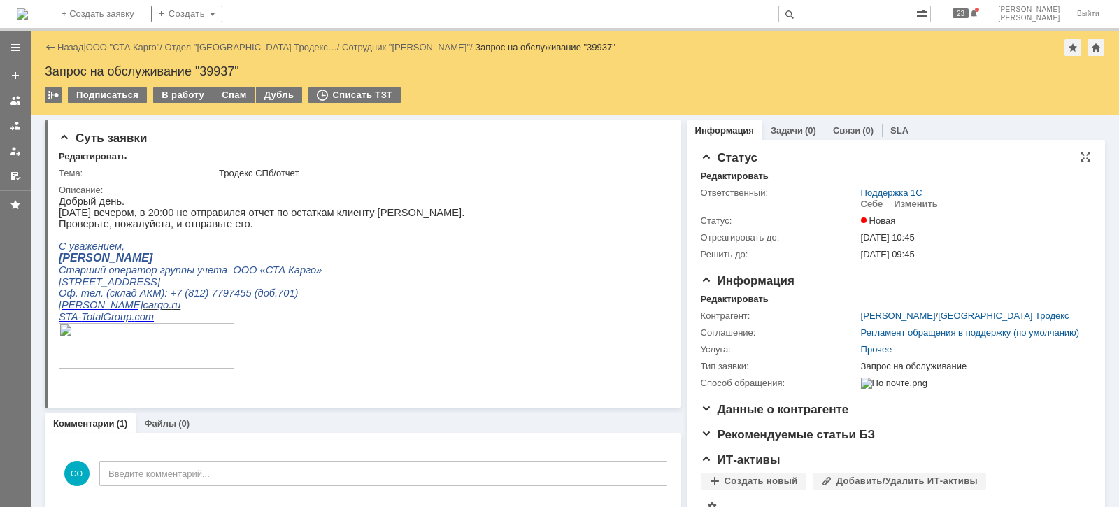
click at [1035, 219] on div "Новая" at bounding box center [973, 220] width 224 height 11
click at [182, 91] on div "В работу" at bounding box center [182, 95] width 59 height 17
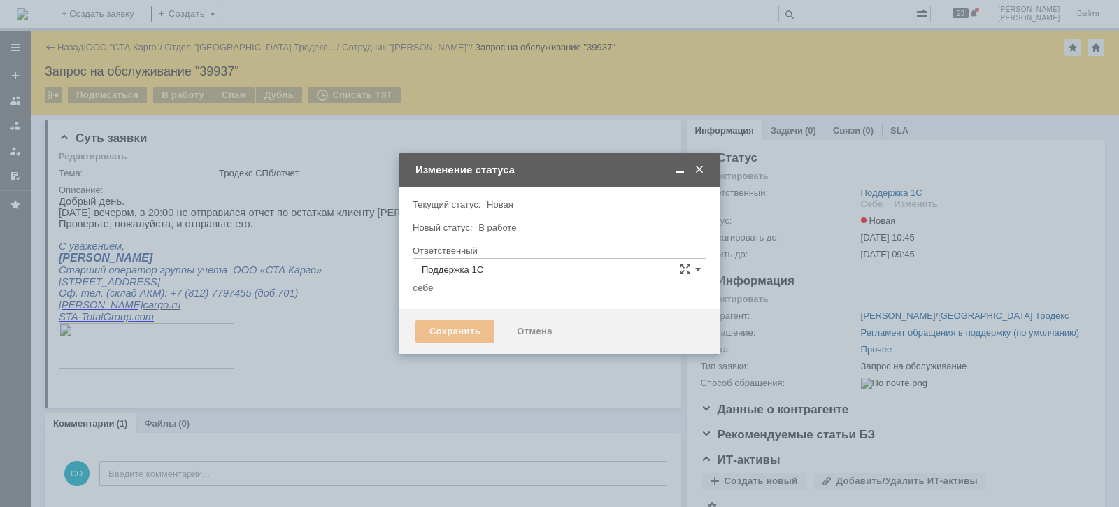
type input "[PERSON_NAME]"
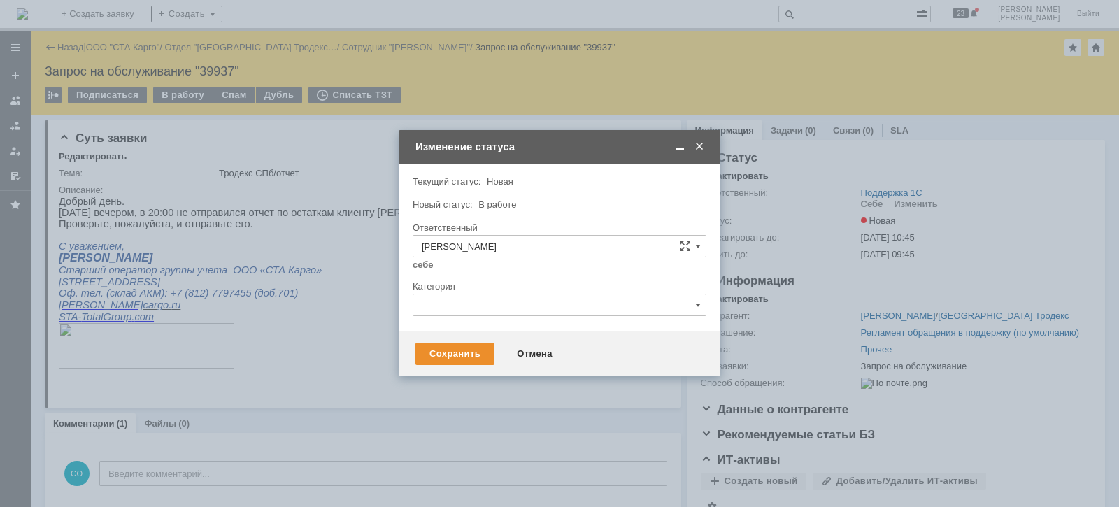
click at [442, 336] on div "Сохранить Отмена" at bounding box center [559, 353] width 322 height 45
click at [452, 363] on div "Сохранить" at bounding box center [454, 354] width 79 height 22
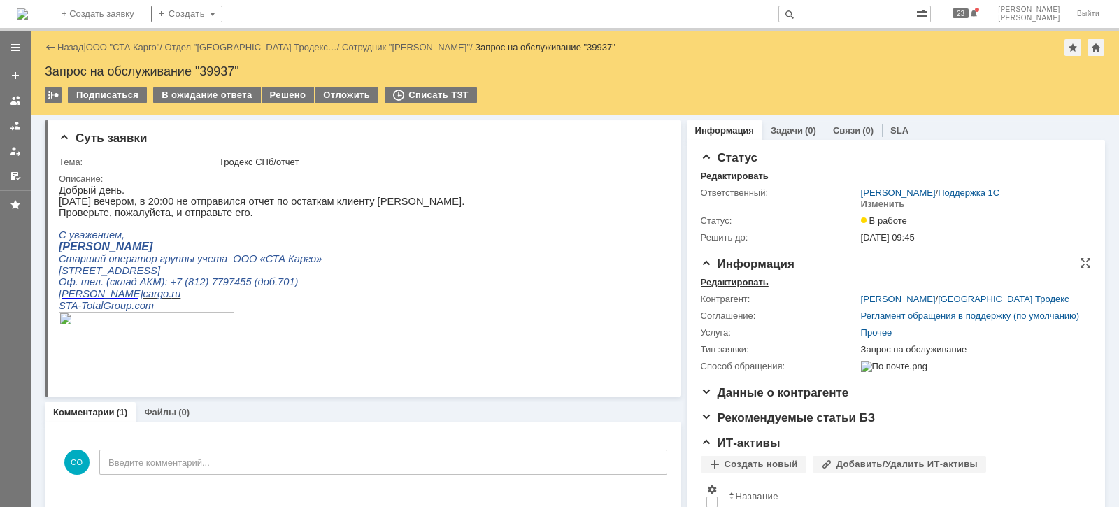
click at [742, 276] on div "Информация Редактировать Контрагент: [PERSON_NAME] / [GEOGRAPHIC_DATA] Тродекс …" at bounding box center [895, 321] width 390 height 129
click at [733, 275] on div "Информация Редактировать Контрагент: [PERSON_NAME] / [GEOGRAPHIC_DATA] Тродекс …" at bounding box center [895, 321] width 390 height 129
click at [733, 279] on div "Редактировать" at bounding box center [734, 282] width 68 height 11
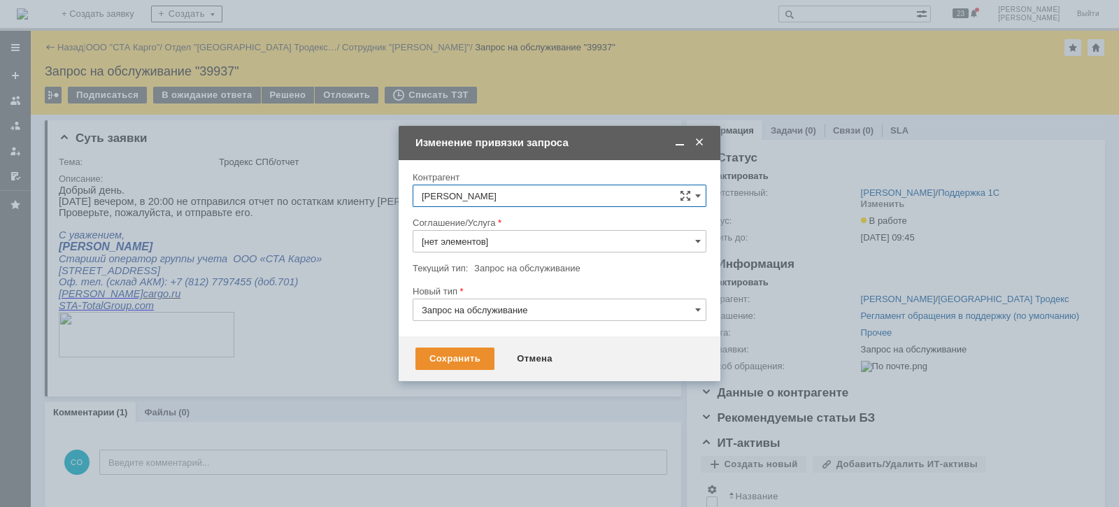
type input "Прочее"
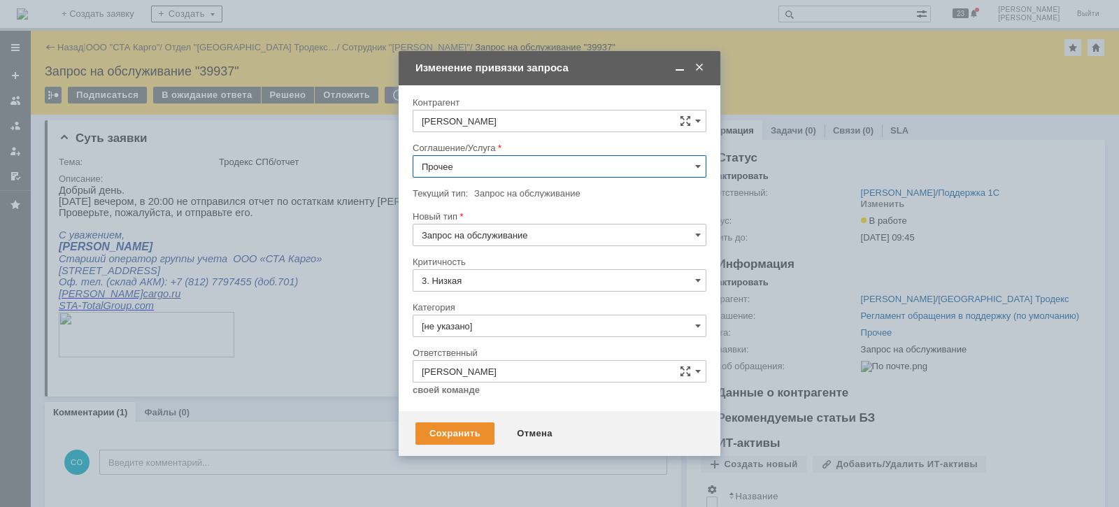
click at [460, 161] on input "Прочее" at bounding box center [559, 166] width 294 height 22
click at [542, 334] on div "WMS Перемещение" at bounding box center [559, 345] width 292 height 22
click at [547, 173] on input "WMS Перемещение" at bounding box center [559, 166] width 294 height 22
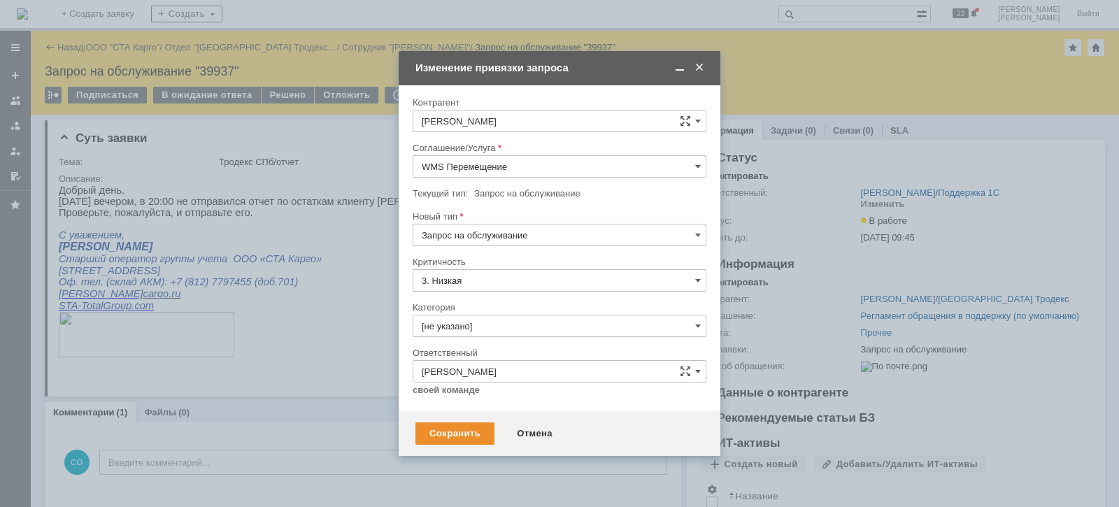
click at [526, 269] on div "WMS Отчетность" at bounding box center [559, 265] width 292 height 22
type input "WMS Отчетность"
click at [509, 324] on input "[не указано]" at bounding box center [559, 326] width 294 height 22
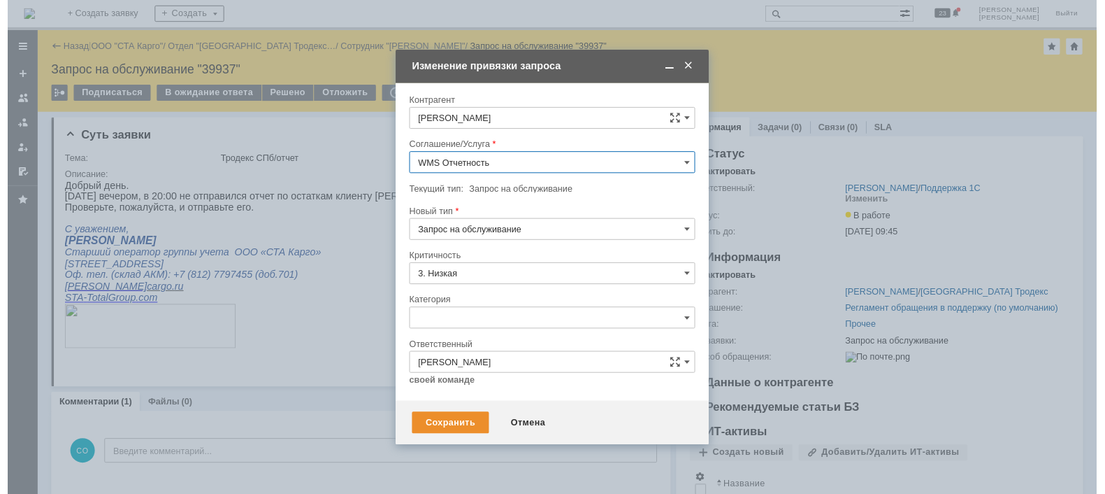
scroll to position [32, 0]
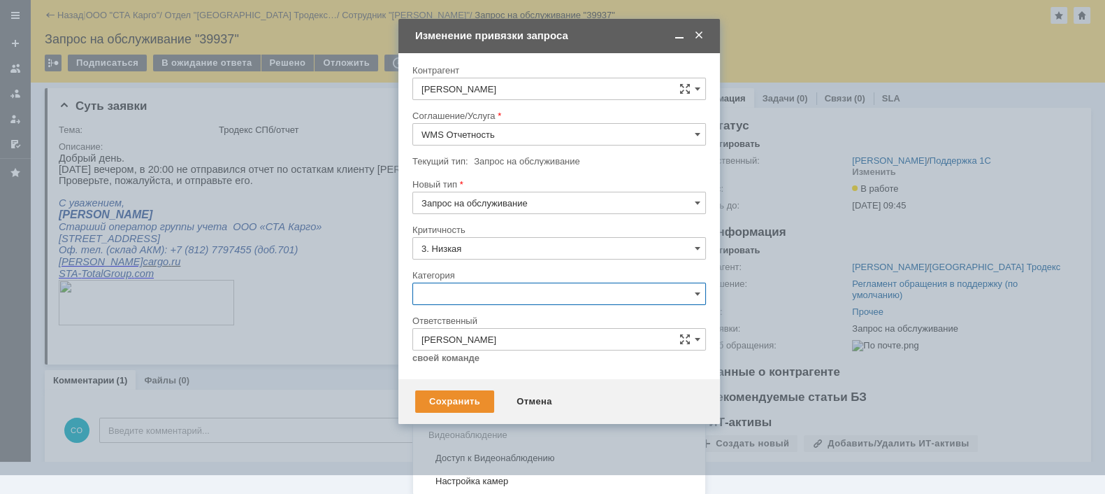
click at [503, 408] on span "Ошибка" at bounding box center [559, 411] width 275 height 11
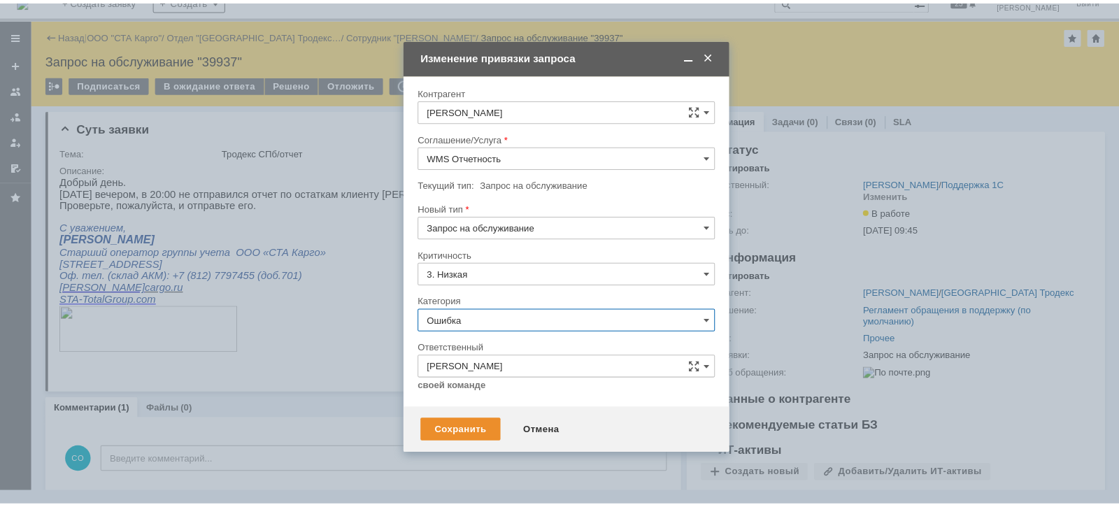
scroll to position [0, 0]
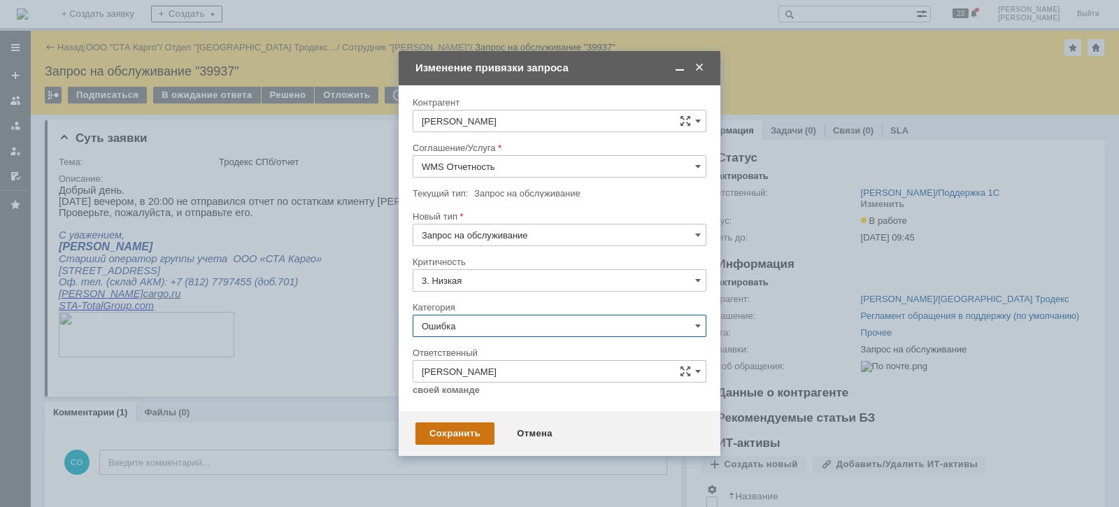
type input "Ошибка"
click at [461, 426] on div "Сохранить" at bounding box center [454, 433] width 79 height 22
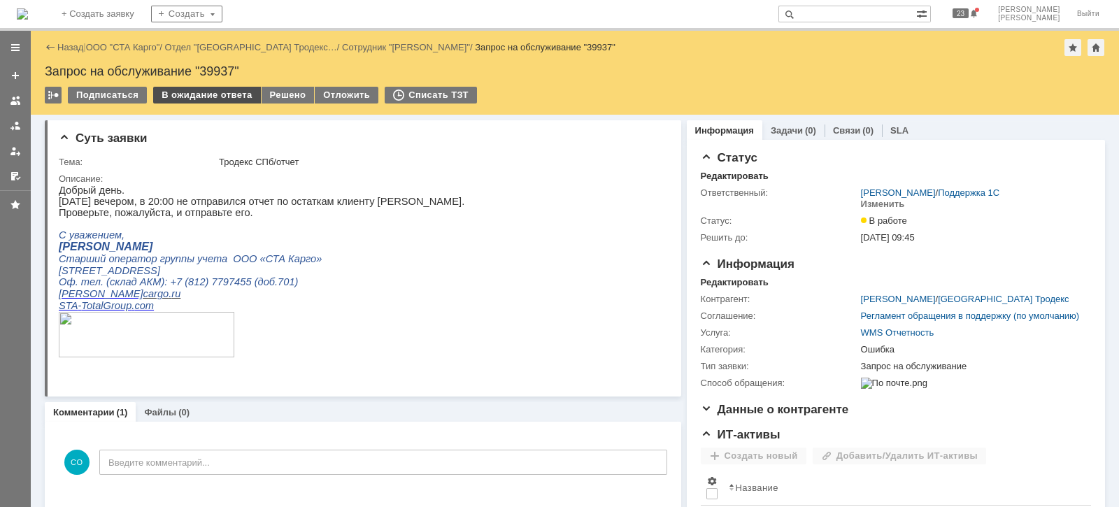
click at [199, 95] on div "В ожидание ответа" at bounding box center [206, 95] width 107 height 17
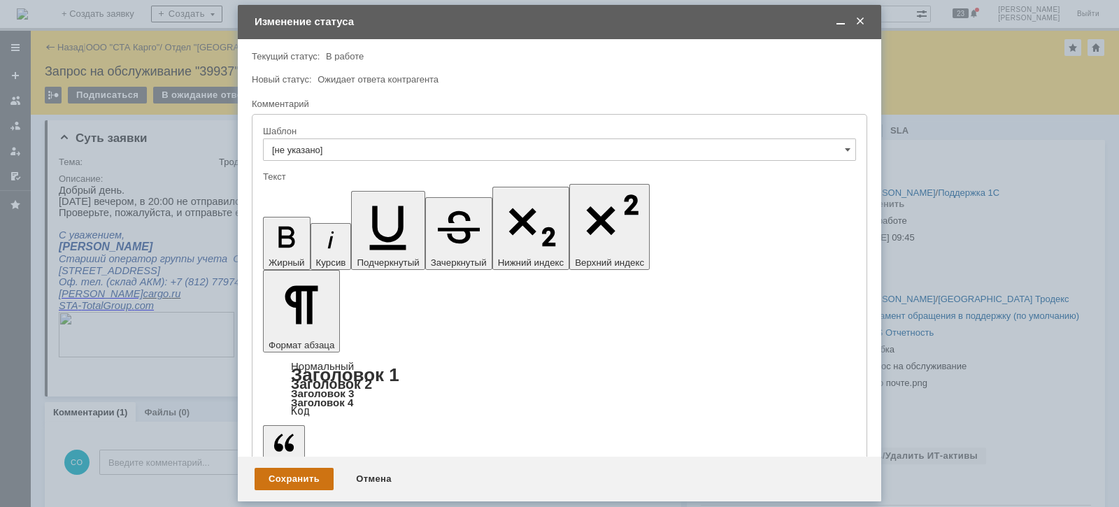
click at [273, 468] on div "Сохранить" at bounding box center [293, 479] width 79 height 22
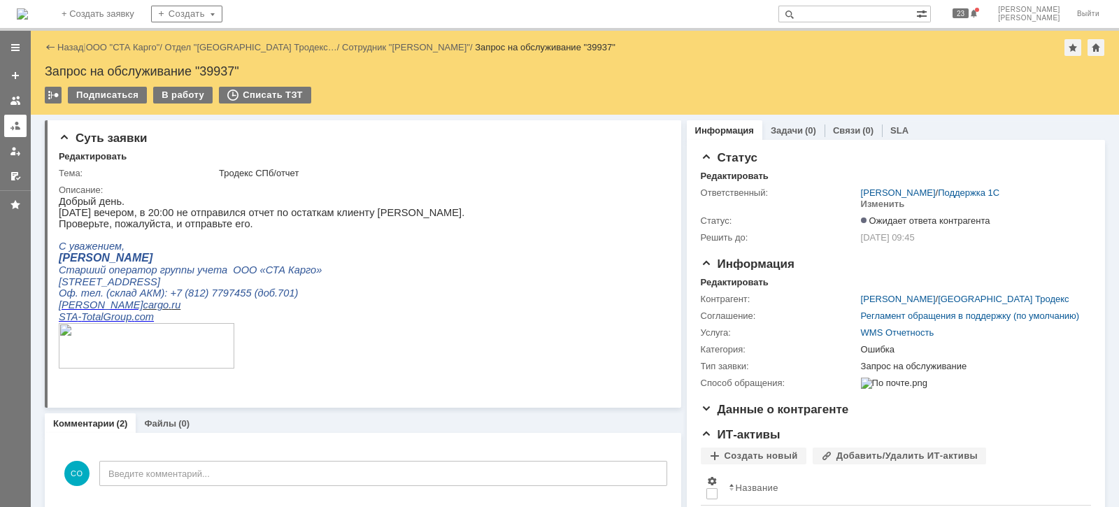
click at [7, 125] on link at bounding box center [15, 126] width 22 height 22
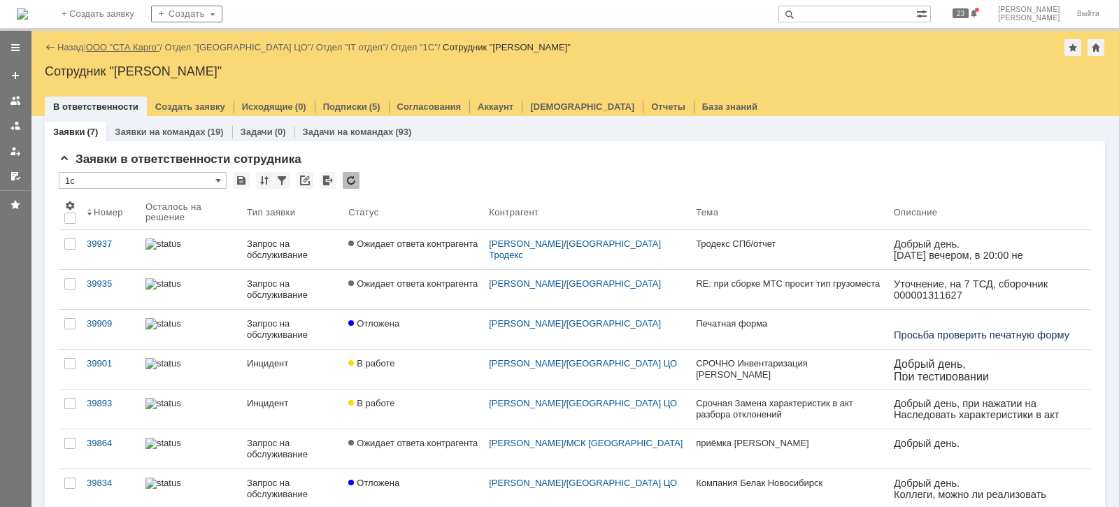
click at [141, 45] on link "ООО "СТА Карго"" at bounding box center [123, 47] width 74 height 10
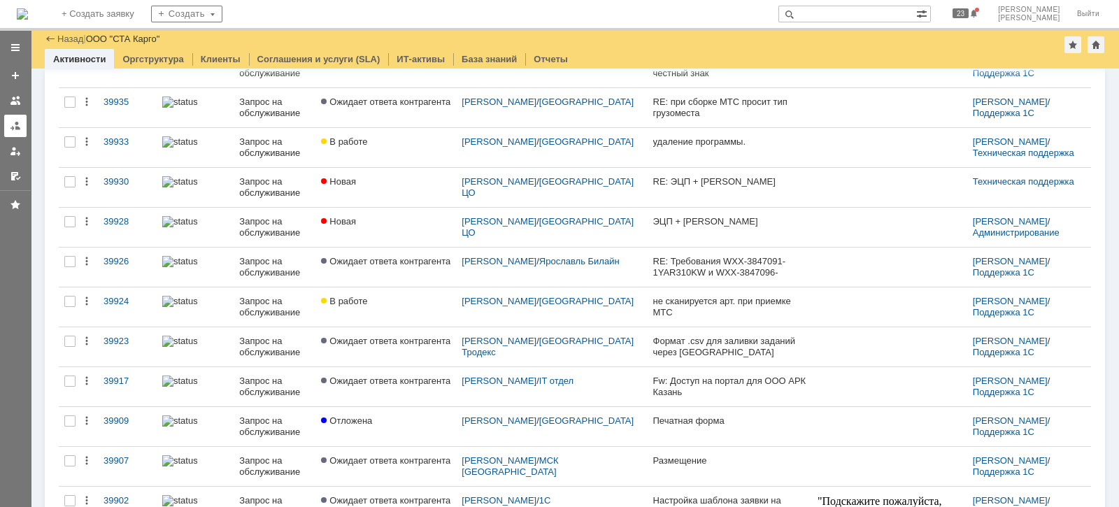
click at [6, 121] on link at bounding box center [15, 126] width 22 height 22
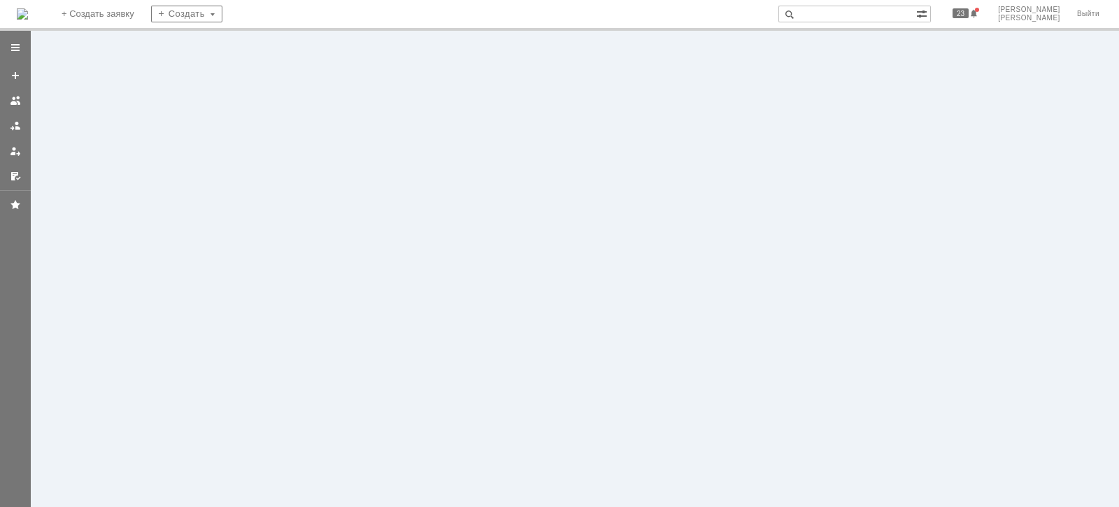
click at [11, 123] on div at bounding box center [15, 269] width 31 height 476
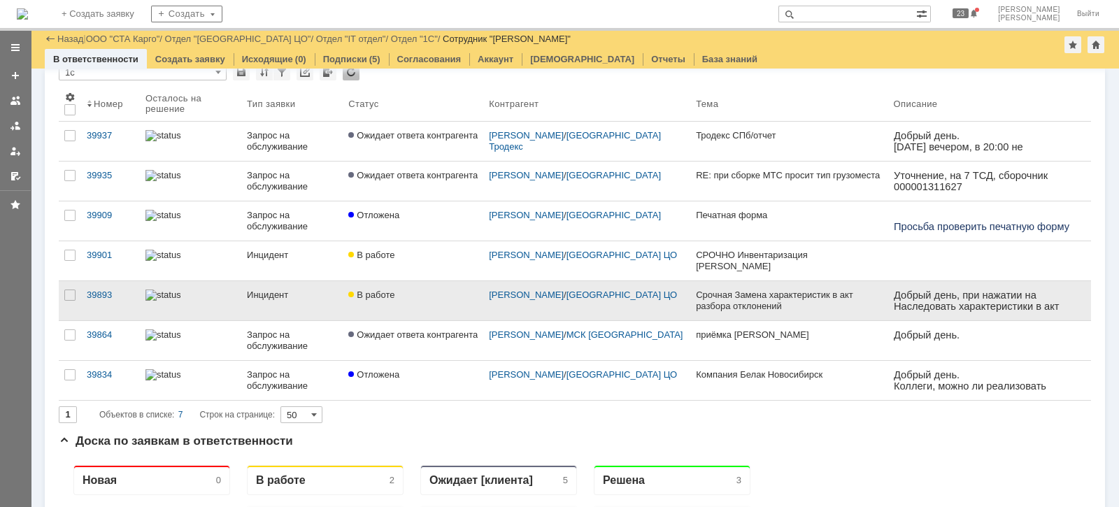
scroll to position [87, 0]
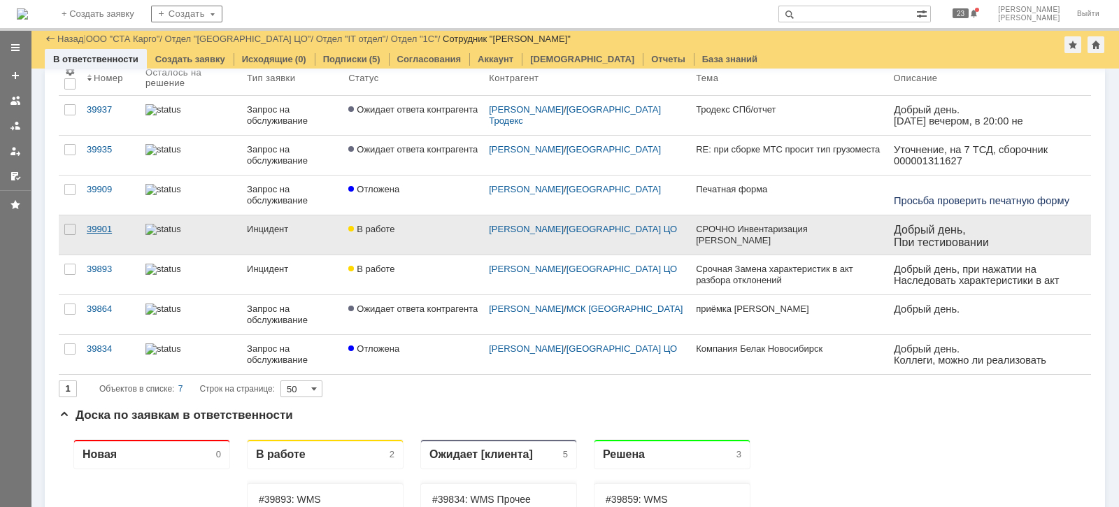
click at [91, 231] on div "39901" at bounding box center [111, 229] width 48 height 11
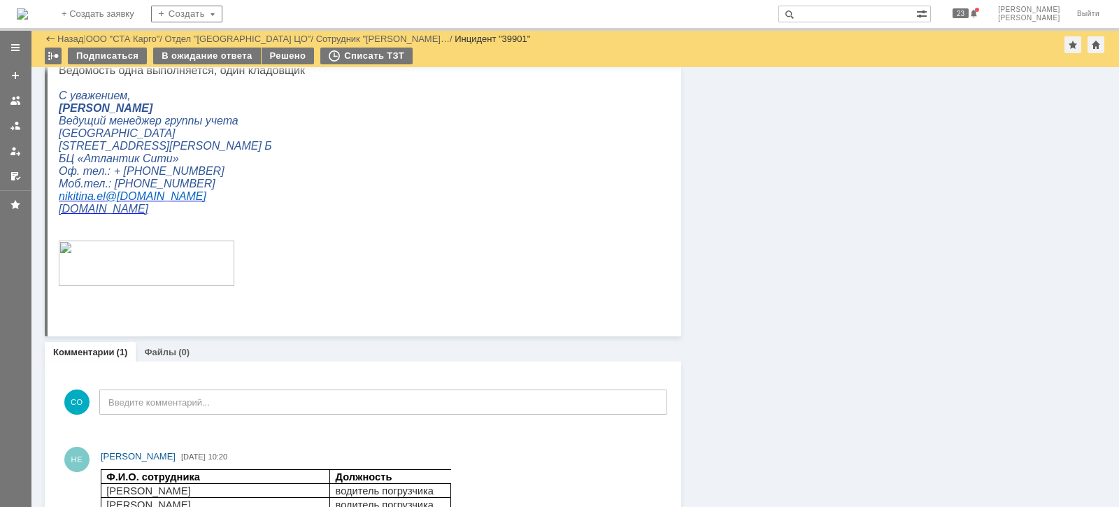
scroll to position [628, 0]
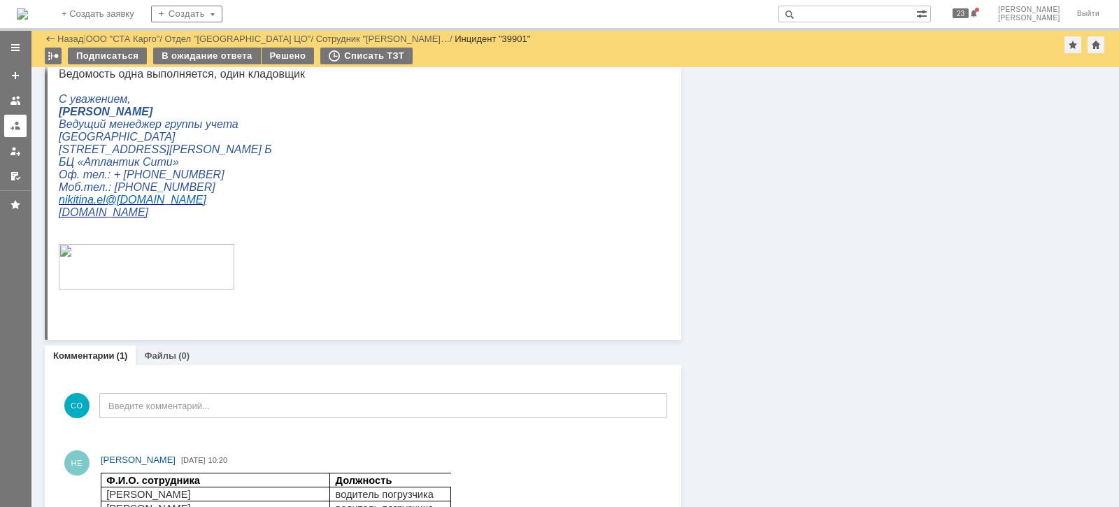
click at [18, 129] on div at bounding box center [15, 125] width 11 height 11
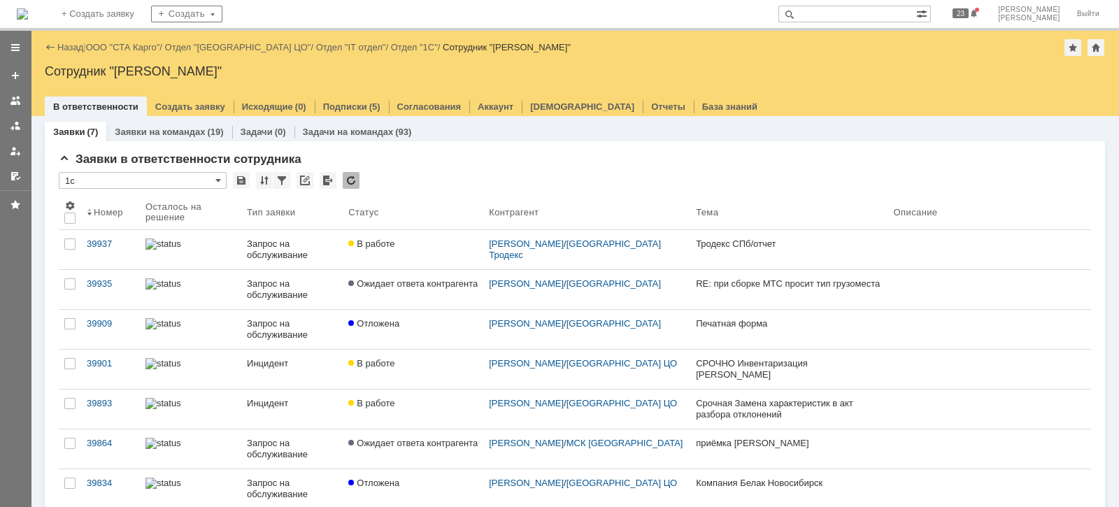
click at [100, 244] on div "39937" at bounding box center [111, 243] width 48 height 11
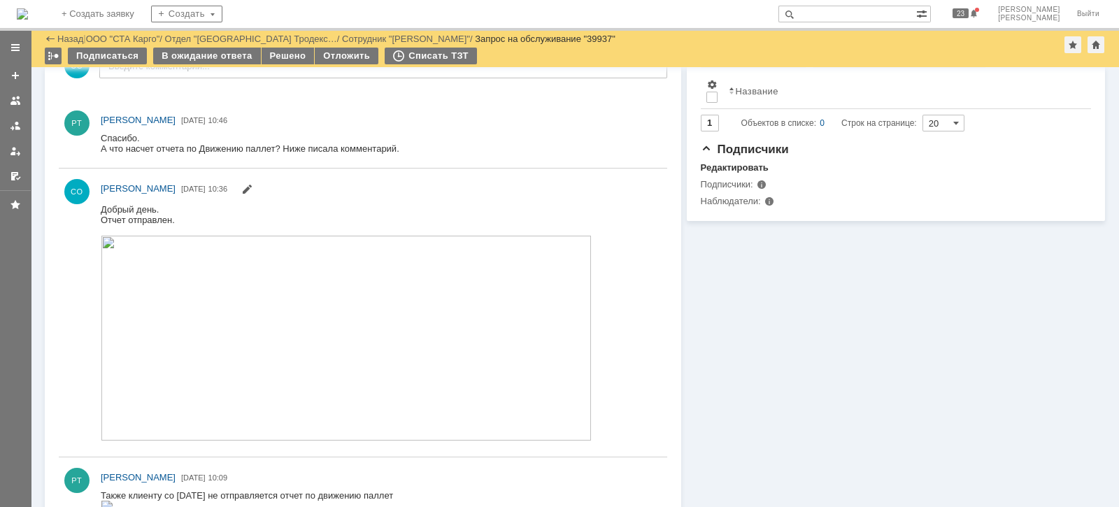
scroll to position [524, 0]
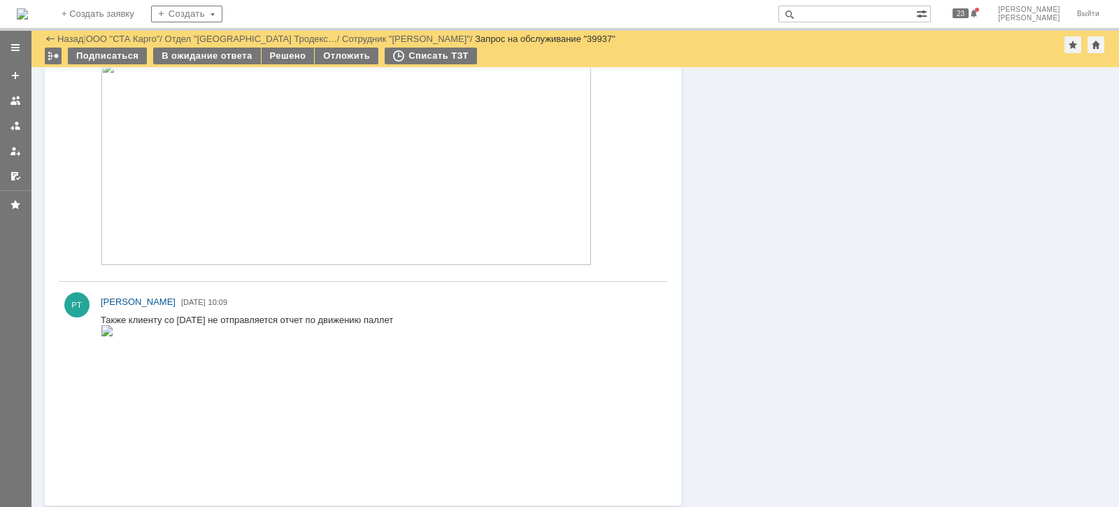
click at [113, 336] on img at bounding box center [107, 329] width 13 height 11
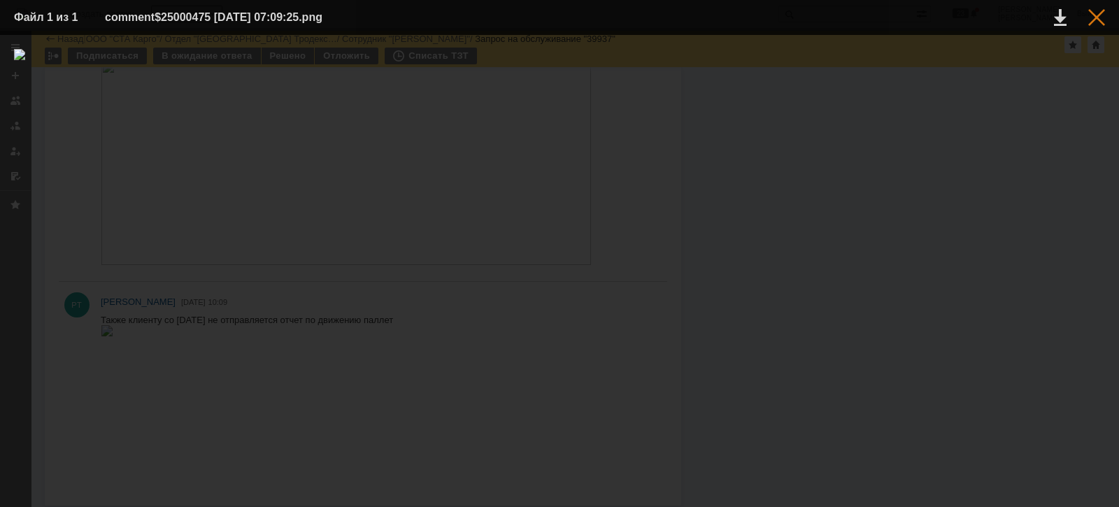
click at [1093, 17] on div at bounding box center [1096, 17] width 17 height 17
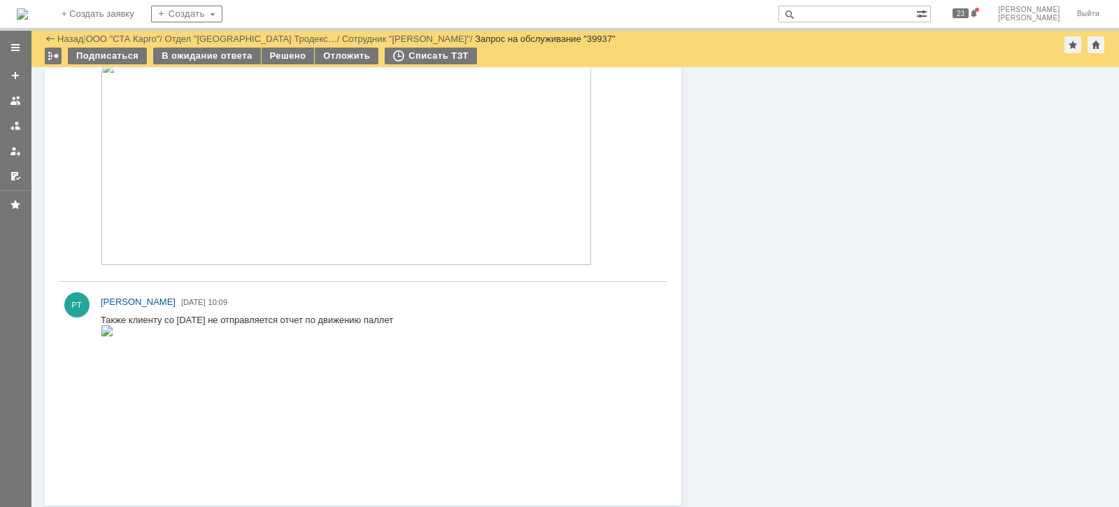
scroll to position [525, 0]
click at [113, 335] on img at bounding box center [107, 329] width 13 height 11
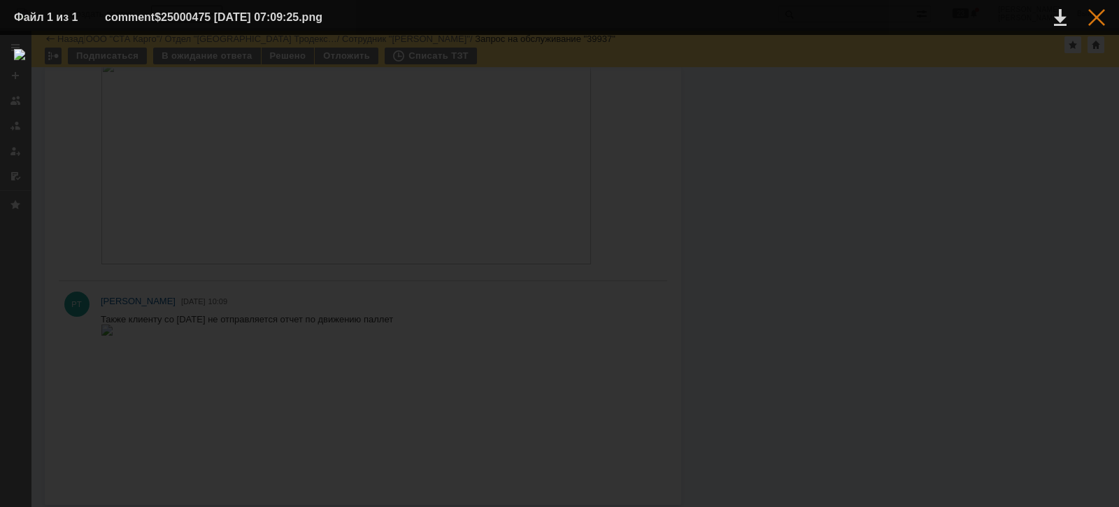
click at [1094, 22] on div at bounding box center [1096, 17] width 17 height 17
